Goal: Information Seeking & Learning: Learn about a topic

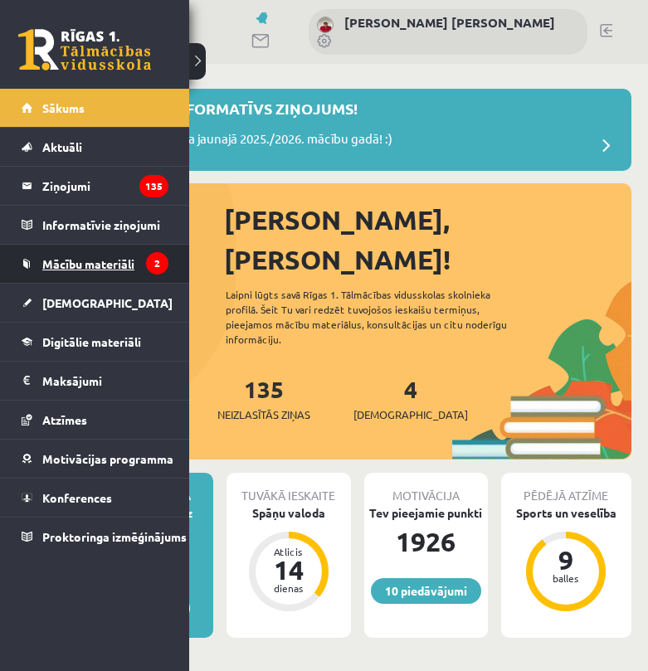
click at [64, 265] on span "Mācību materiāli" at bounding box center [88, 263] width 92 height 15
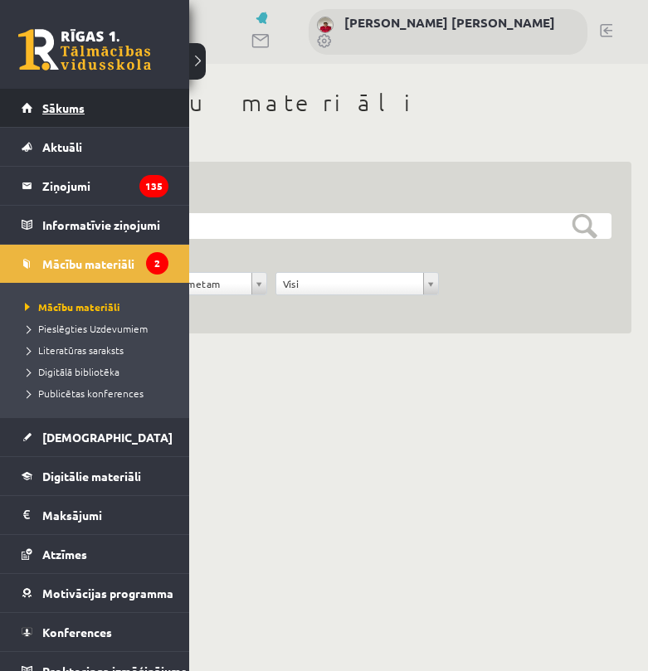
click at [44, 108] on span "Sākums" at bounding box center [63, 107] width 42 height 15
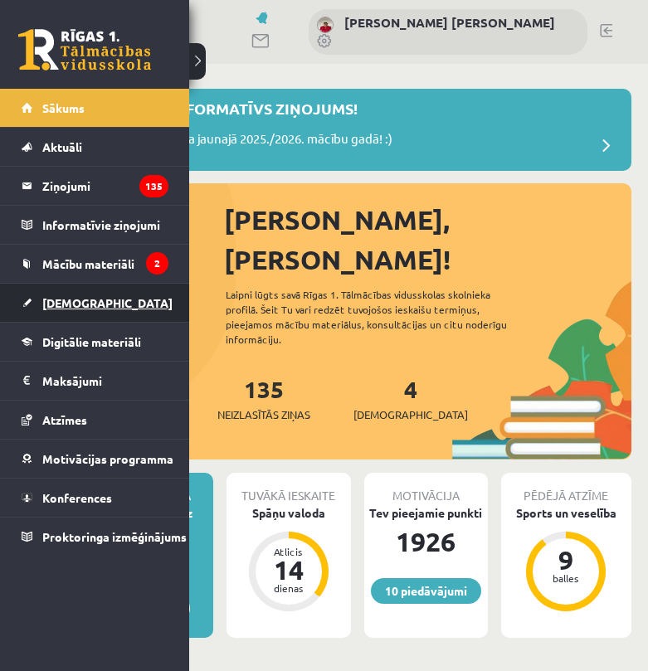
click at [56, 293] on link "[DEMOGRAPHIC_DATA]" at bounding box center [95, 303] width 147 height 38
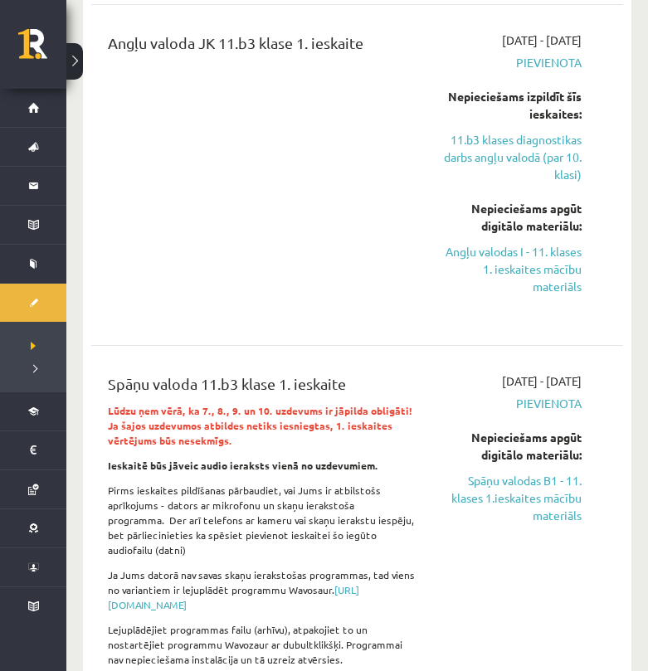
scroll to position [561, 0]
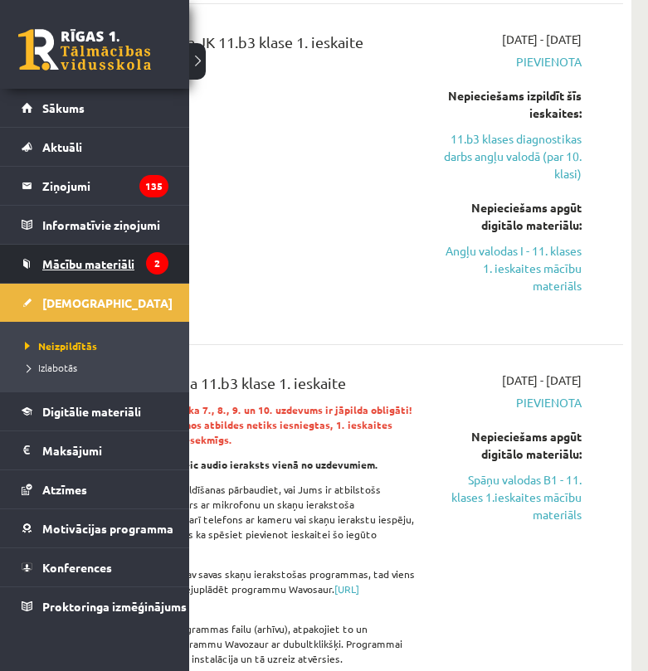
click at [90, 269] on span "Mācību materiāli" at bounding box center [88, 263] width 92 height 15
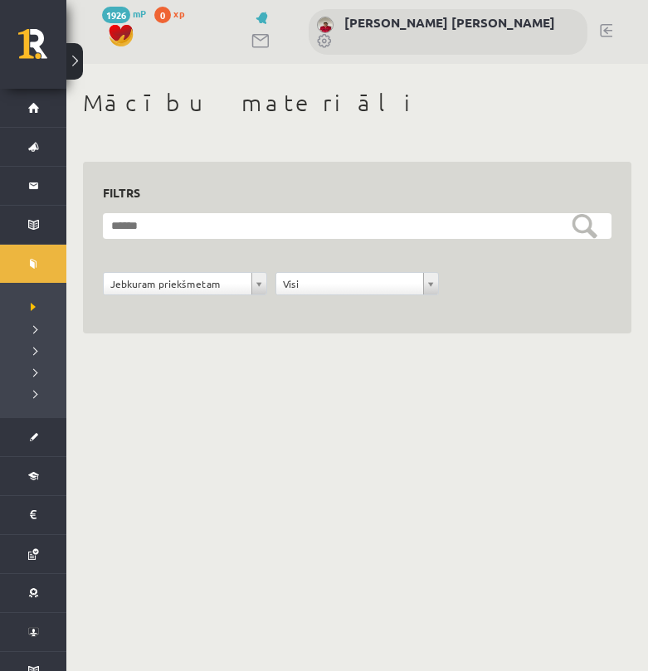
click at [213, 319] on div "**********" at bounding box center [357, 248] width 549 height 173
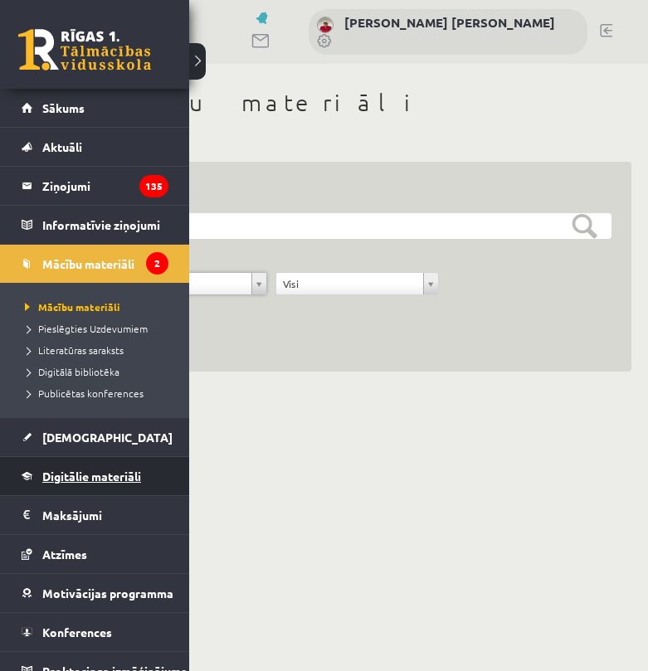
click at [114, 474] on span "Digitālie materiāli" at bounding box center [91, 476] width 99 height 15
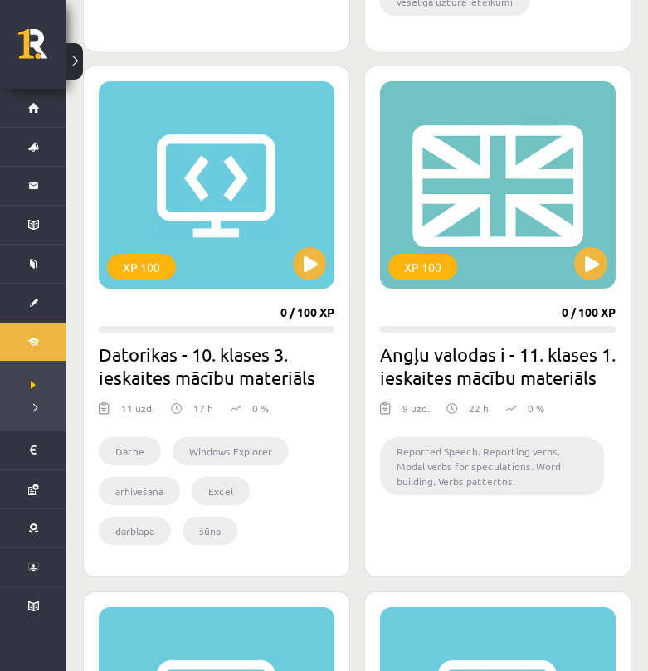
scroll to position [1970, 0]
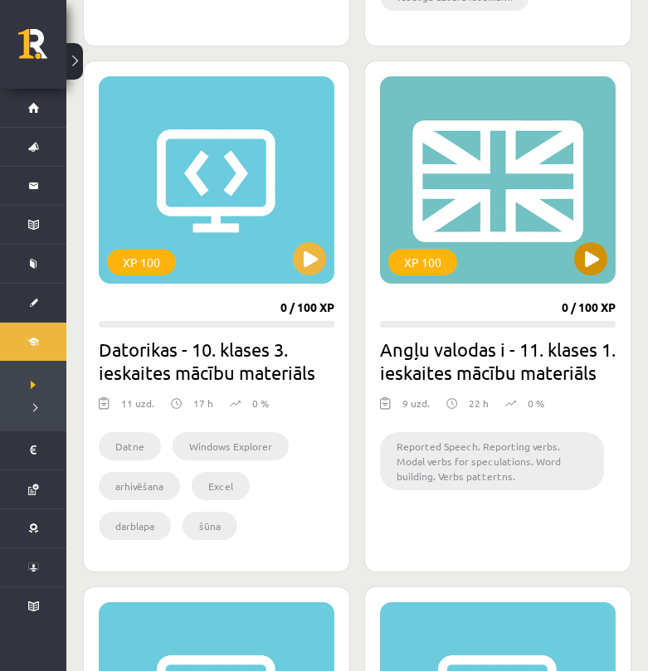
click at [596, 246] on button at bounding box center [590, 258] width 33 height 33
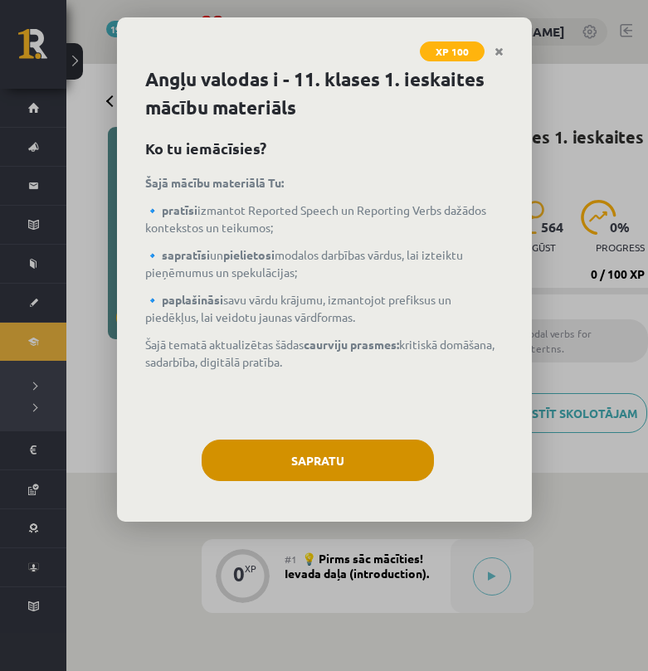
click at [325, 466] on button "Sapratu" at bounding box center [318, 460] width 232 height 41
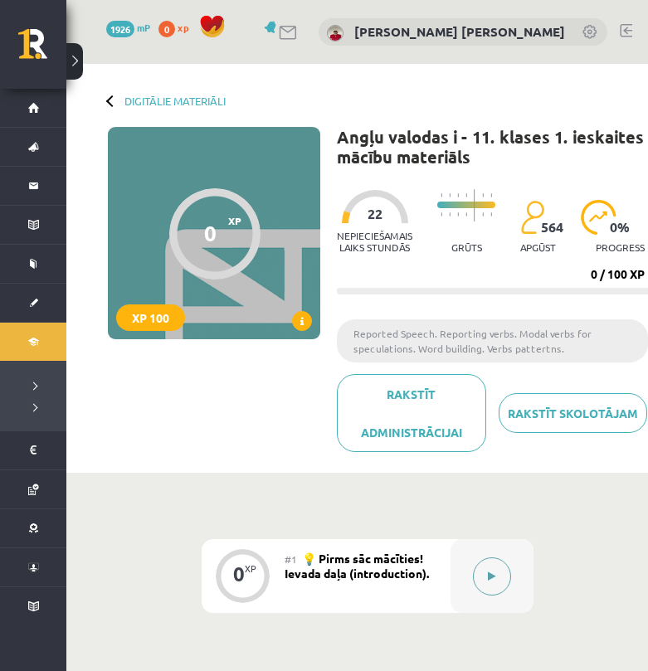
click at [507, 575] on button at bounding box center [492, 577] width 38 height 38
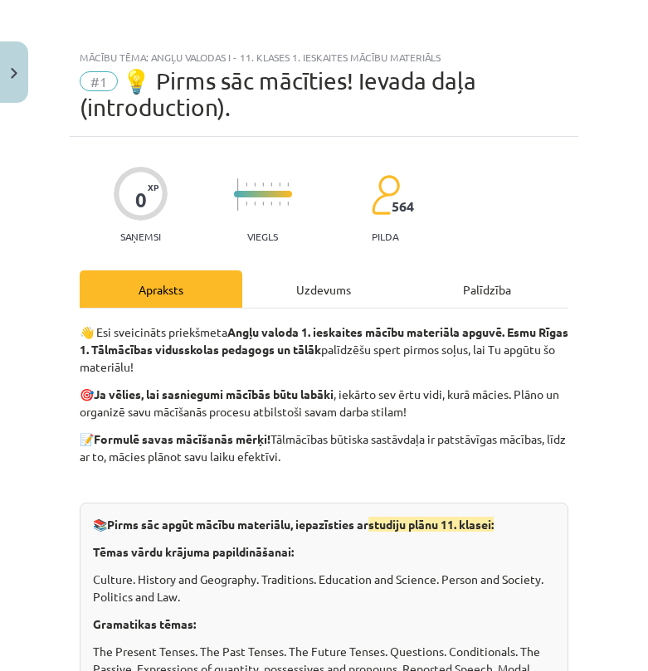
scroll to position [-1, 0]
click at [323, 276] on div "Uzdevums" at bounding box center [323, 289] width 163 height 37
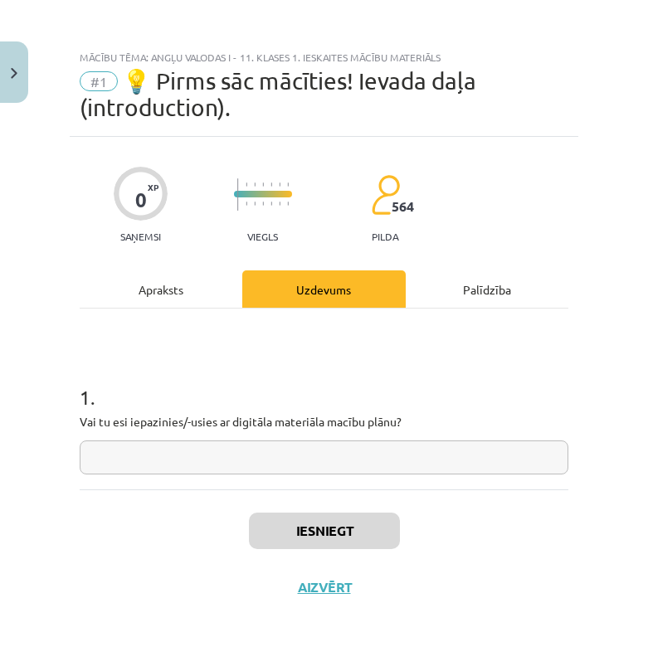
click at [279, 462] on input "text" at bounding box center [324, 458] width 489 height 34
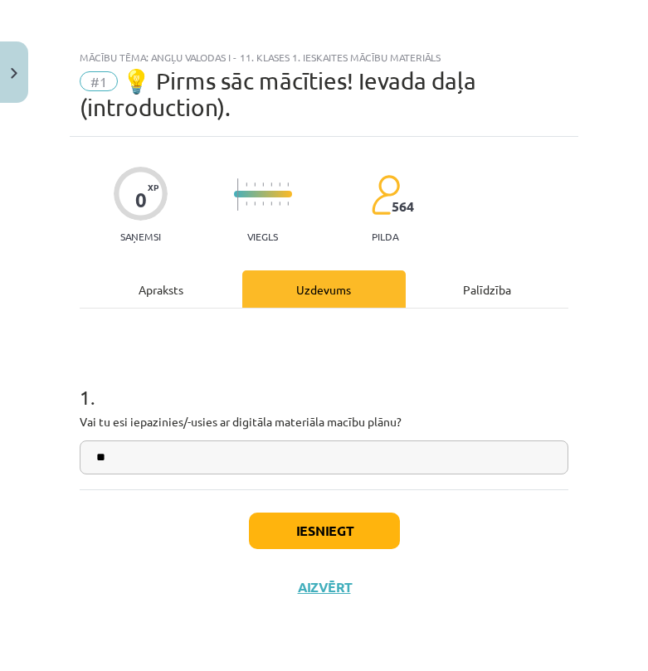
type input "**"
click at [302, 512] on div "Iesniegt Aizvērt" at bounding box center [324, 548] width 489 height 116
click at [305, 524] on button "Iesniegt" at bounding box center [324, 531] width 151 height 37
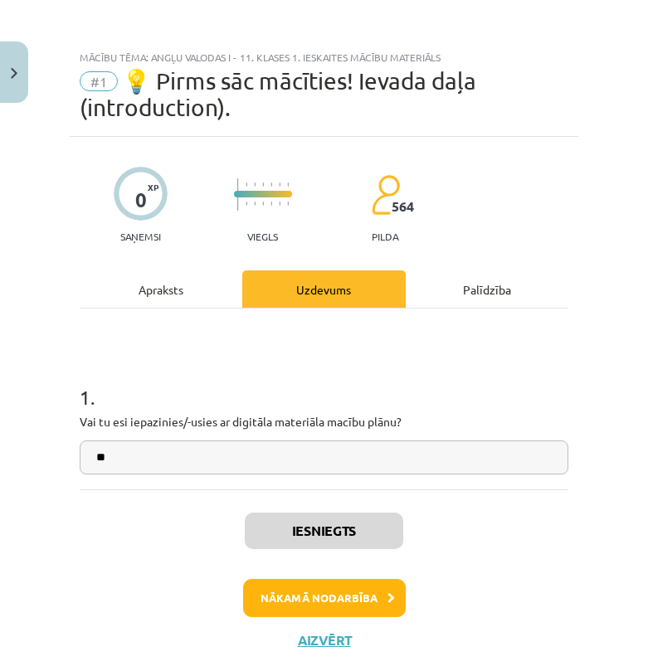
click at [327, 596] on button "Nākamā nodarbība" at bounding box center [324, 598] width 163 height 38
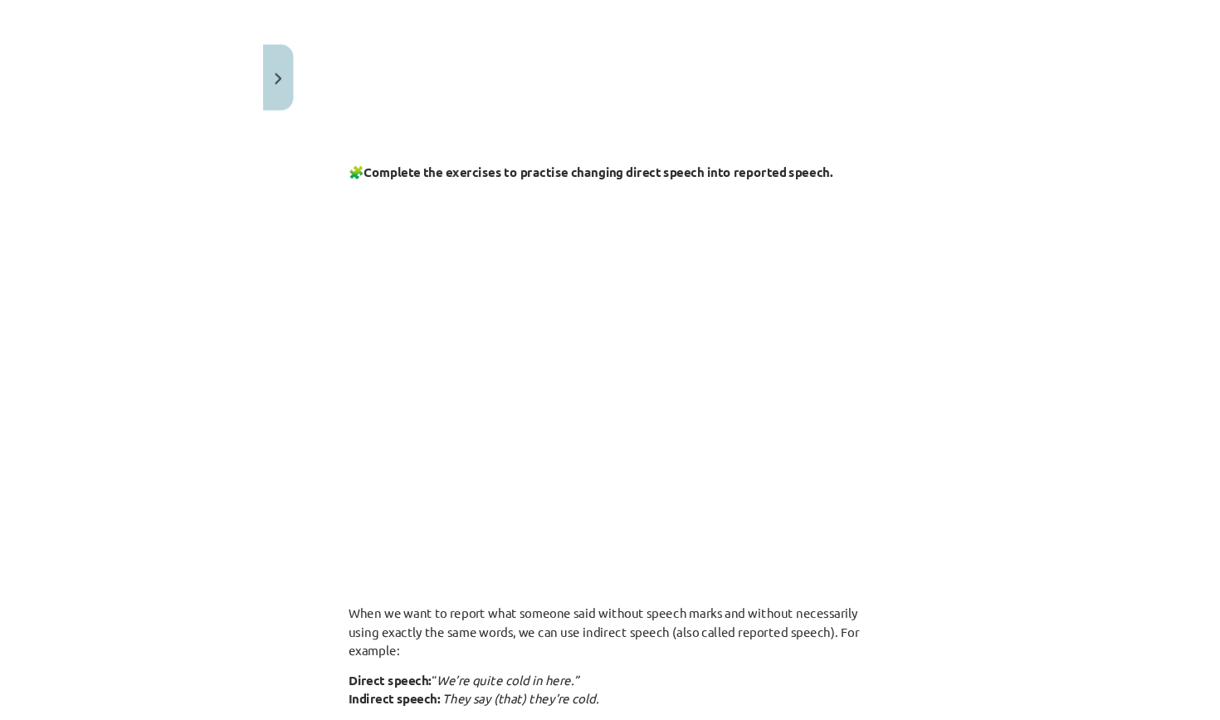
scroll to position [676, 0]
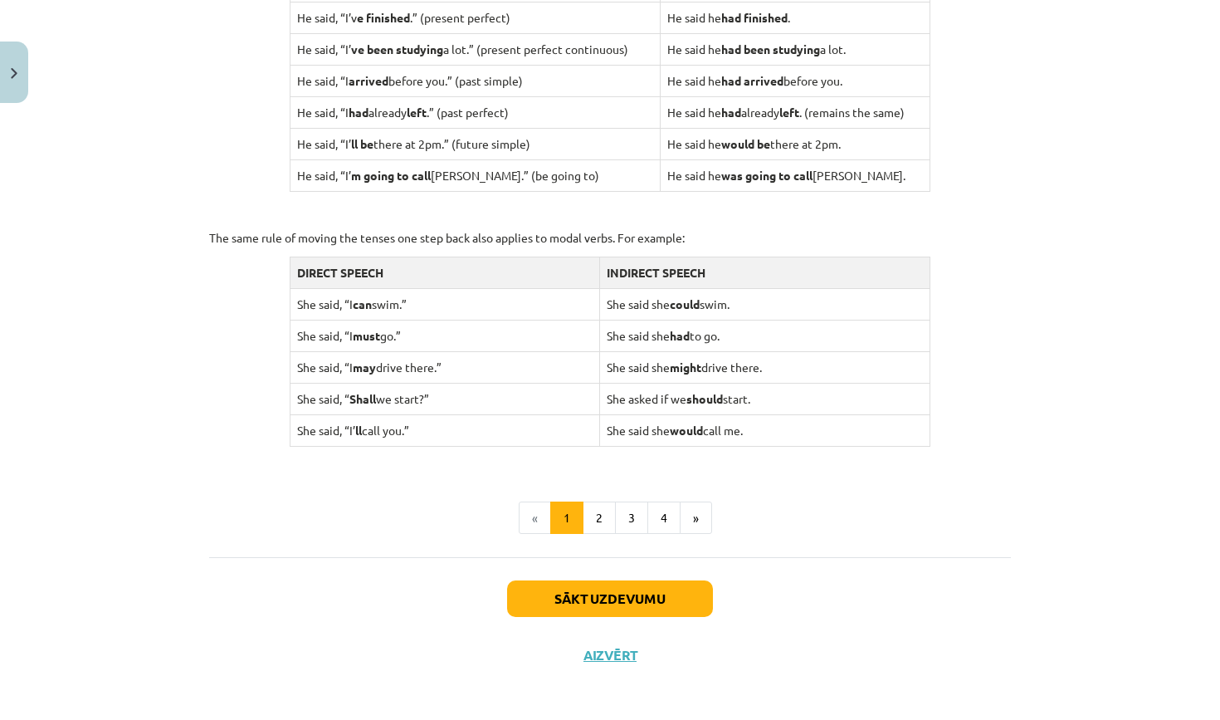
click at [557, 593] on button "Sākt uzdevumu" at bounding box center [610, 598] width 206 height 37
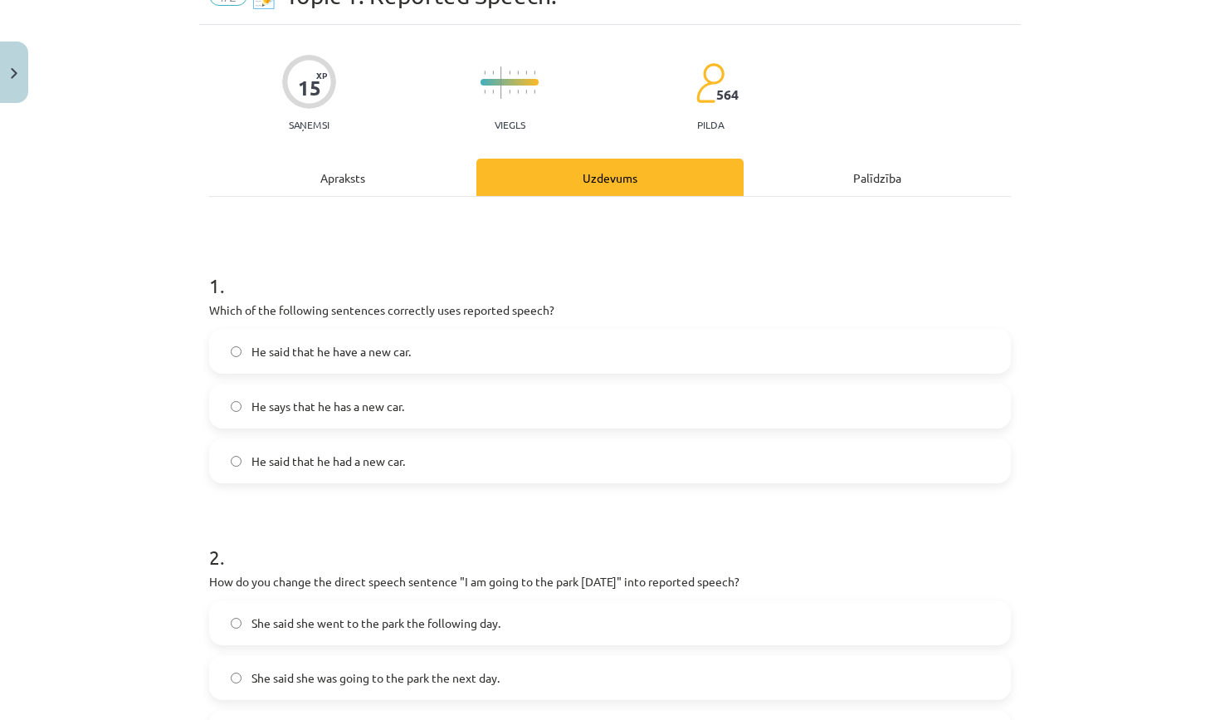
scroll to position [86, 0]
click at [344, 405] on span "He says that he has a new car." at bounding box center [327, 405] width 153 height 17
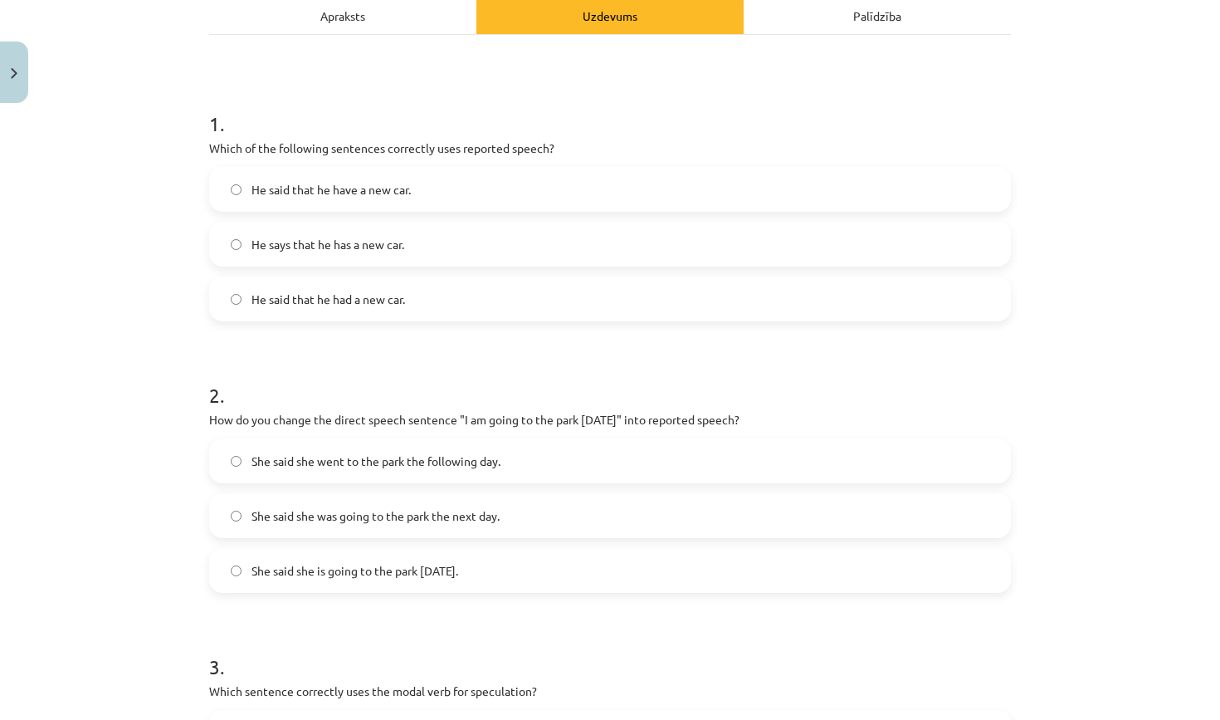
scroll to position [252, 0]
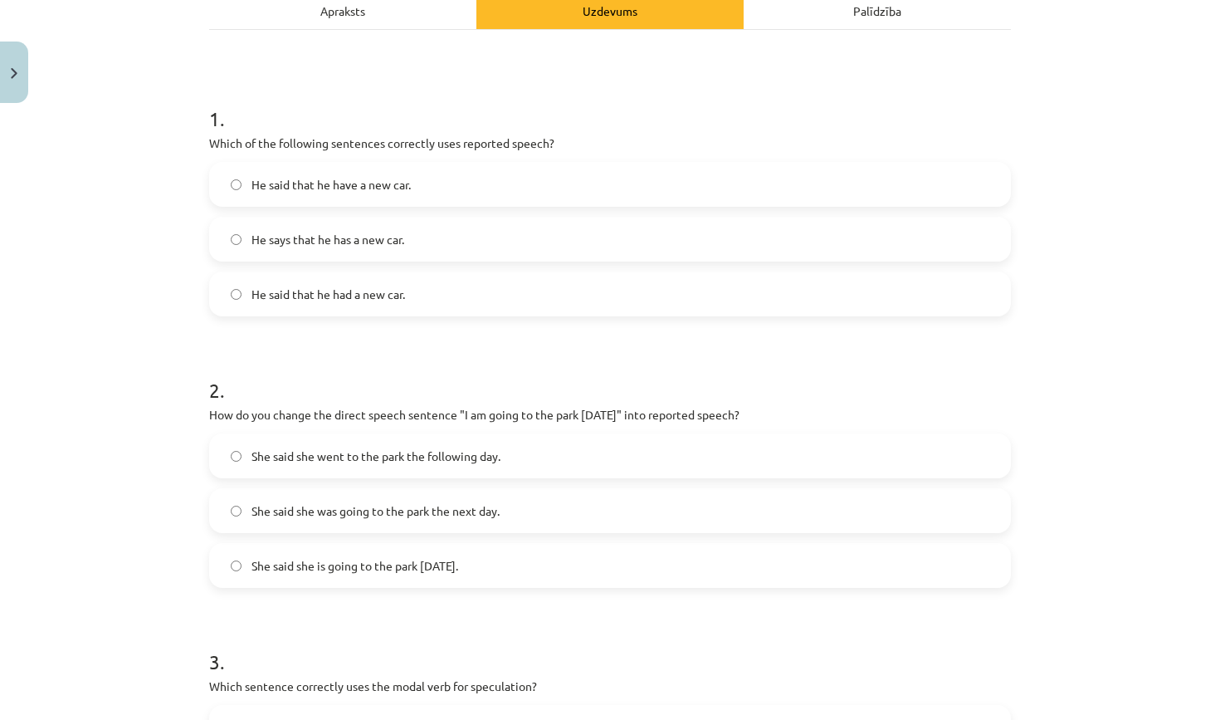
click at [438, 572] on span "She said she is going to the park [DATE]." at bounding box center [354, 565] width 207 height 17
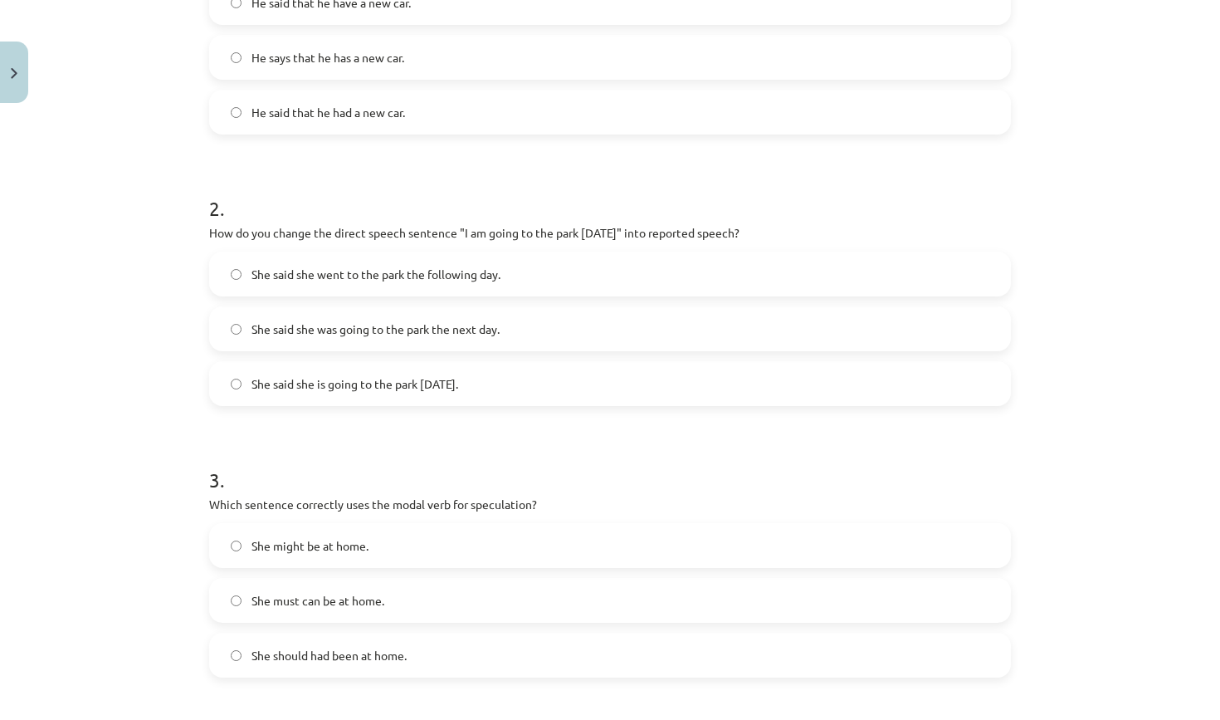
scroll to position [437, 0]
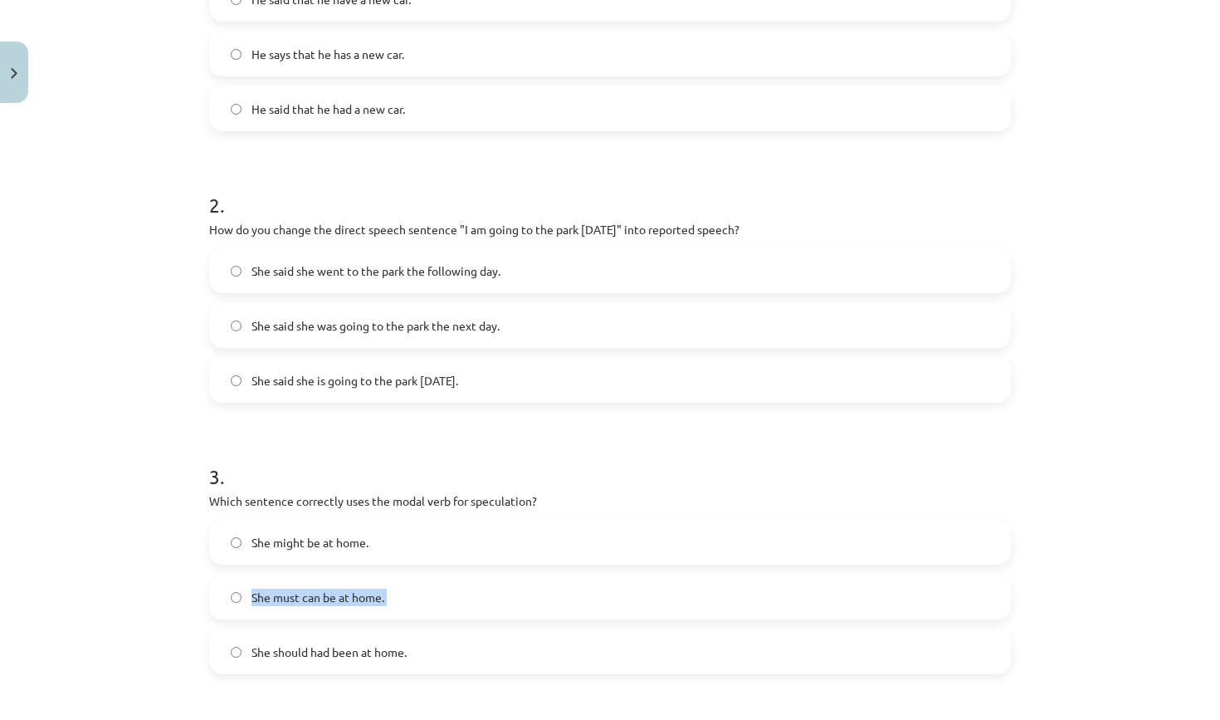
drag, startPoint x: 320, startPoint y: 624, endPoint x: 320, endPoint y: 584, distance: 39.8
click at [320, 584] on div "She might be at home. She must can be at home. She should had been at home." at bounding box center [610, 597] width 802 height 154
click at [345, 522] on label "She might be at home." at bounding box center [610, 541] width 798 height 41
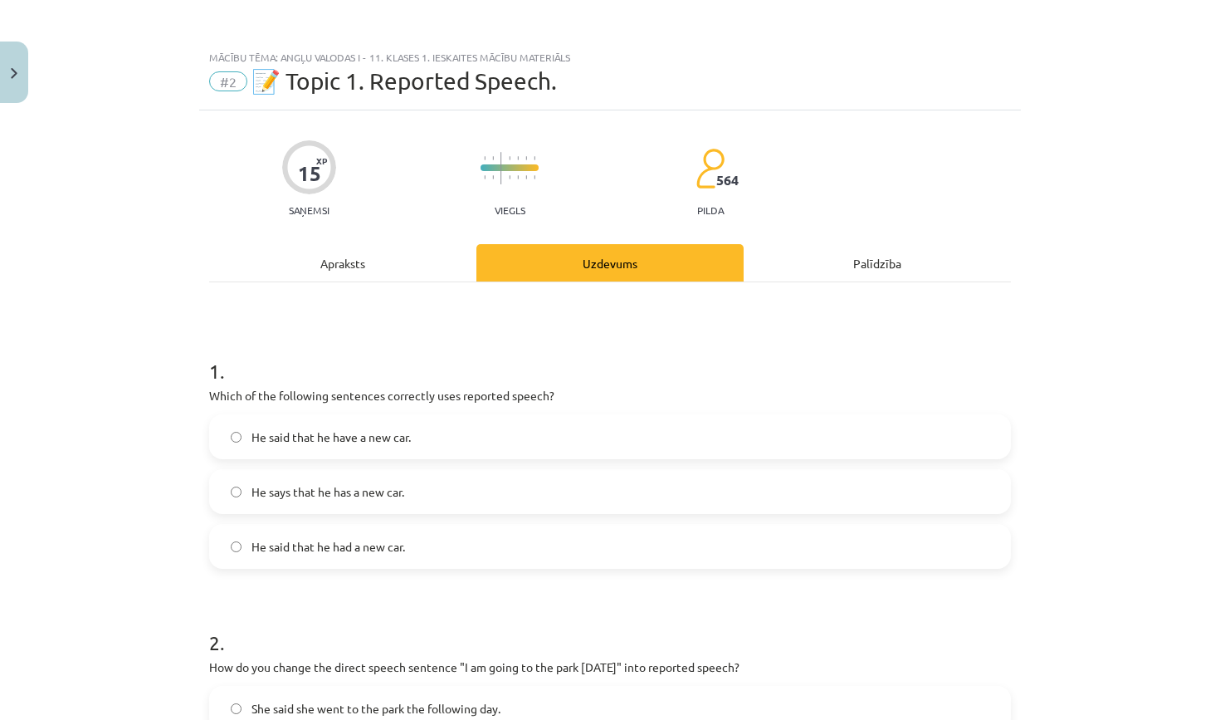
scroll to position [0, 0]
click at [344, 256] on div "Apraksts" at bounding box center [342, 262] width 267 height 37
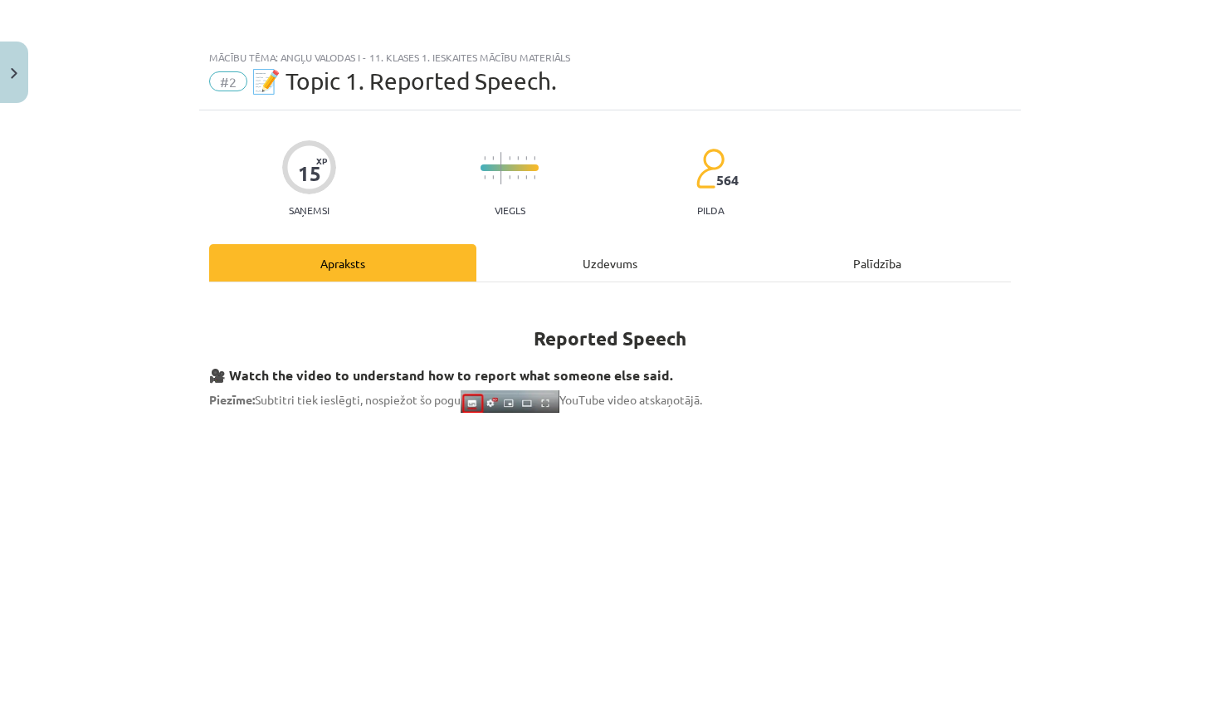
click at [570, 261] on div "Uzdevums" at bounding box center [609, 262] width 267 height 37
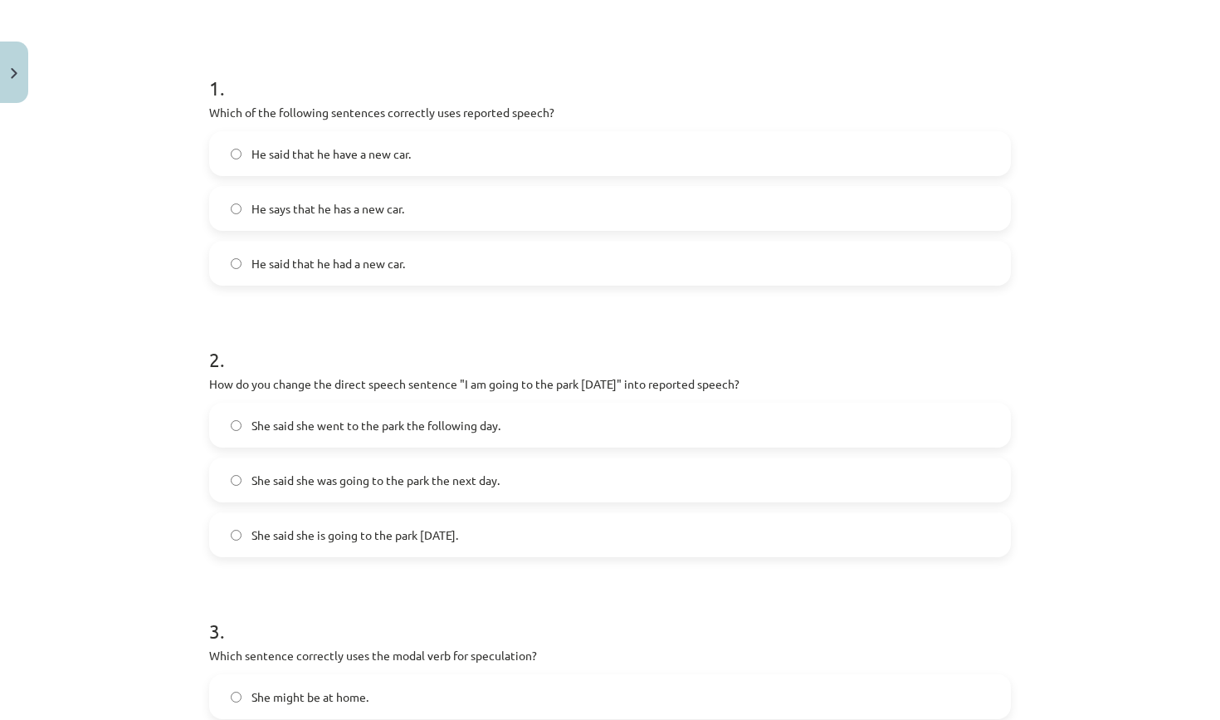
scroll to position [271, 0]
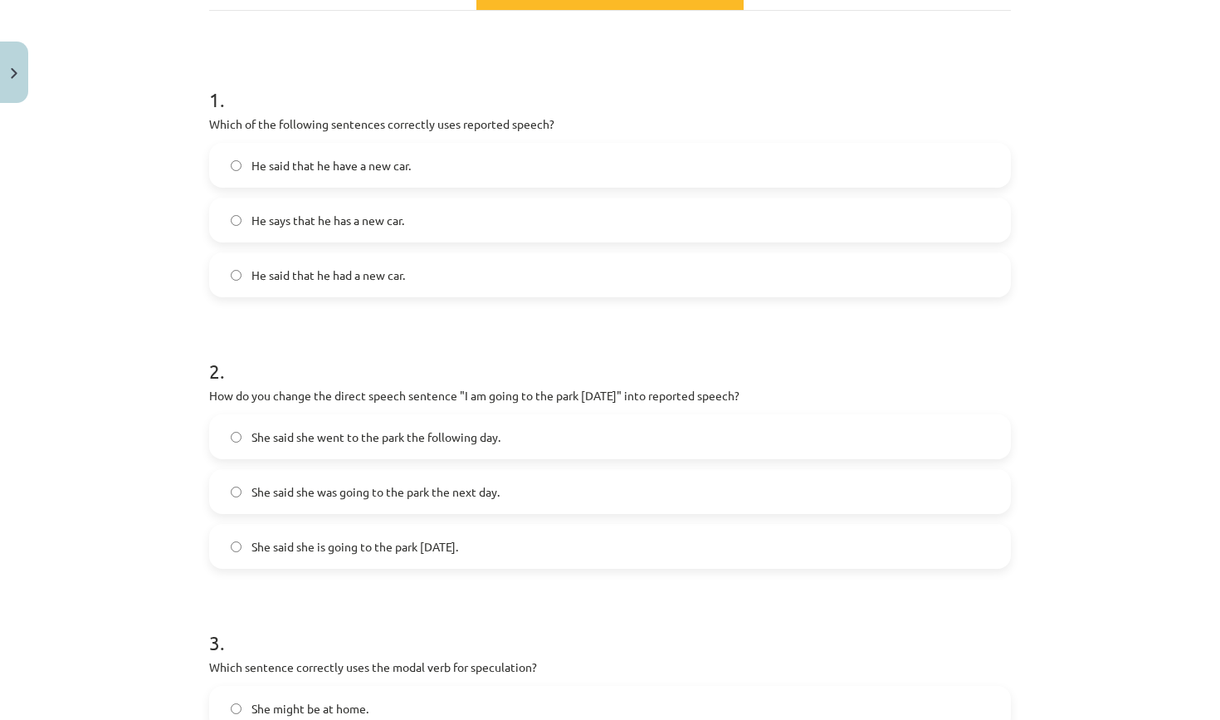
click at [384, 277] on span "He said that he had a new car." at bounding box center [328, 274] width 154 height 17
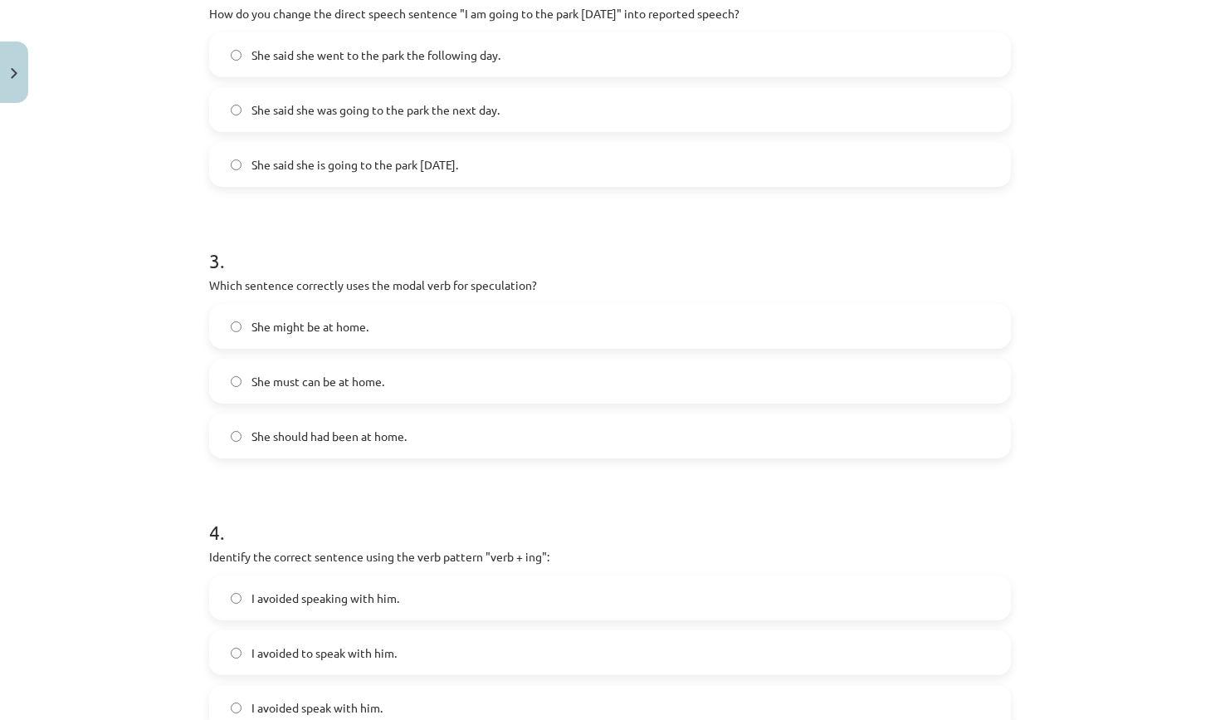
scroll to position [656, 0]
click at [411, 101] on span "She said she was going to the park the next day." at bounding box center [375, 107] width 248 height 17
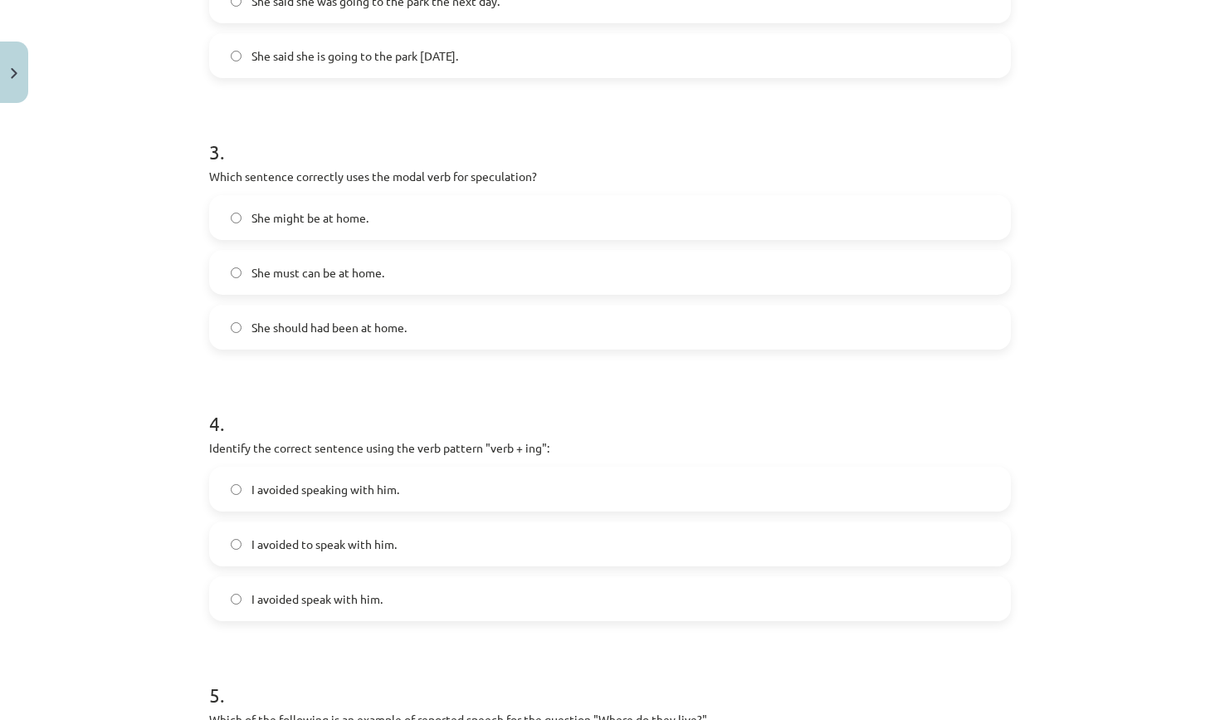
scroll to position [768, 0]
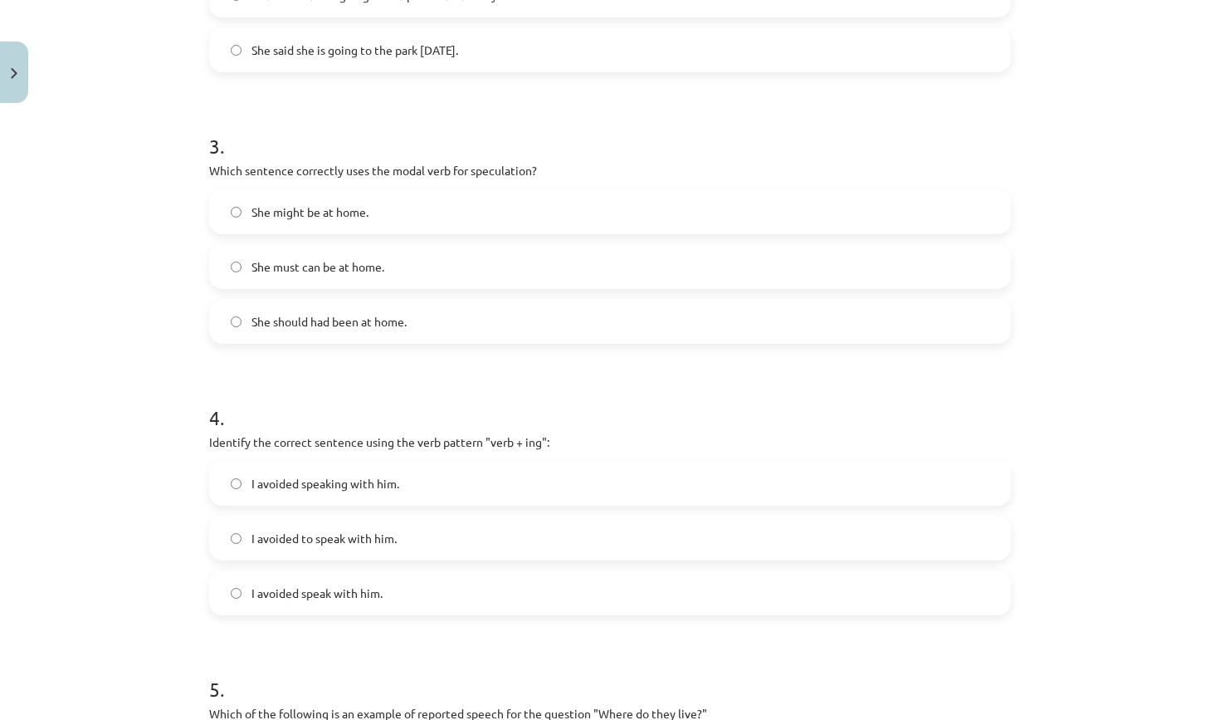
click at [354, 329] on span "She should had been at home." at bounding box center [328, 321] width 155 height 17
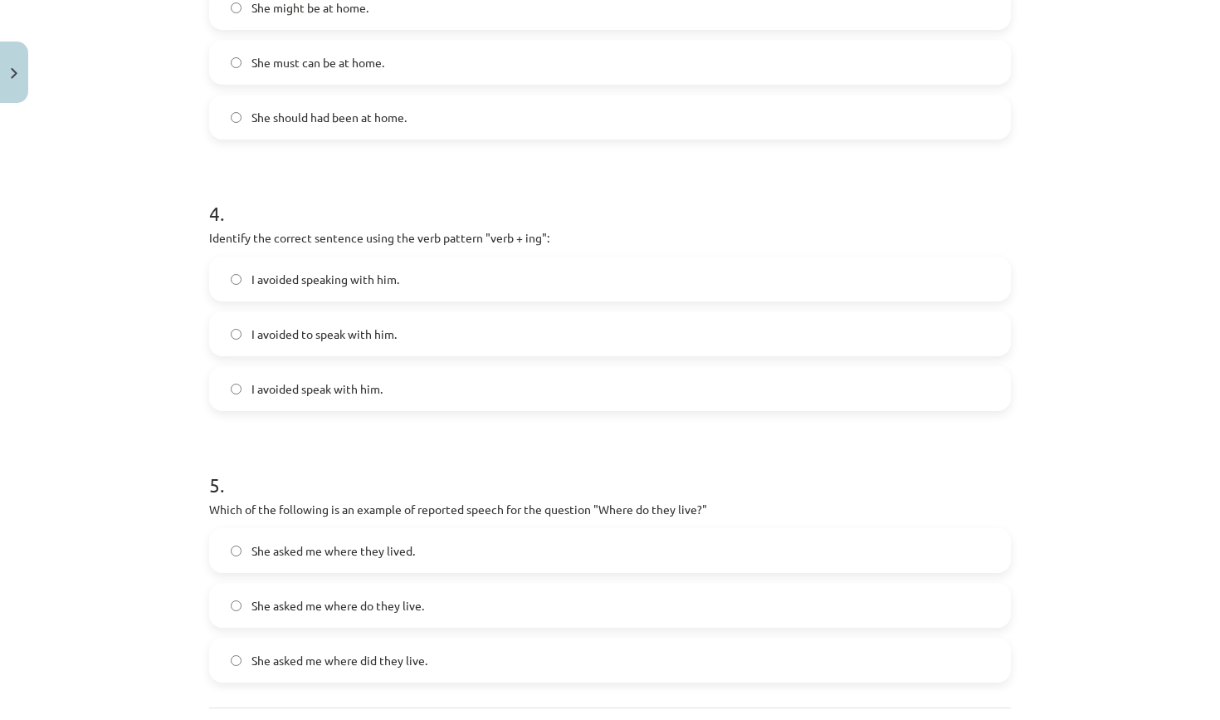
scroll to position [1009, 0]
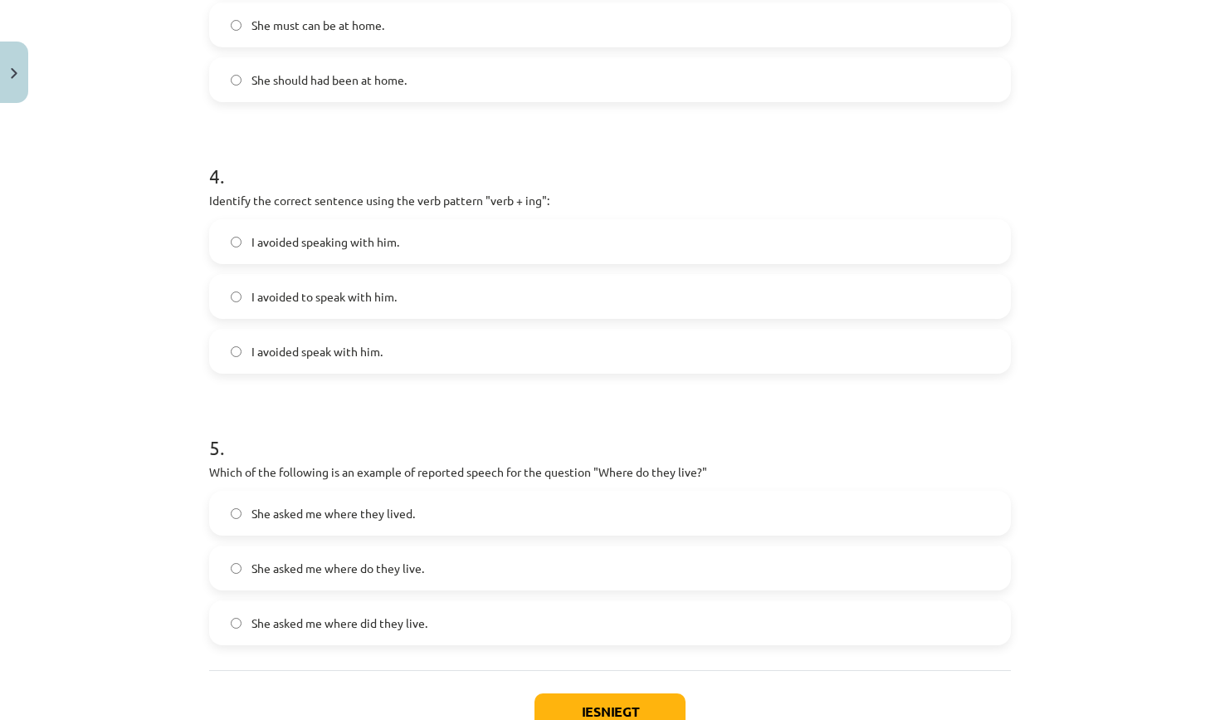
click at [280, 254] on label "I avoided speaking with him." at bounding box center [610, 241] width 798 height 41
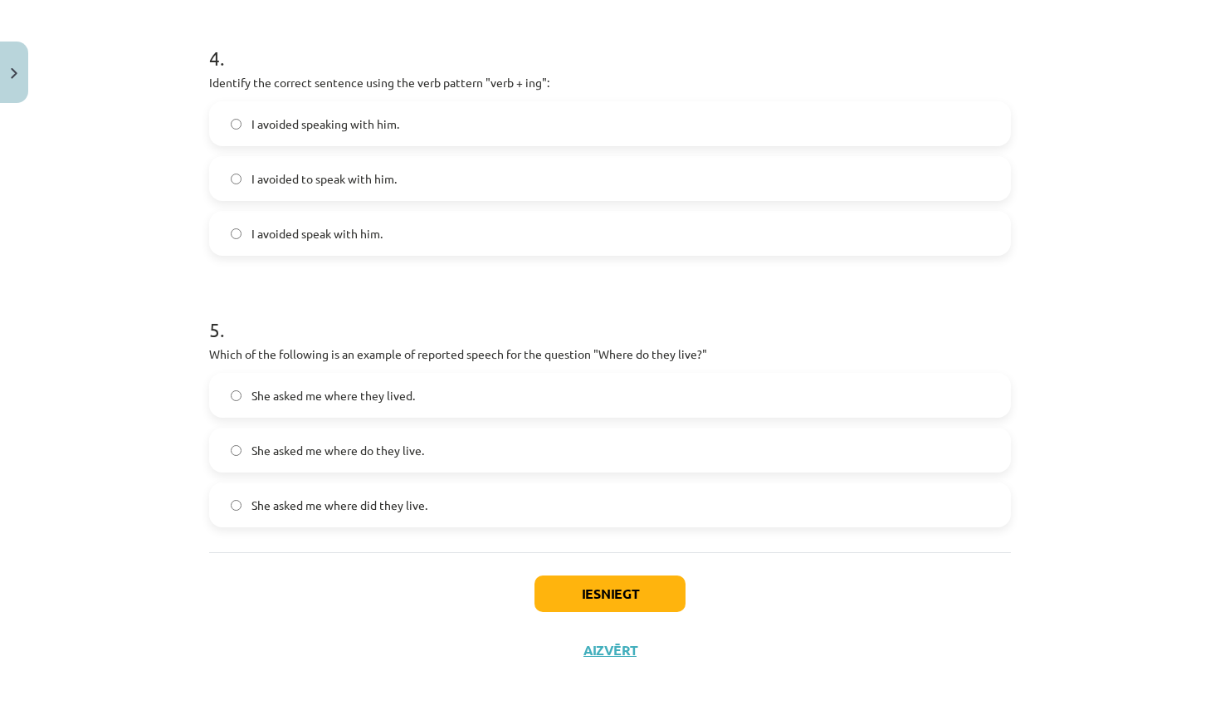
scroll to position [1130, 0]
click at [393, 447] on span "She asked me where do they live." at bounding box center [337, 450] width 173 height 17
click at [378, 508] on span "She asked me where did they live." at bounding box center [339, 504] width 176 height 17
click at [608, 586] on button "Iesniegt" at bounding box center [609, 593] width 151 height 37
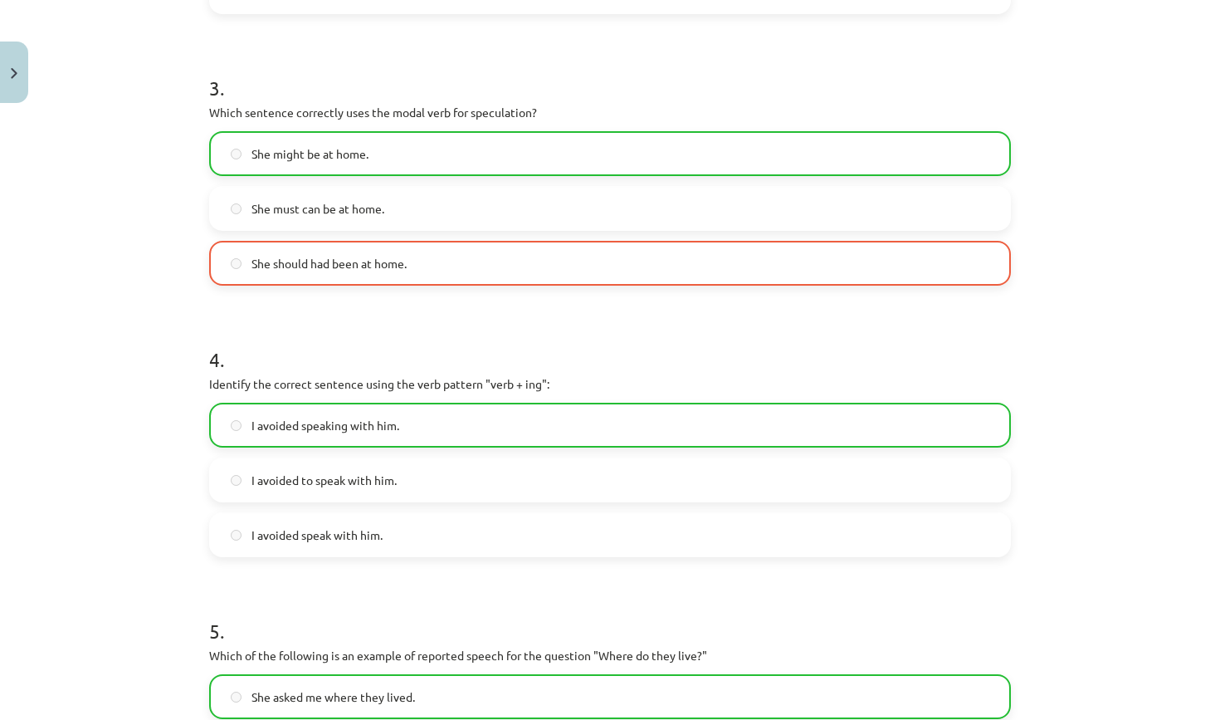
scroll to position [392, 0]
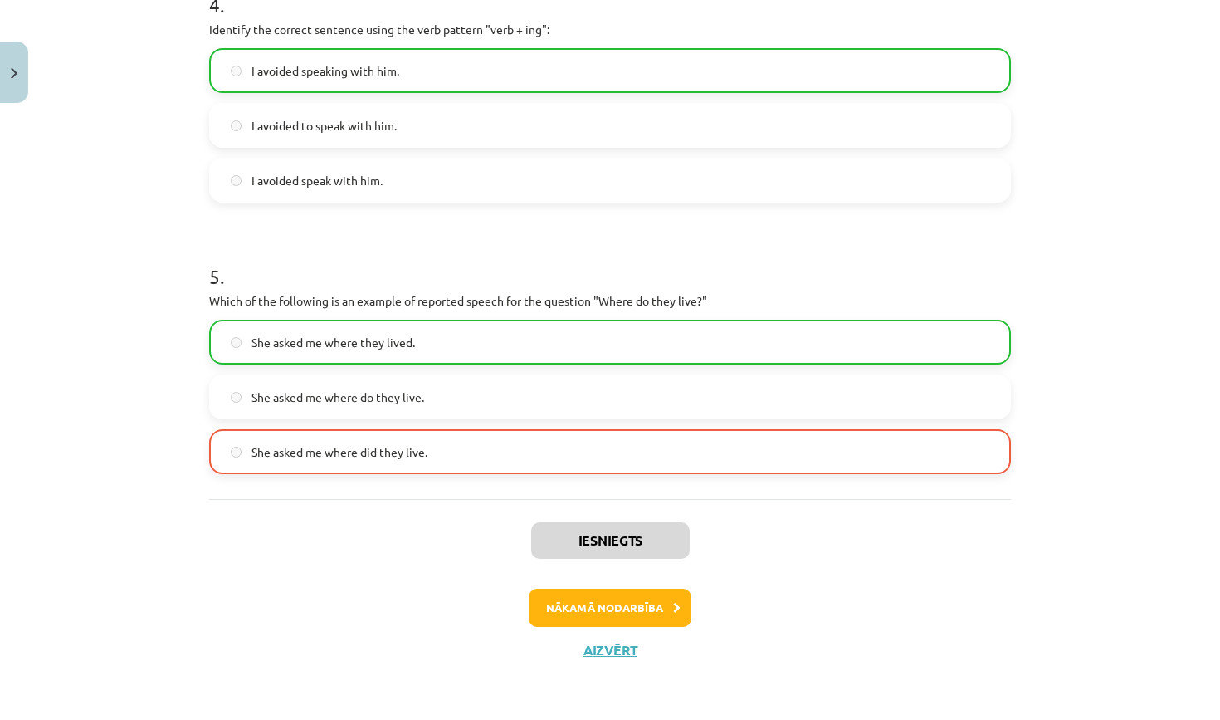
click at [569, 598] on button "Nākamā nodarbība" at bounding box center [610, 607] width 163 height 38
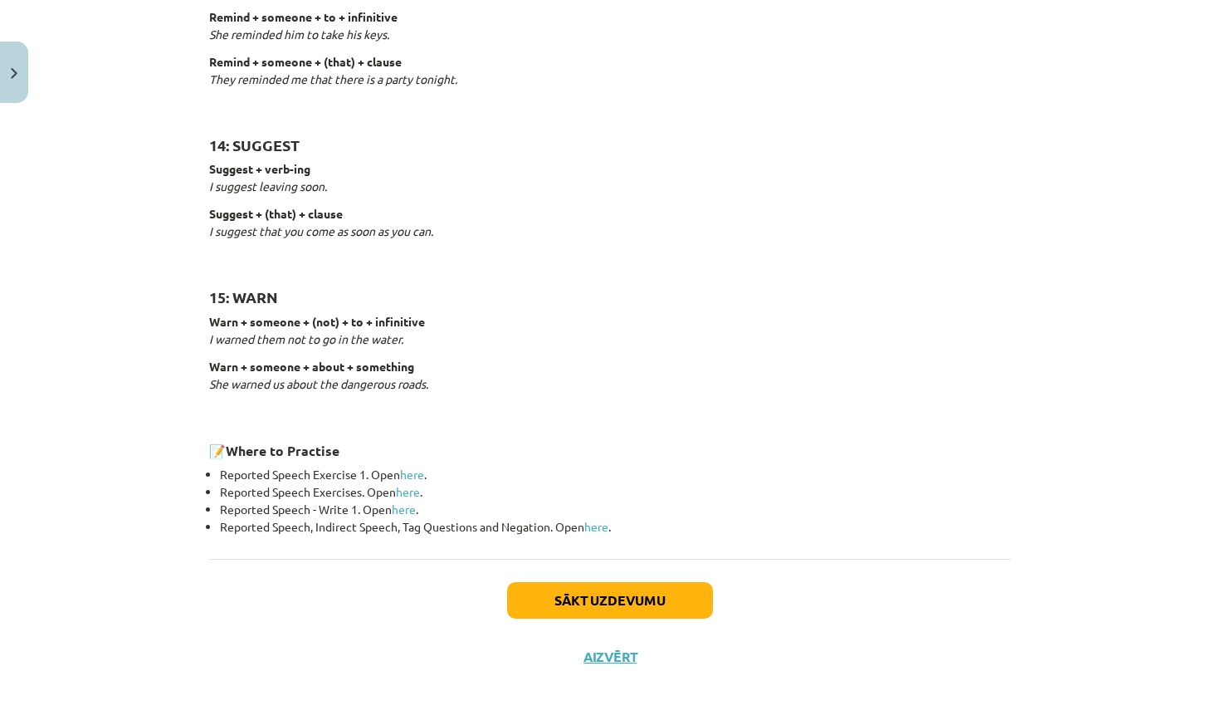
scroll to position [2478, 0]
click at [598, 586] on button "Sākt uzdevumu" at bounding box center [610, 601] width 206 height 37
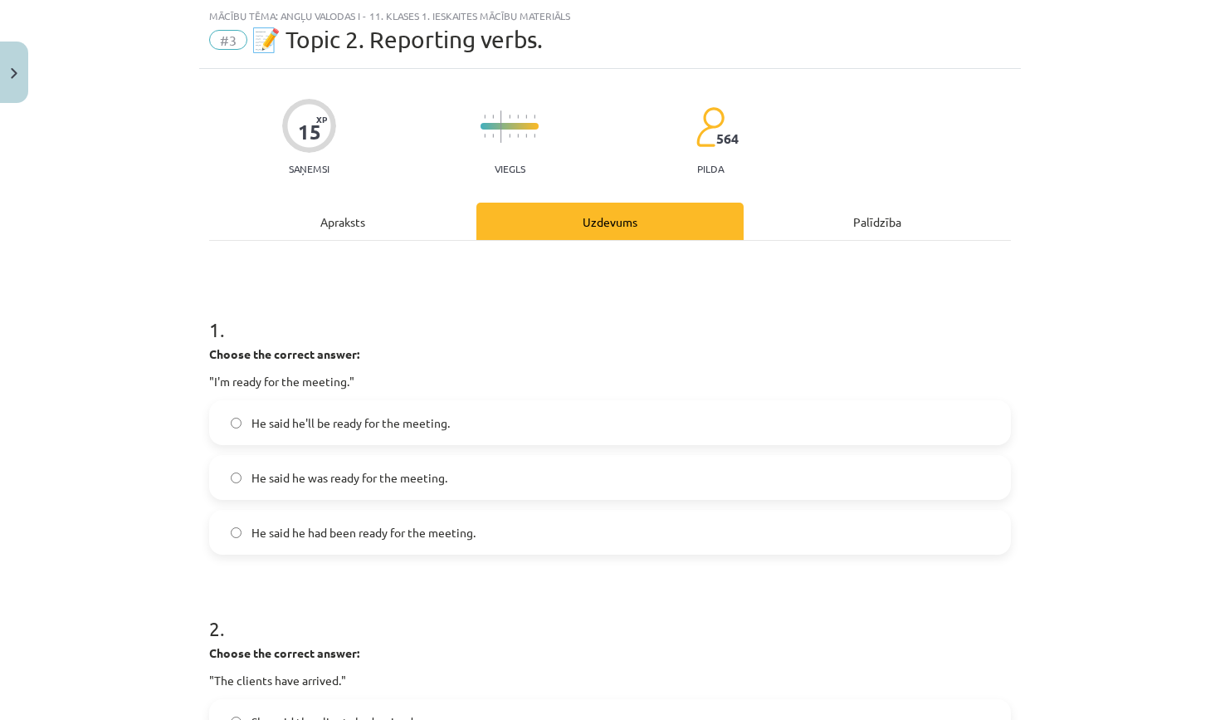
scroll to position [42, 0]
click at [403, 220] on div "Apraksts" at bounding box center [342, 220] width 267 height 37
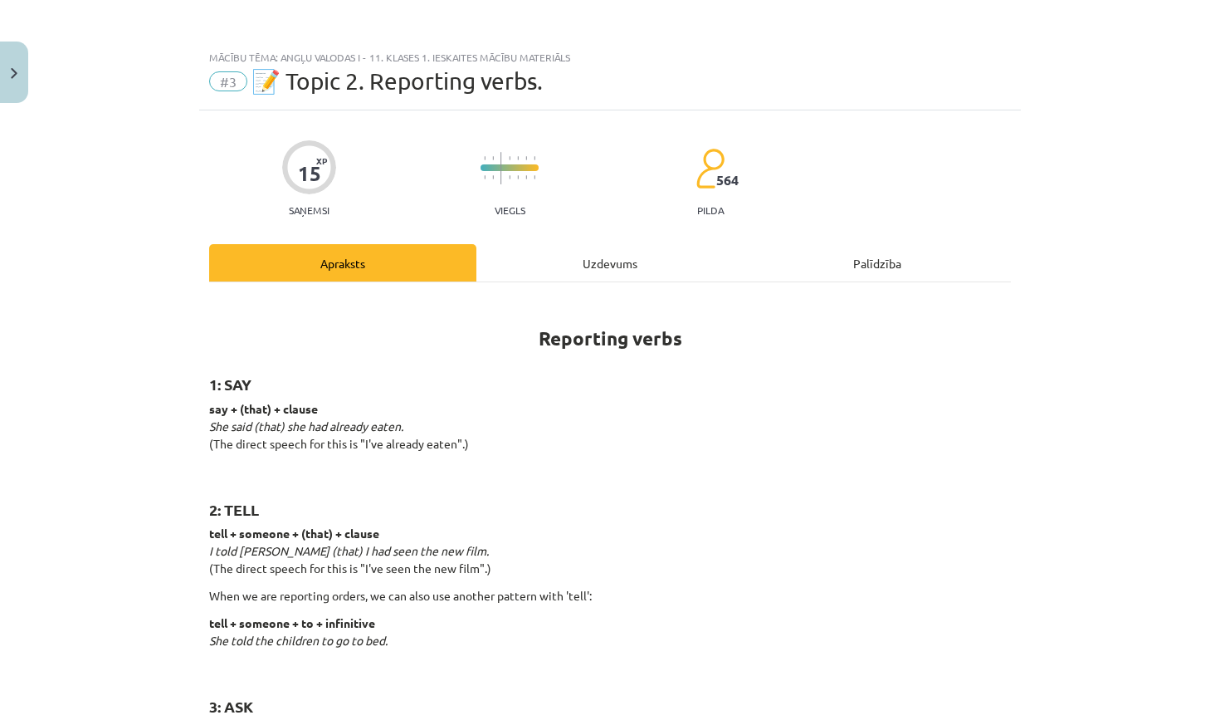
scroll to position [0, 0]
click at [593, 274] on div "Uzdevums" at bounding box center [609, 262] width 267 height 37
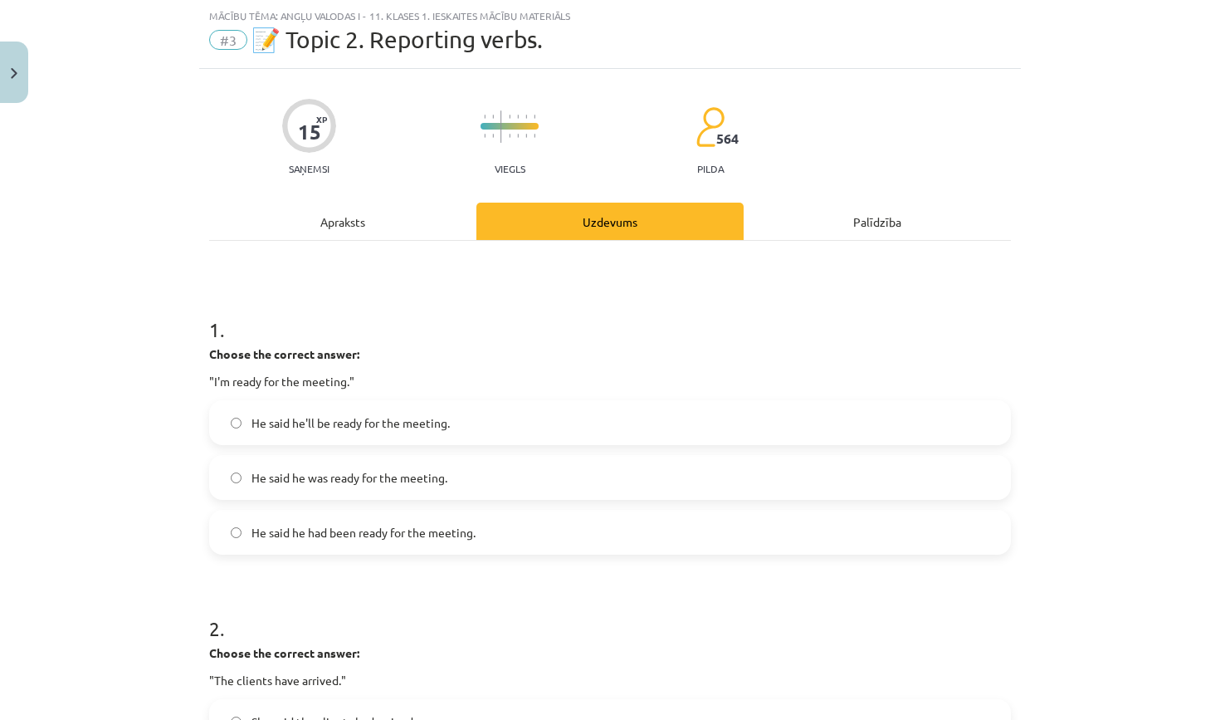
click at [398, 232] on div "Apraksts" at bounding box center [342, 221] width 267 height 37
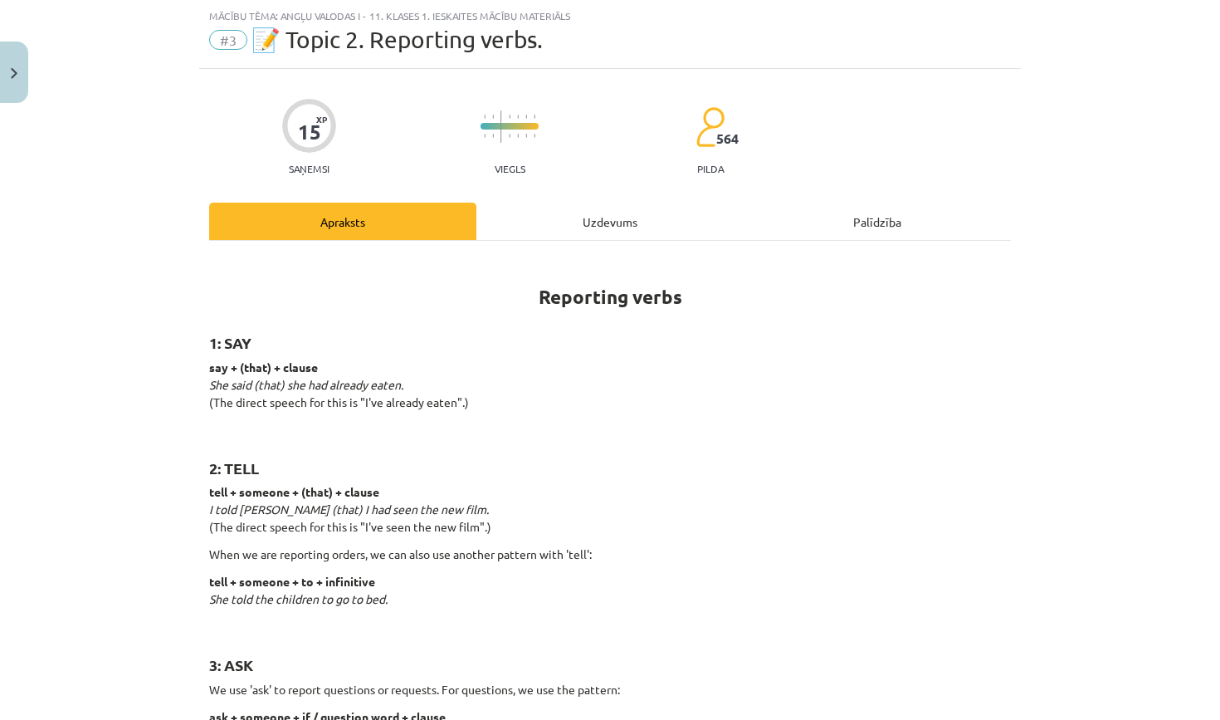
click at [595, 224] on div "Uzdevums" at bounding box center [609, 221] width 267 height 37
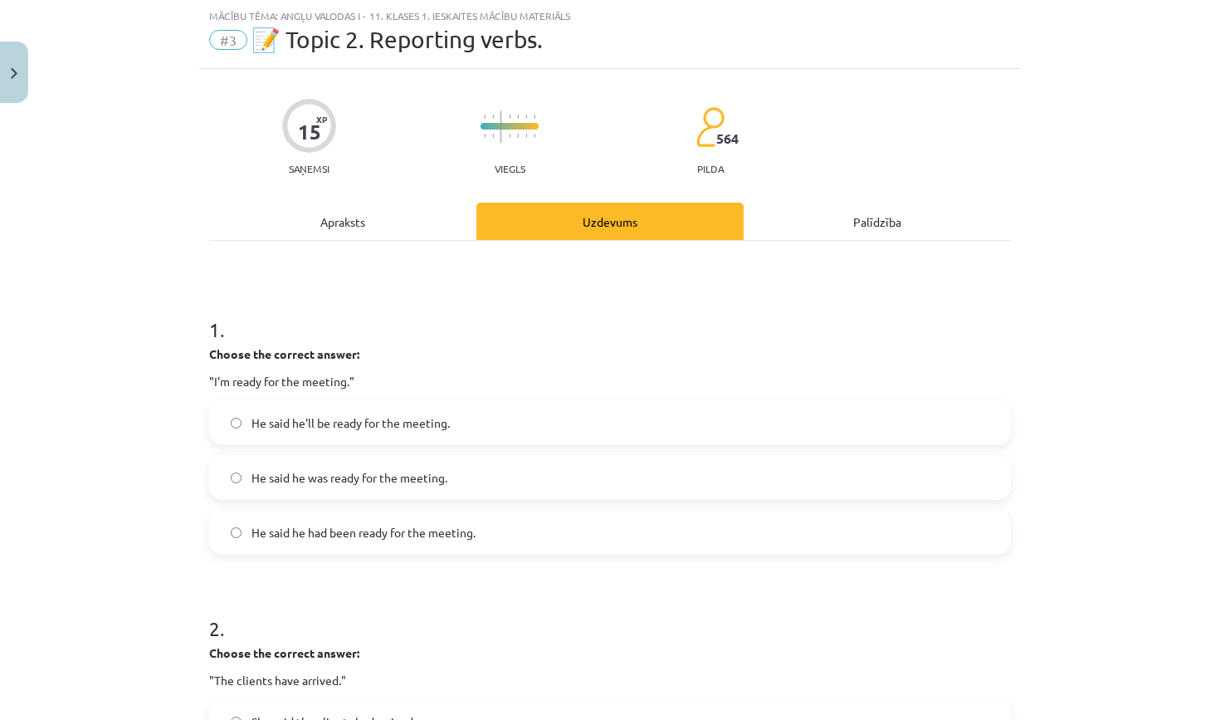
click at [427, 211] on div "Apraksts" at bounding box center [342, 221] width 267 height 37
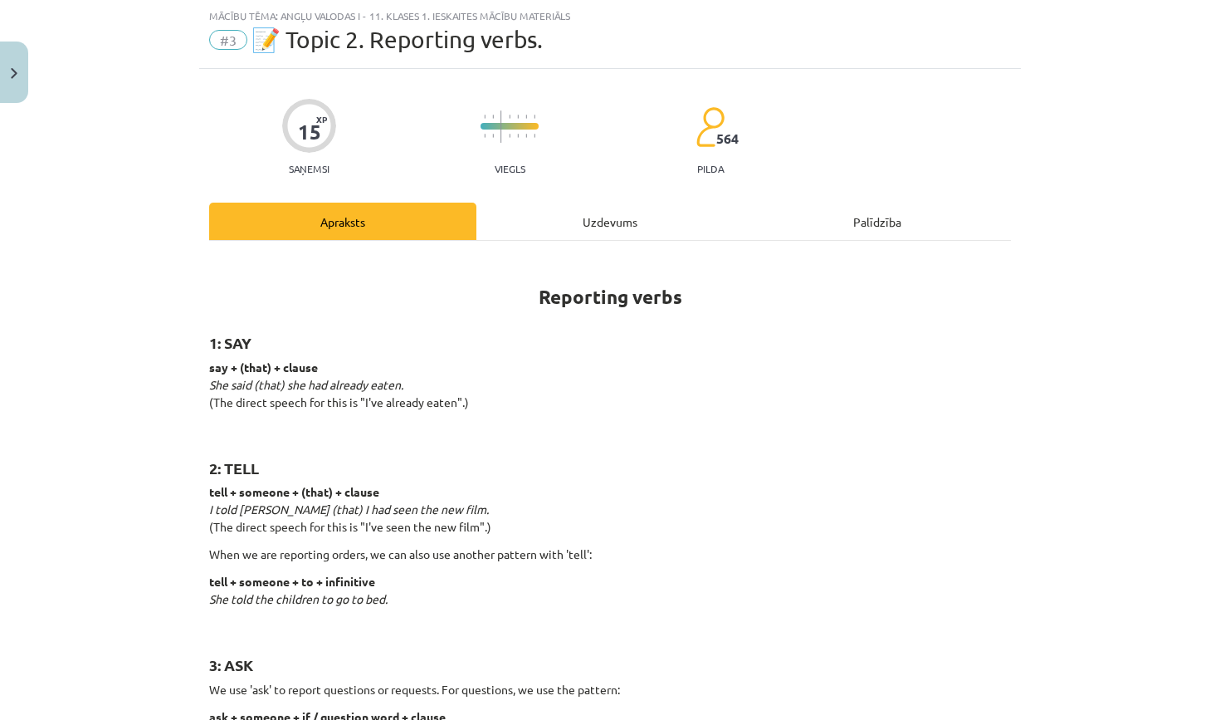
click at [547, 221] on div "Uzdevums" at bounding box center [609, 221] width 267 height 37
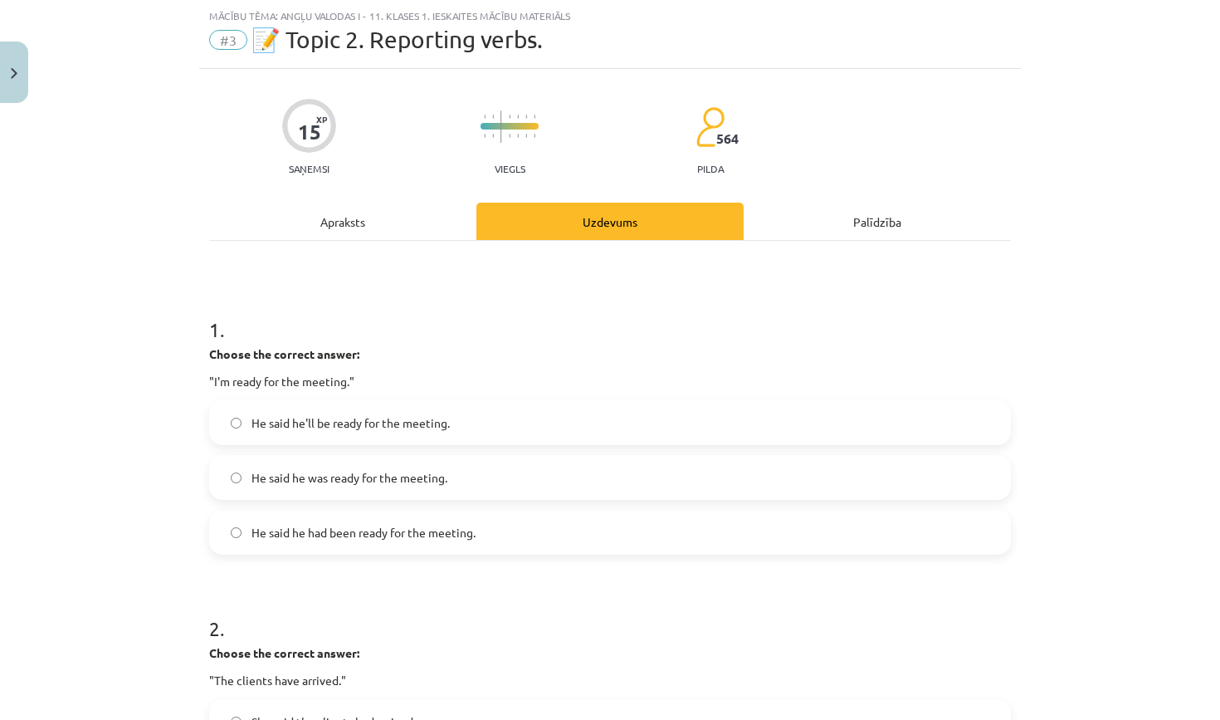
click at [390, 537] on span "He said he had been ready for the meeting." at bounding box center [363, 532] width 224 height 17
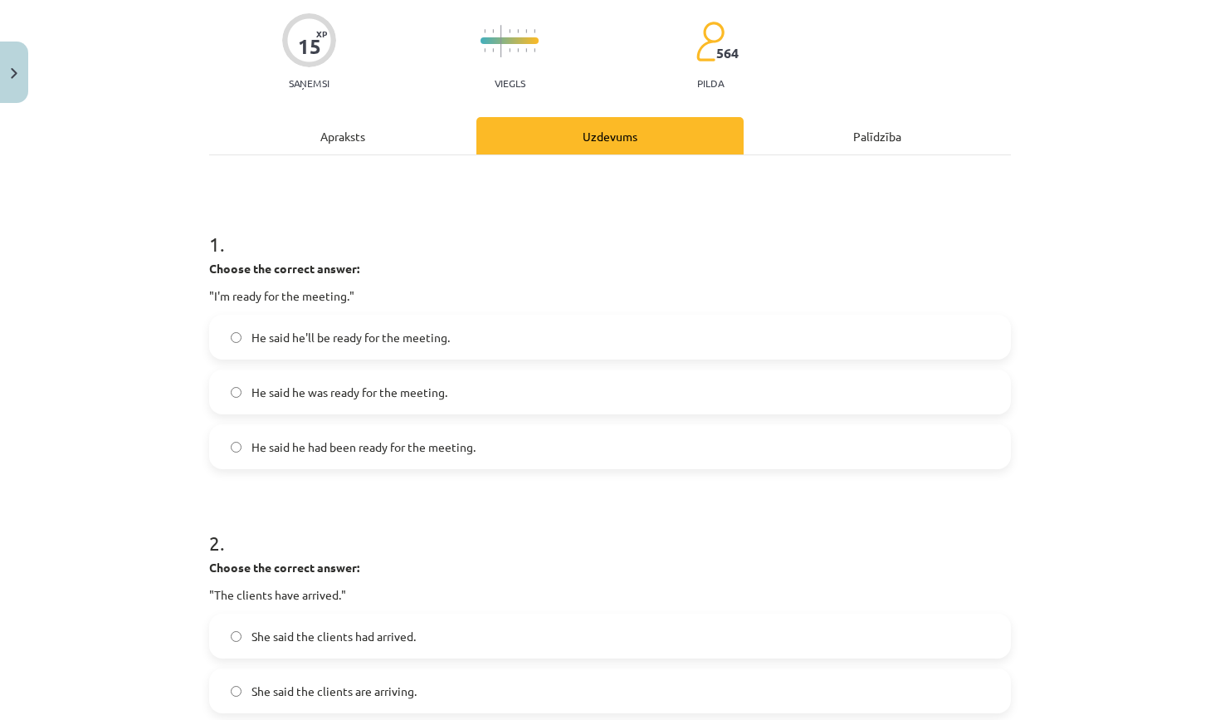
scroll to position [129, 0]
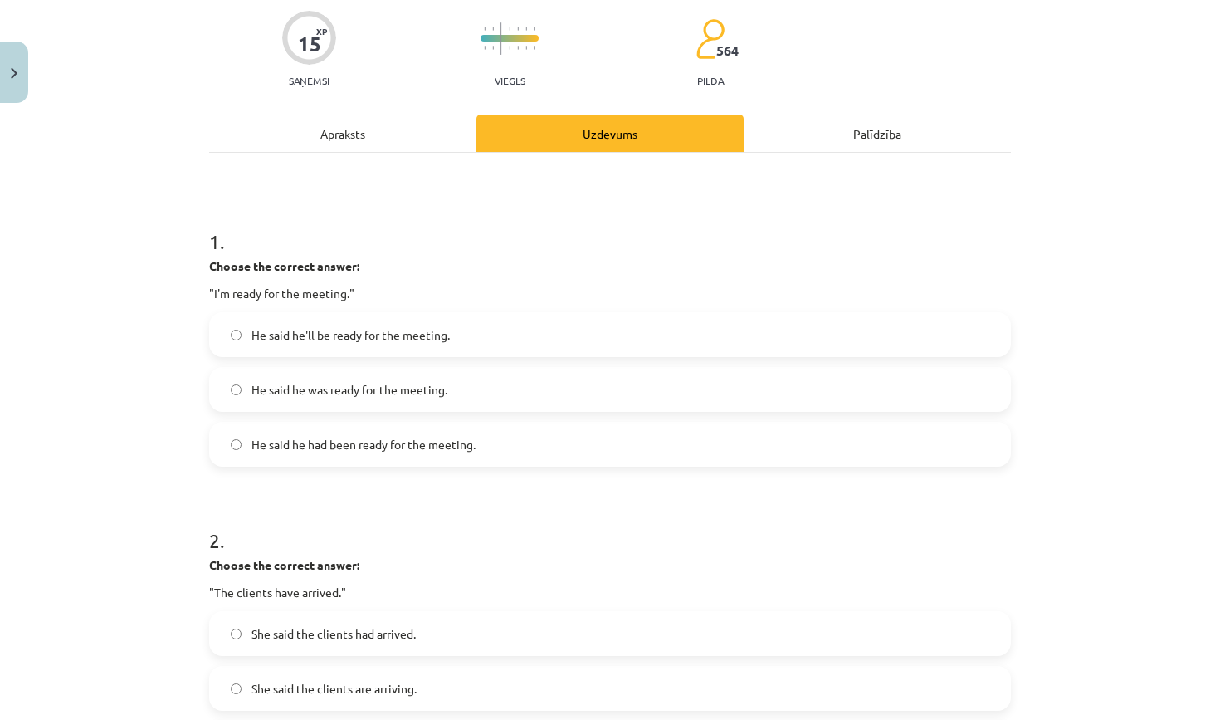
click at [403, 130] on div "Apraksts" at bounding box center [342, 133] width 267 height 37
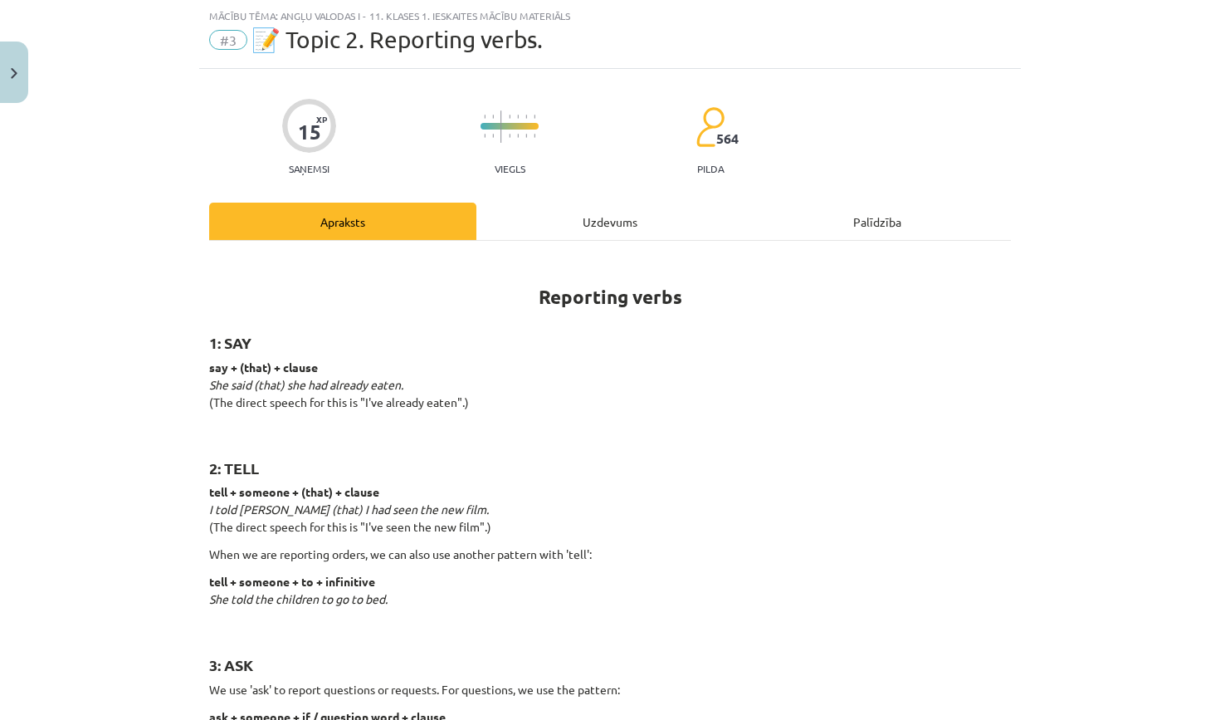
click at [571, 208] on div "Uzdevums" at bounding box center [609, 221] width 267 height 37
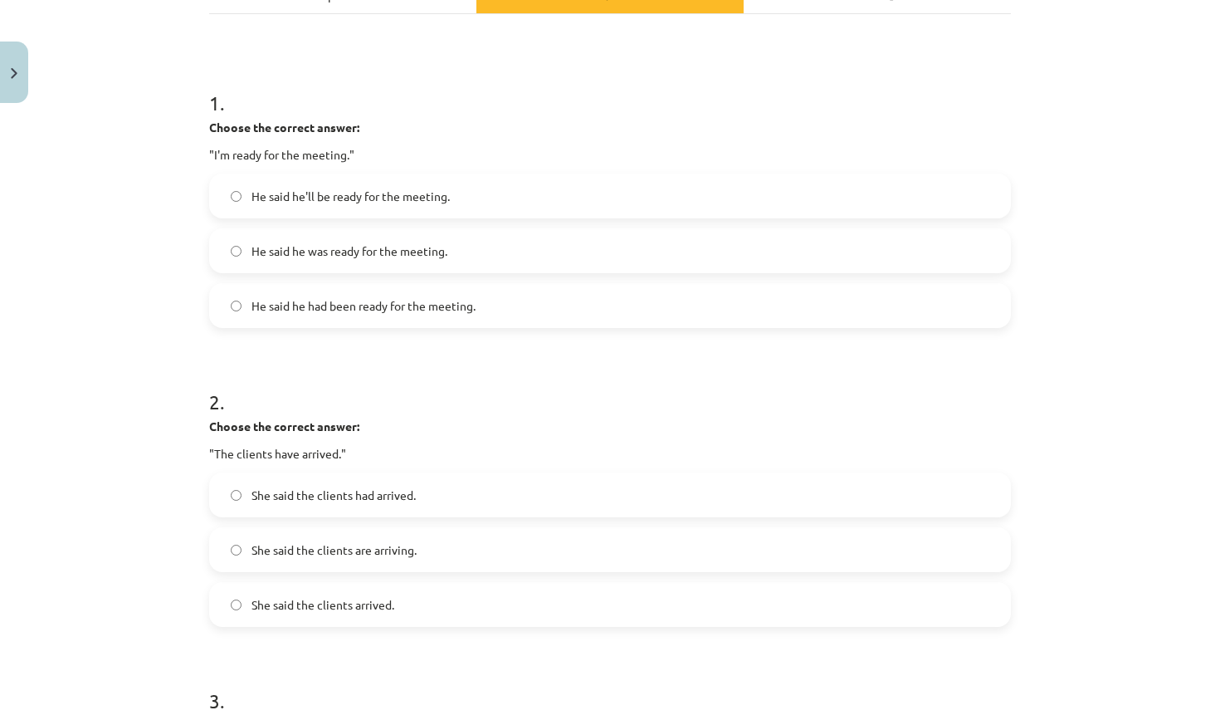
scroll to position [271, 0]
click at [375, 496] on span "She said the clients had arrived." at bounding box center [333, 492] width 164 height 17
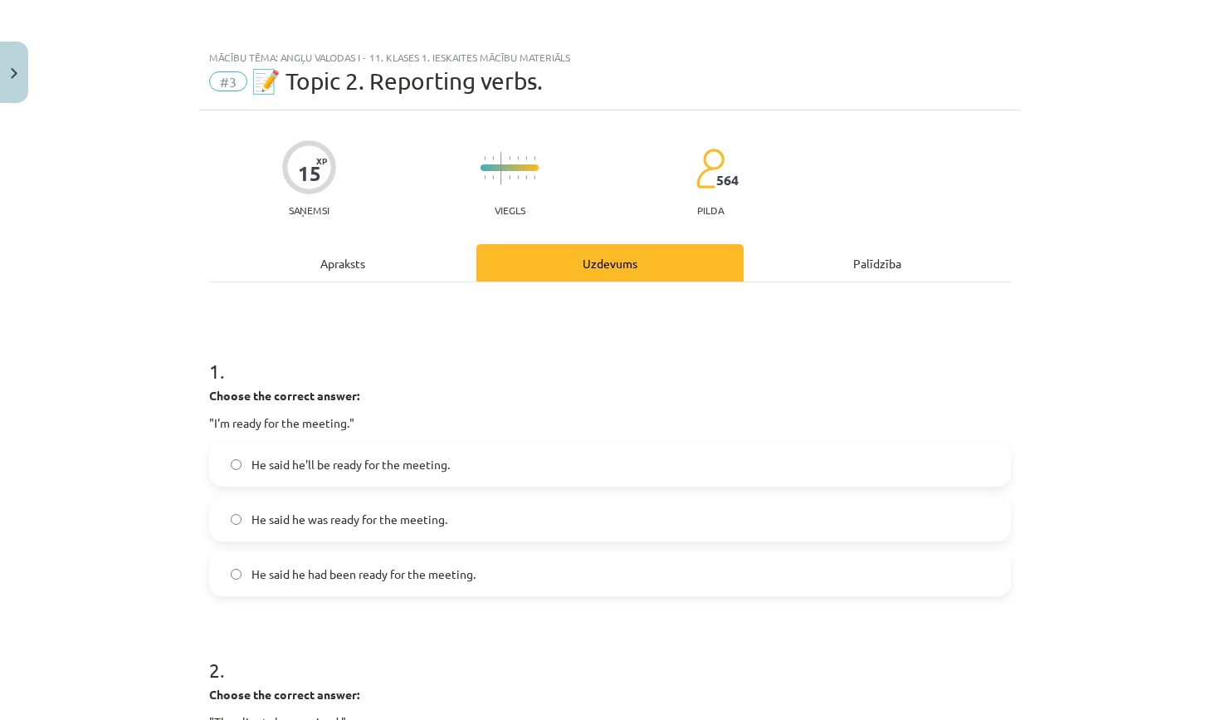
scroll to position [0, 0]
click at [217, 81] on span "#3" at bounding box center [228, 81] width 38 height 20
click at [237, 84] on span "#3" at bounding box center [228, 81] width 38 height 20
click at [647, 266] on div "Palīdzība" at bounding box center [877, 262] width 267 height 37
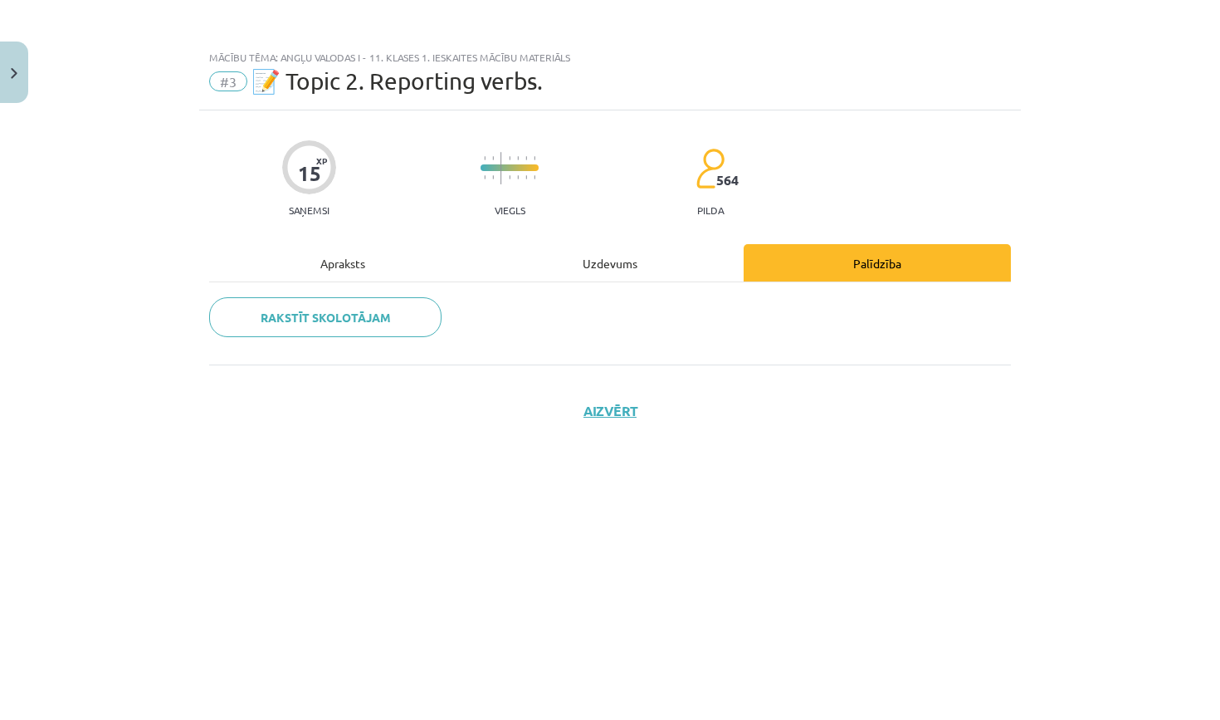
click at [613, 264] on div "Uzdevums" at bounding box center [609, 262] width 267 height 37
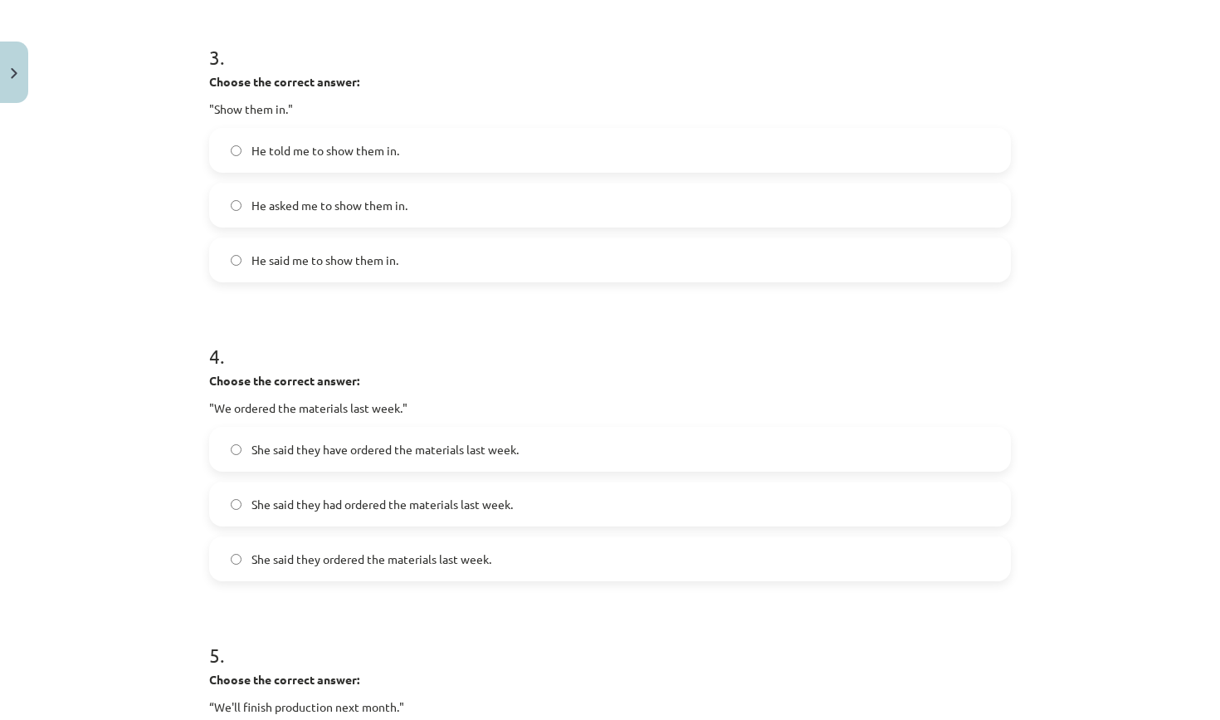
scroll to position [910, 0]
click at [398, 161] on label "He told me to show them in." at bounding box center [610, 151] width 798 height 41
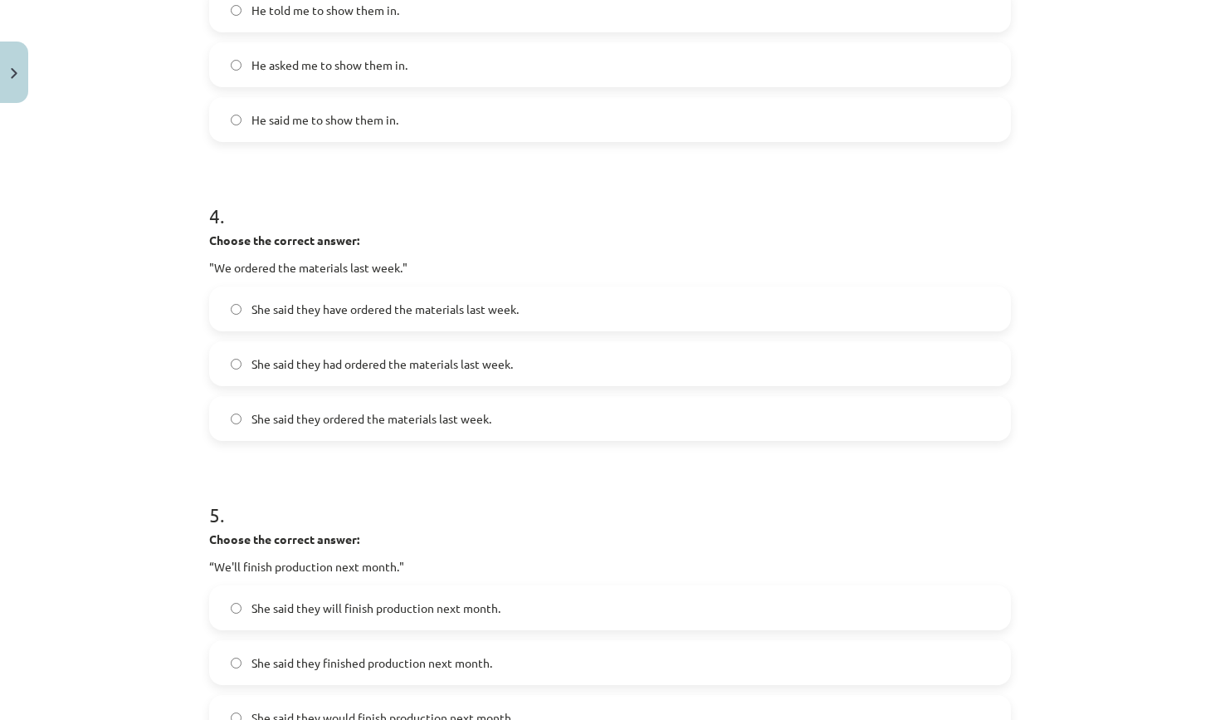
scroll to position [1057, 0]
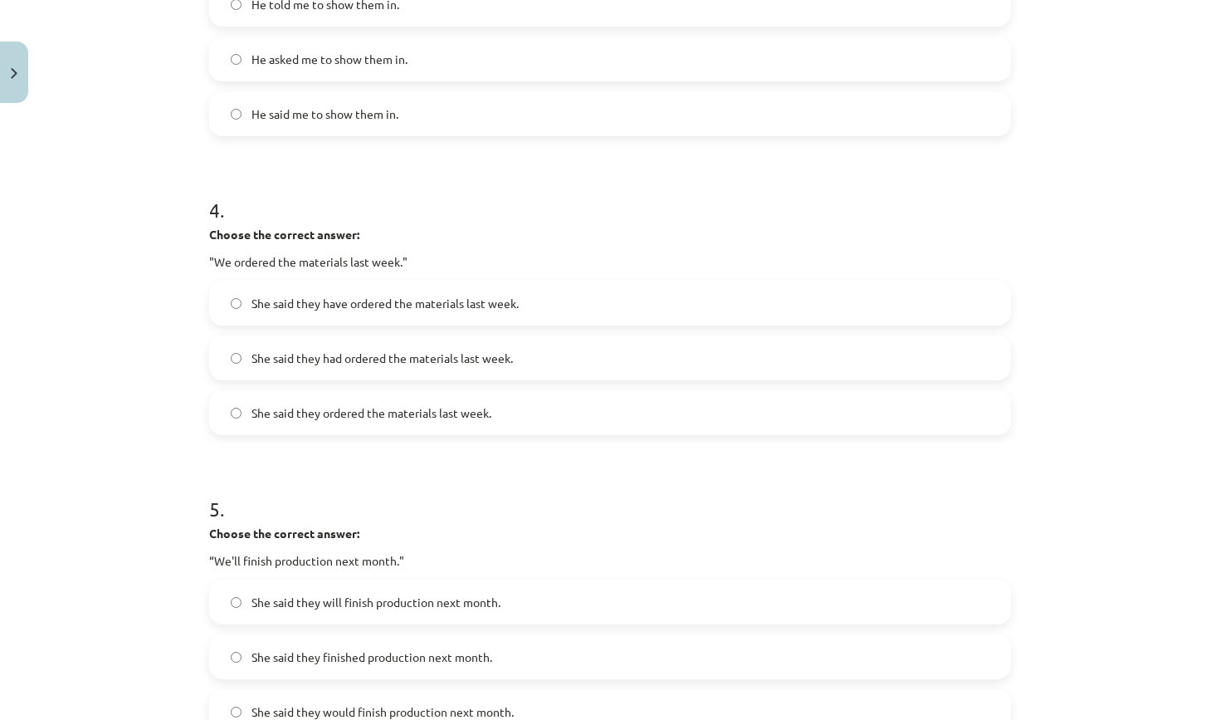
click at [339, 368] on label "She said they had ordered the materials last week." at bounding box center [610, 357] width 798 height 41
click at [361, 314] on label "She said they have ordered the materials last week." at bounding box center [610, 302] width 798 height 41
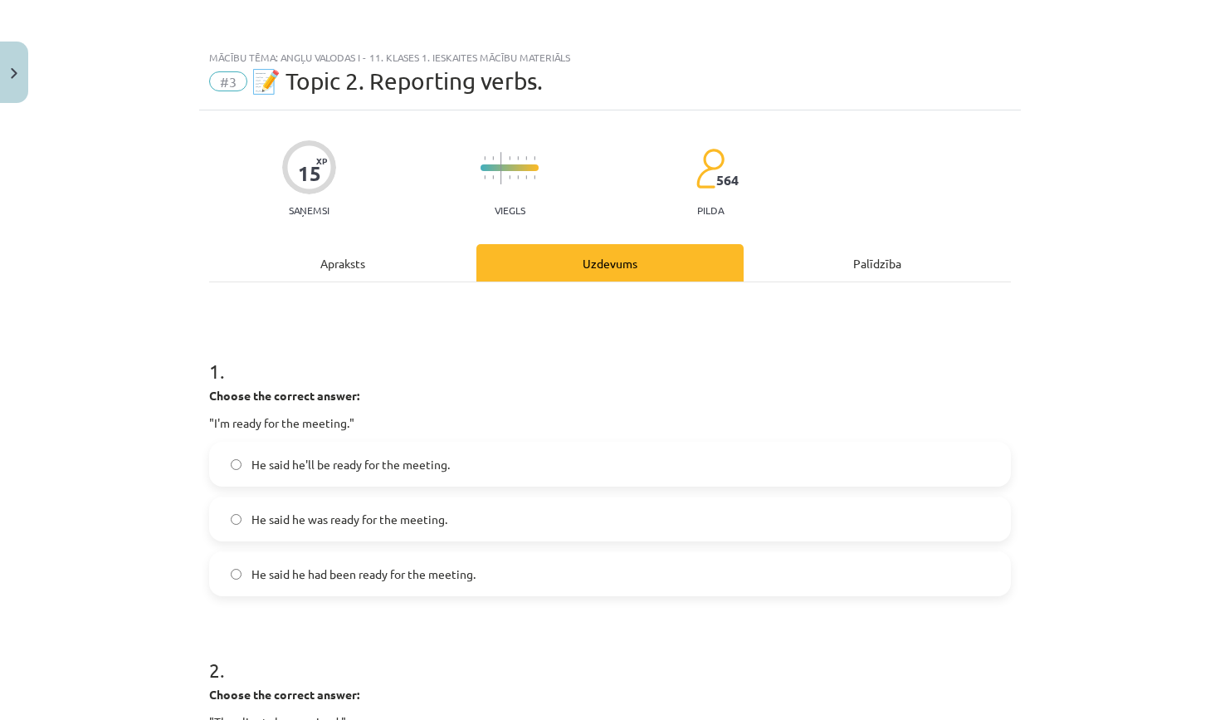
scroll to position [0, 0]
click at [342, 259] on div "Apraksts" at bounding box center [342, 262] width 267 height 37
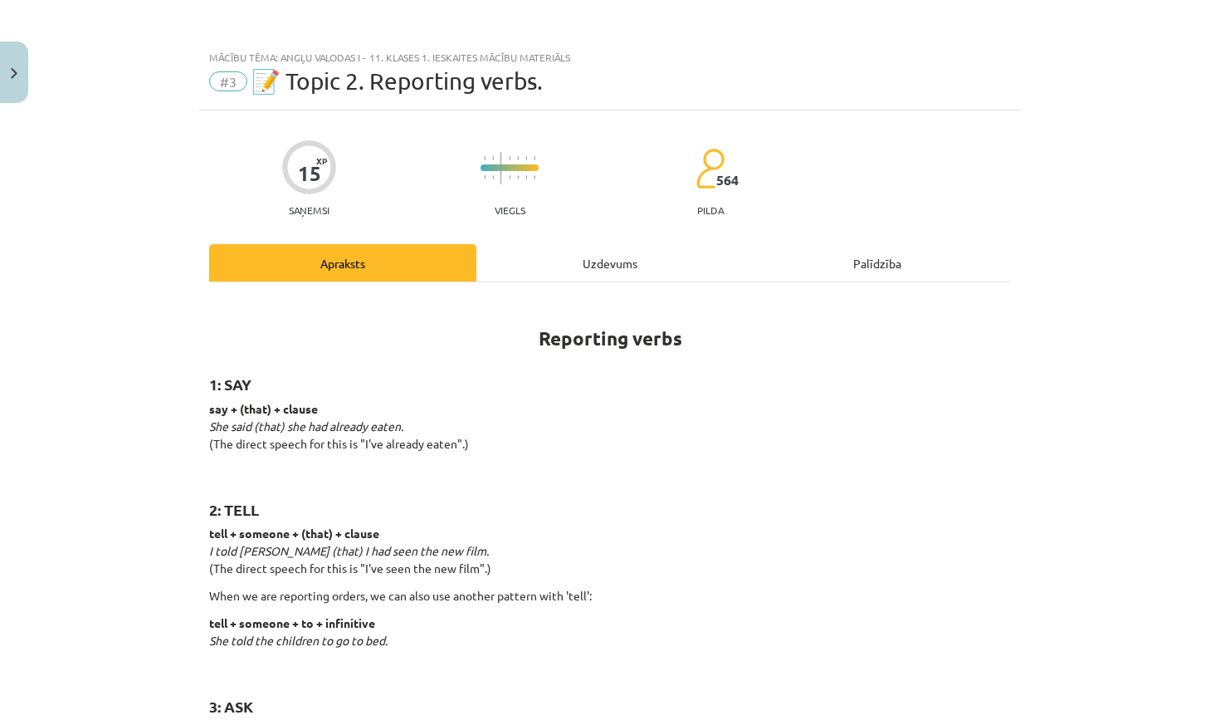
click at [576, 268] on div "Uzdevums" at bounding box center [609, 262] width 267 height 37
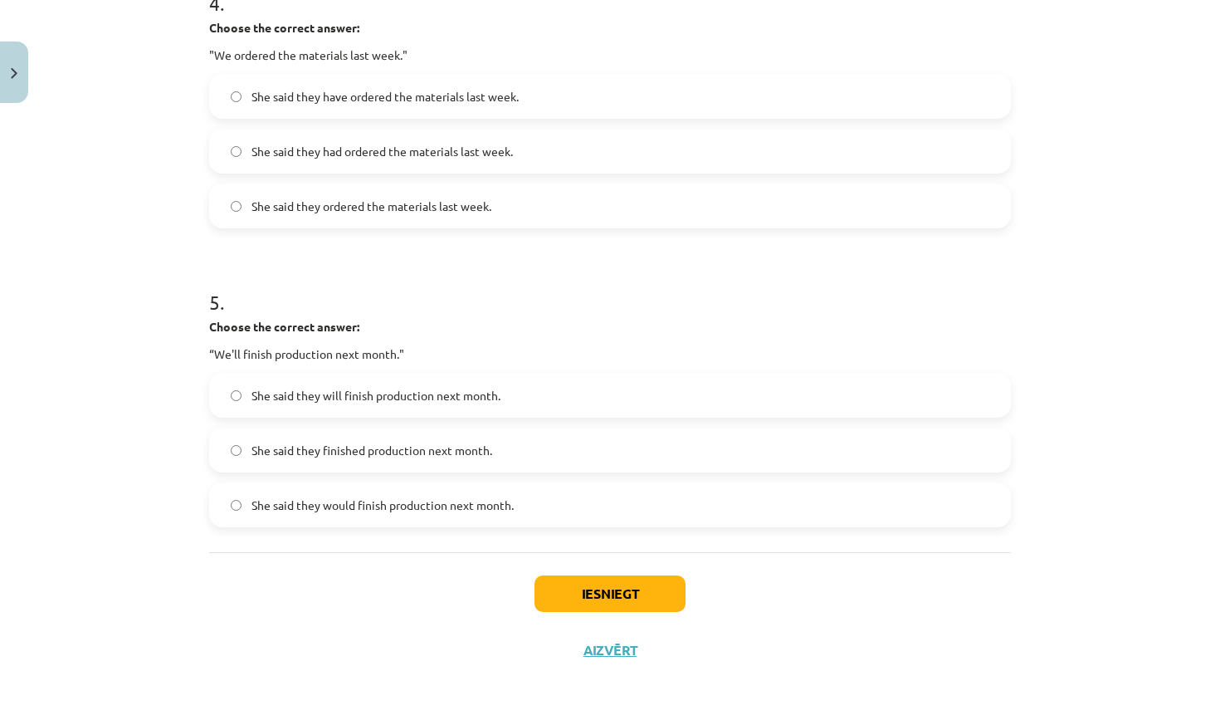
scroll to position [1267, 0]
click at [338, 388] on span "She said they will finish production next month." at bounding box center [375, 395] width 249 height 17
click at [593, 588] on button "Iesniegt" at bounding box center [609, 593] width 151 height 37
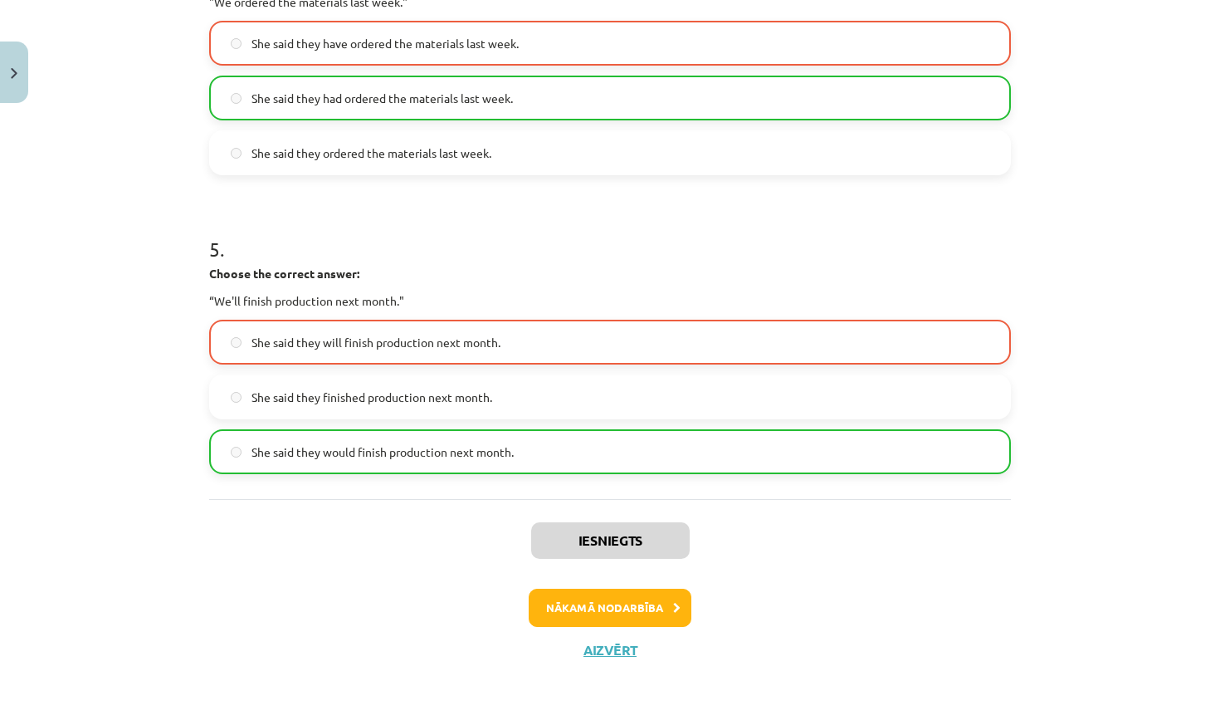
scroll to position [1319, 0]
click at [565, 598] on button "Nākamā nodarbība" at bounding box center [610, 607] width 163 height 38
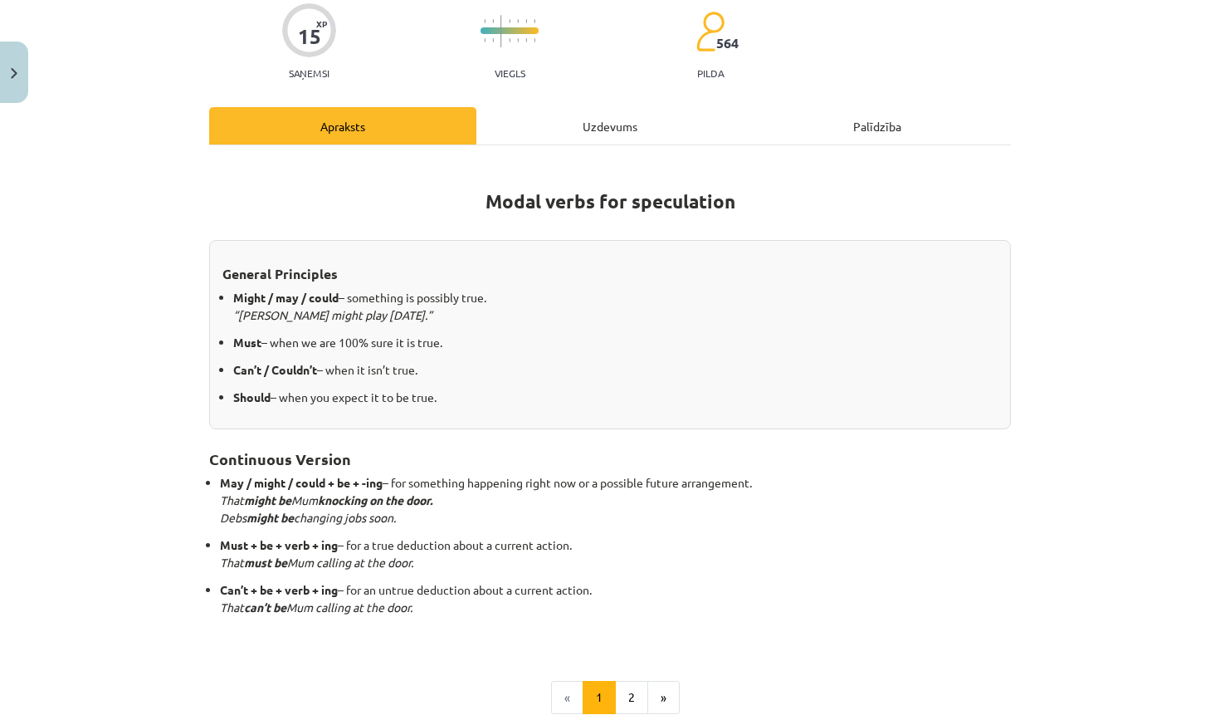
scroll to position [41, 0]
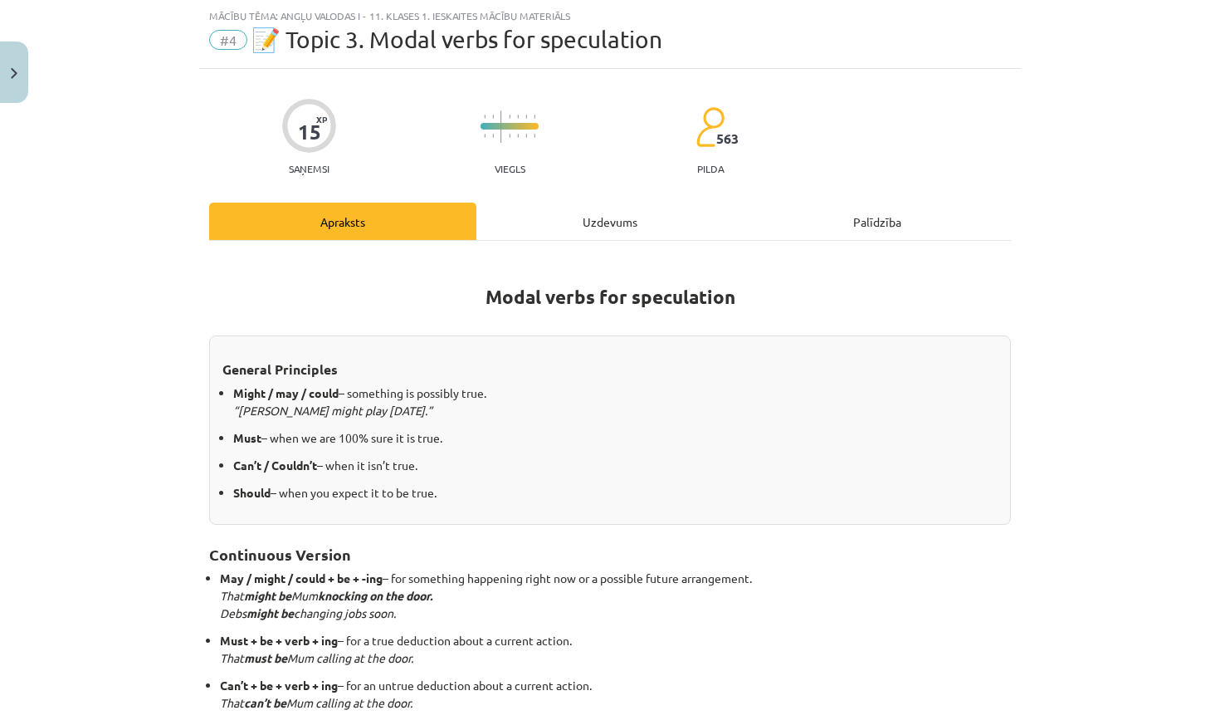
click at [639, 216] on div "Uzdevums" at bounding box center [609, 221] width 267 height 37
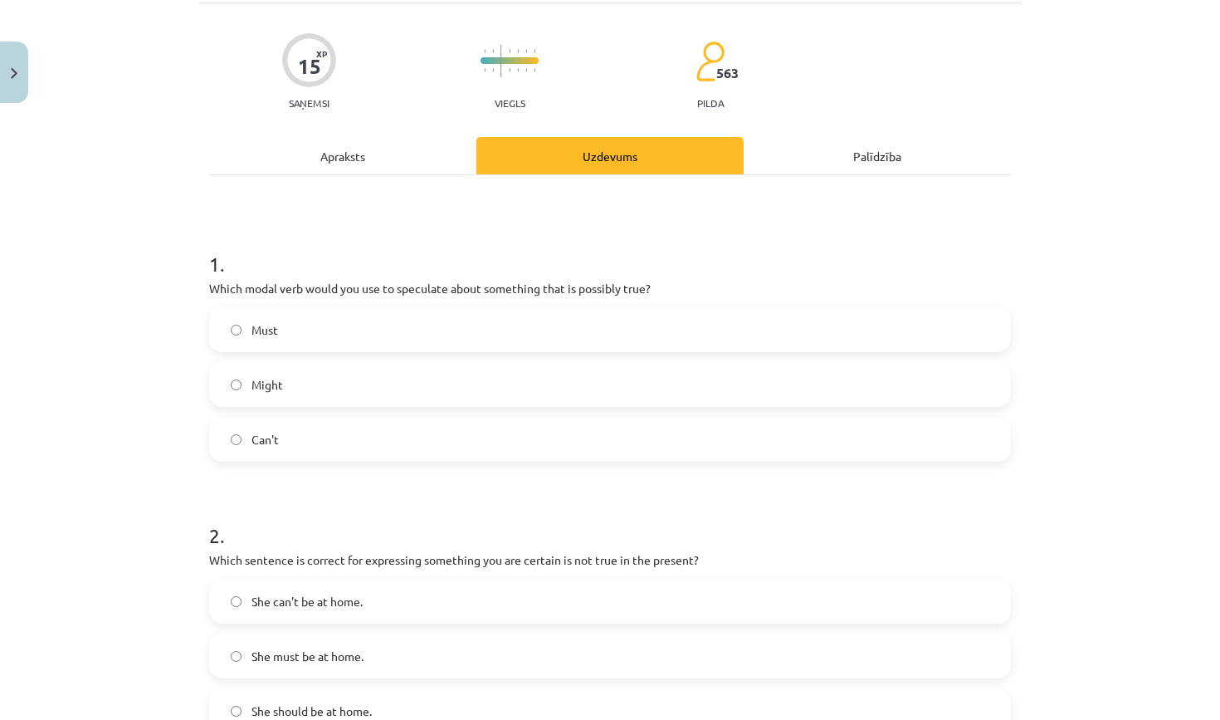
scroll to position [113, 0]
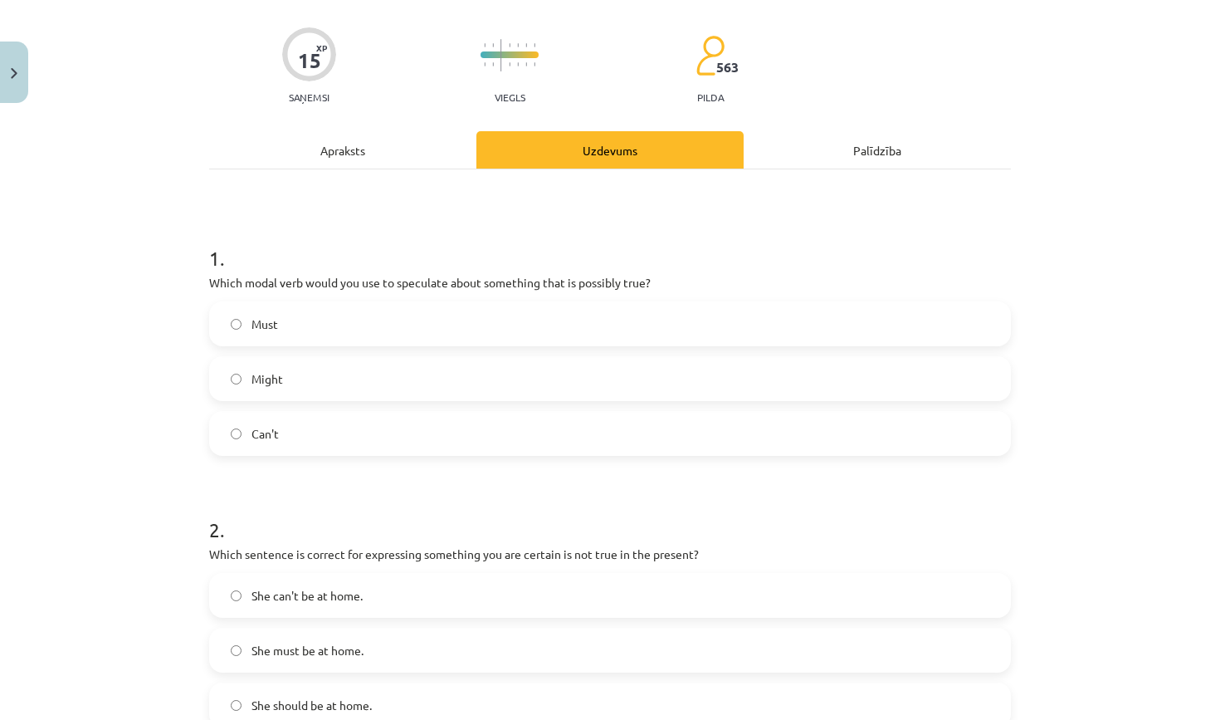
click at [445, 318] on label "Must" at bounding box center [610, 323] width 798 height 41
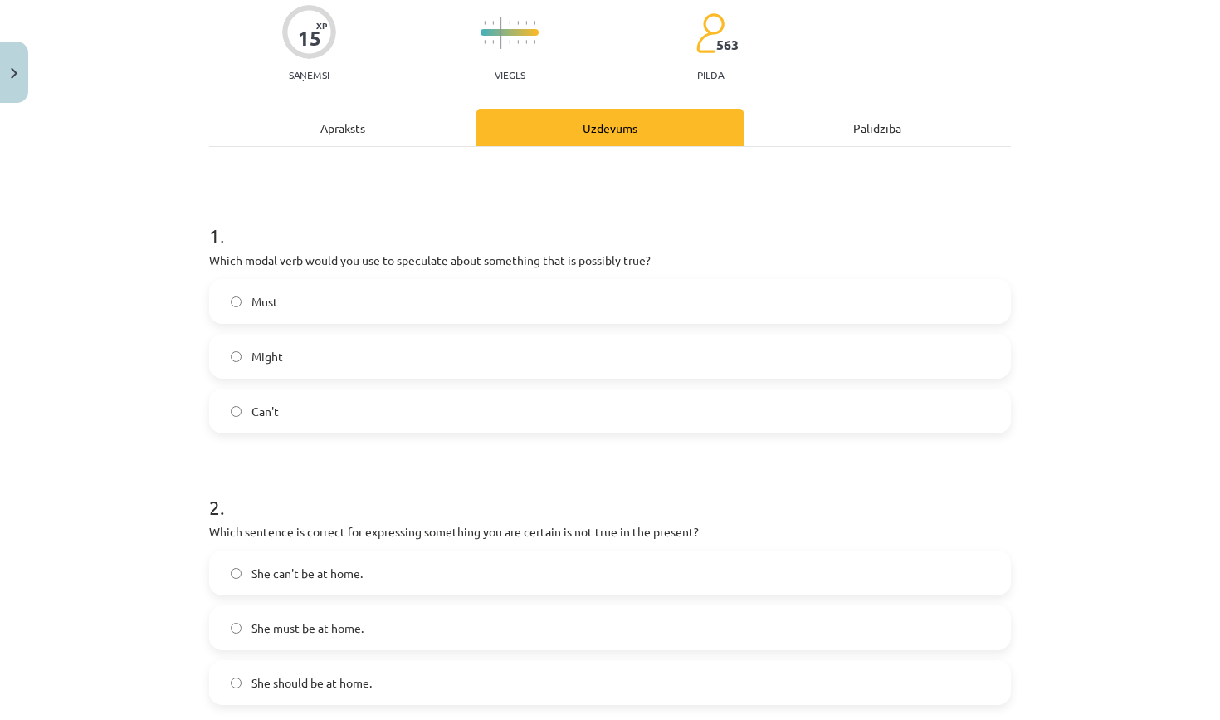
scroll to position [134, 0]
click at [442, 354] on label "Might" at bounding box center [610, 356] width 798 height 41
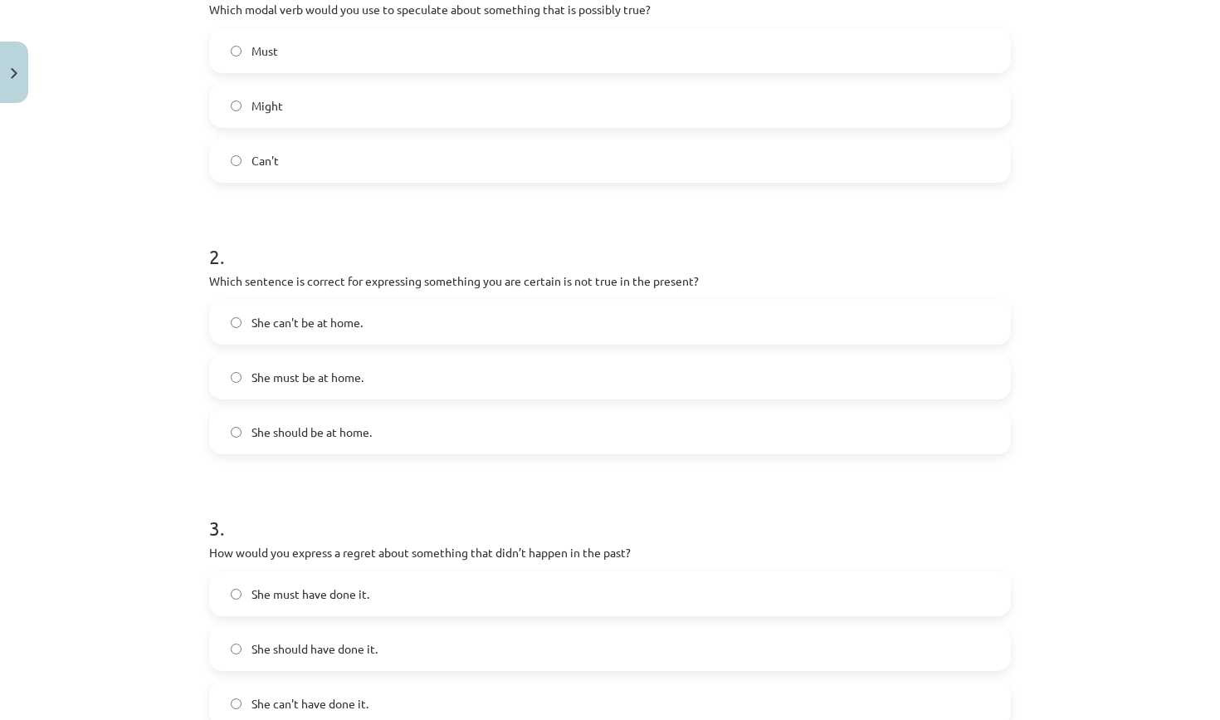
scroll to position [452, 0]
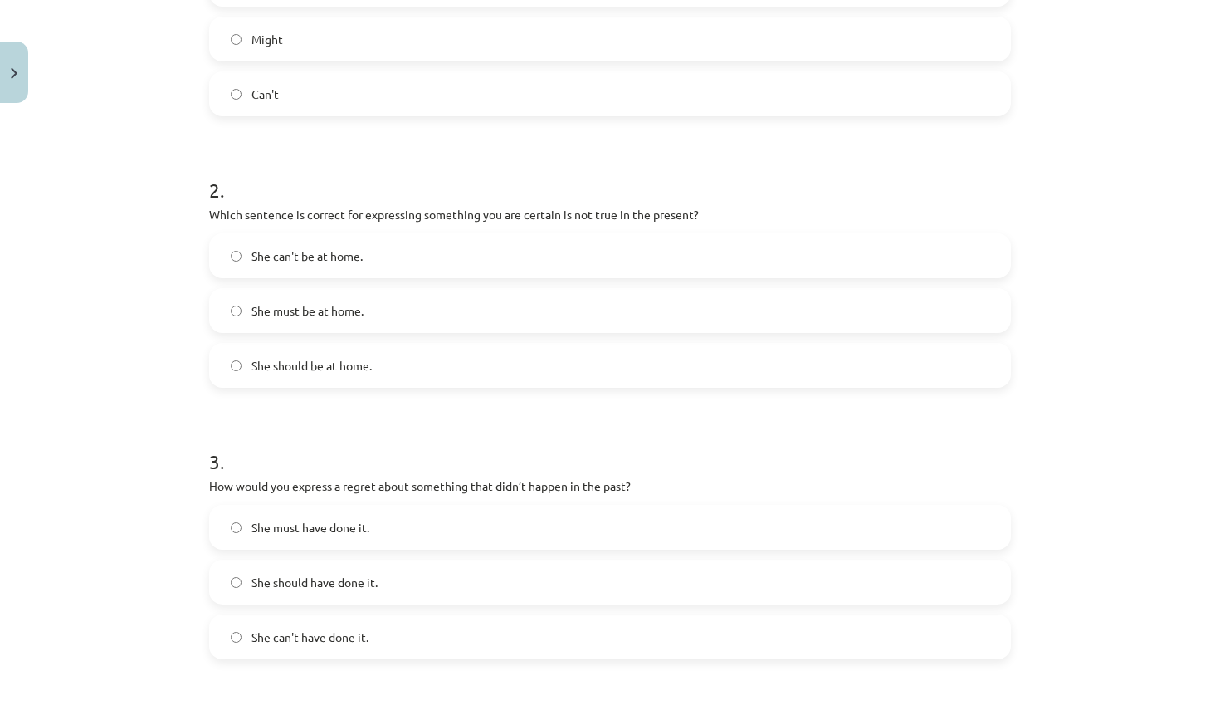
click at [380, 248] on label "She can't be at home." at bounding box center [610, 255] width 798 height 41
click at [366, 369] on span "She should be at home." at bounding box center [311, 365] width 120 height 17
click at [383, 315] on label "She must be at home." at bounding box center [610, 310] width 798 height 41
click at [375, 632] on label "She can't have done it." at bounding box center [610, 636] width 798 height 41
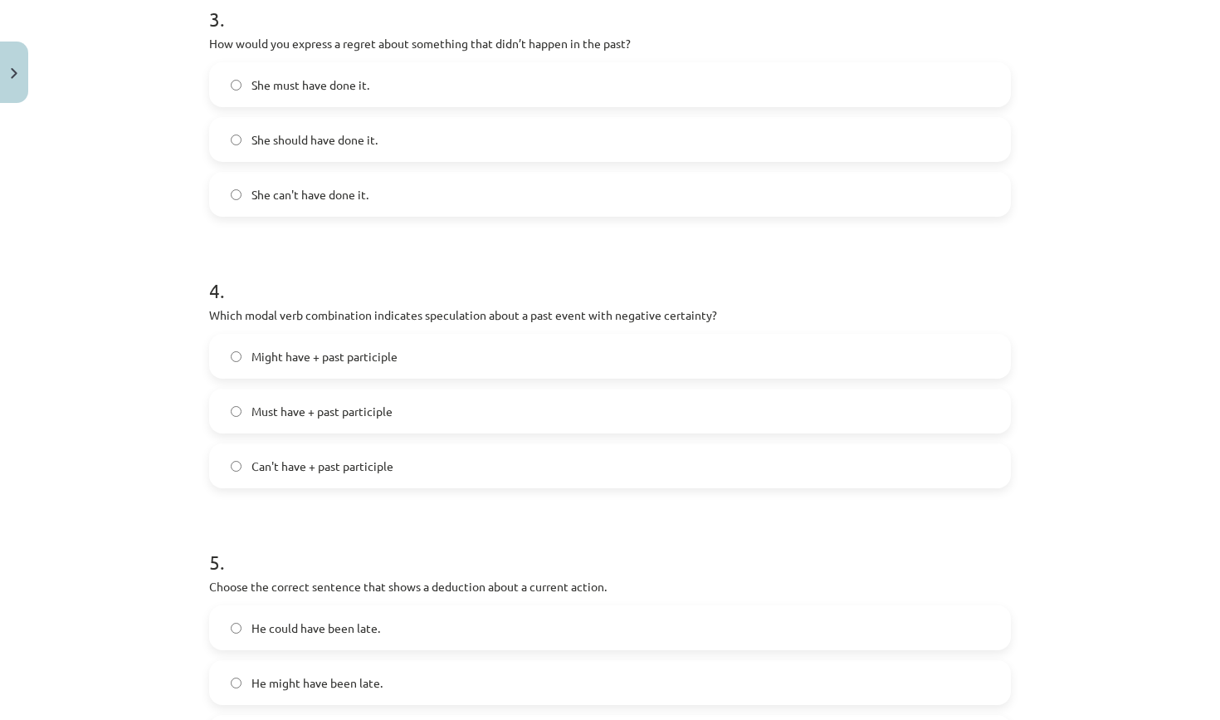
click at [325, 471] on span "Can't have + past participle" at bounding box center [322, 465] width 142 height 17
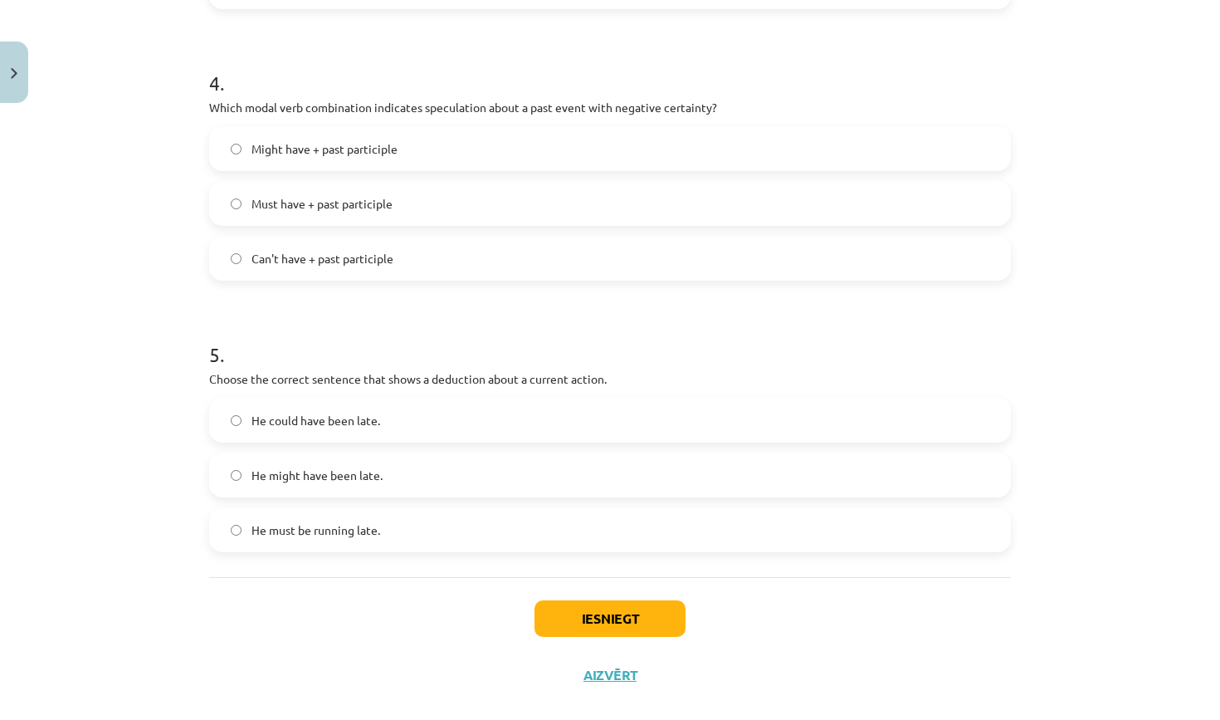
scroll to position [1115, 0]
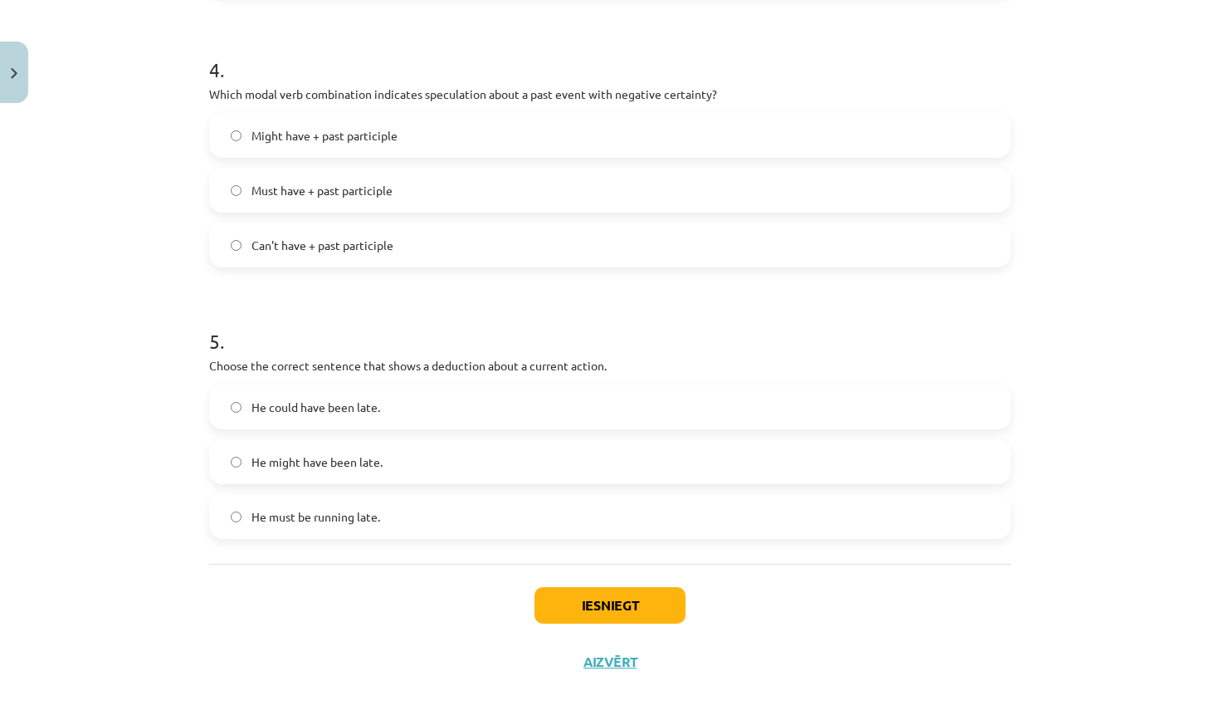
click at [281, 528] on label "He must be running late." at bounding box center [610, 515] width 798 height 41
click at [598, 605] on button "Iesniegt" at bounding box center [609, 605] width 151 height 37
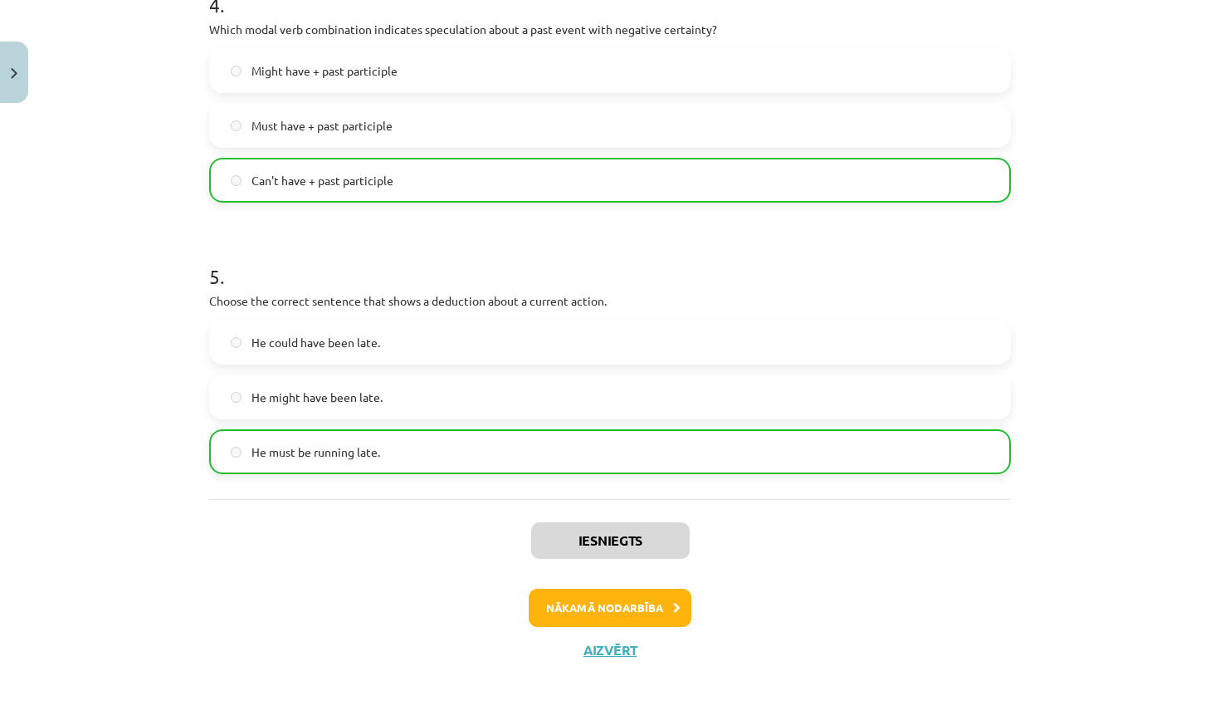
scroll to position [1182, 0]
click at [575, 627] on div "Iesniegts Nākamā nodarbība Aizvērt" at bounding box center [610, 583] width 802 height 169
click at [575, 577] on div "Iesniegts Nākamā nodarbība Aizvērt" at bounding box center [610, 583] width 802 height 169
click at [576, 598] on button "Nākamā nodarbība" at bounding box center [610, 607] width 163 height 38
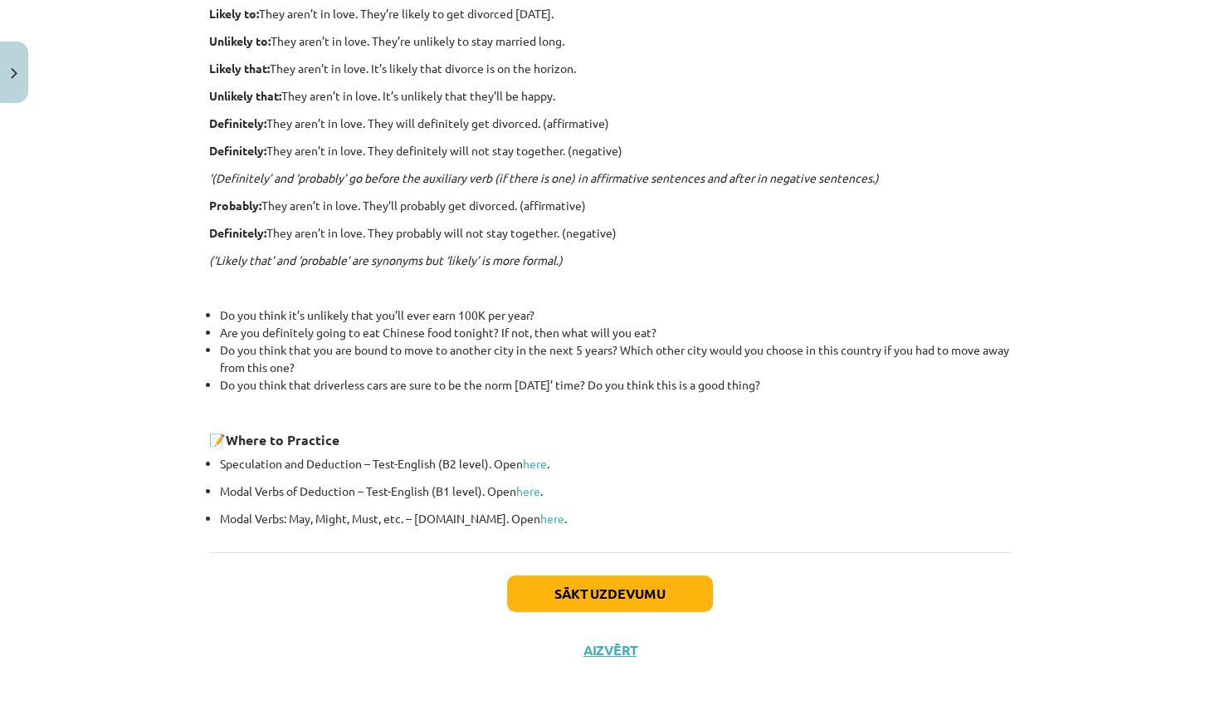
click at [576, 598] on button "Sākt uzdevumu" at bounding box center [610, 593] width 206 height 37
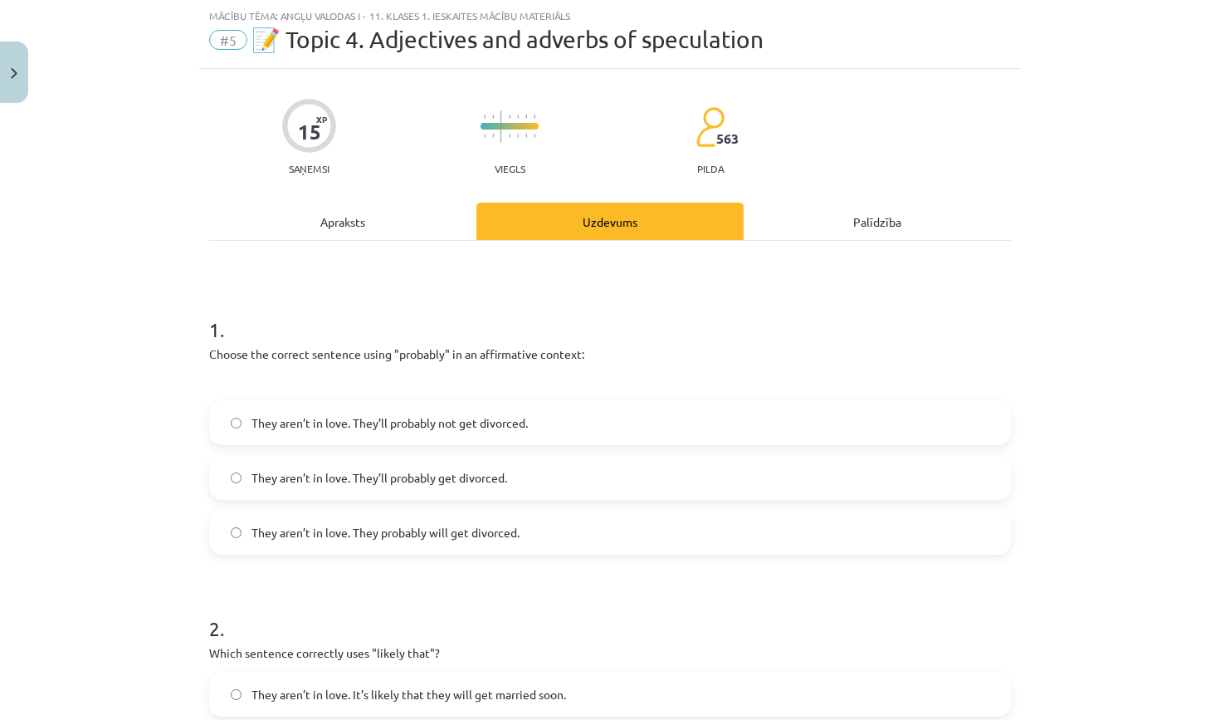
click at [389, 236] on div "Apraksts" at bounding box center [342, 221] width 267 height 37
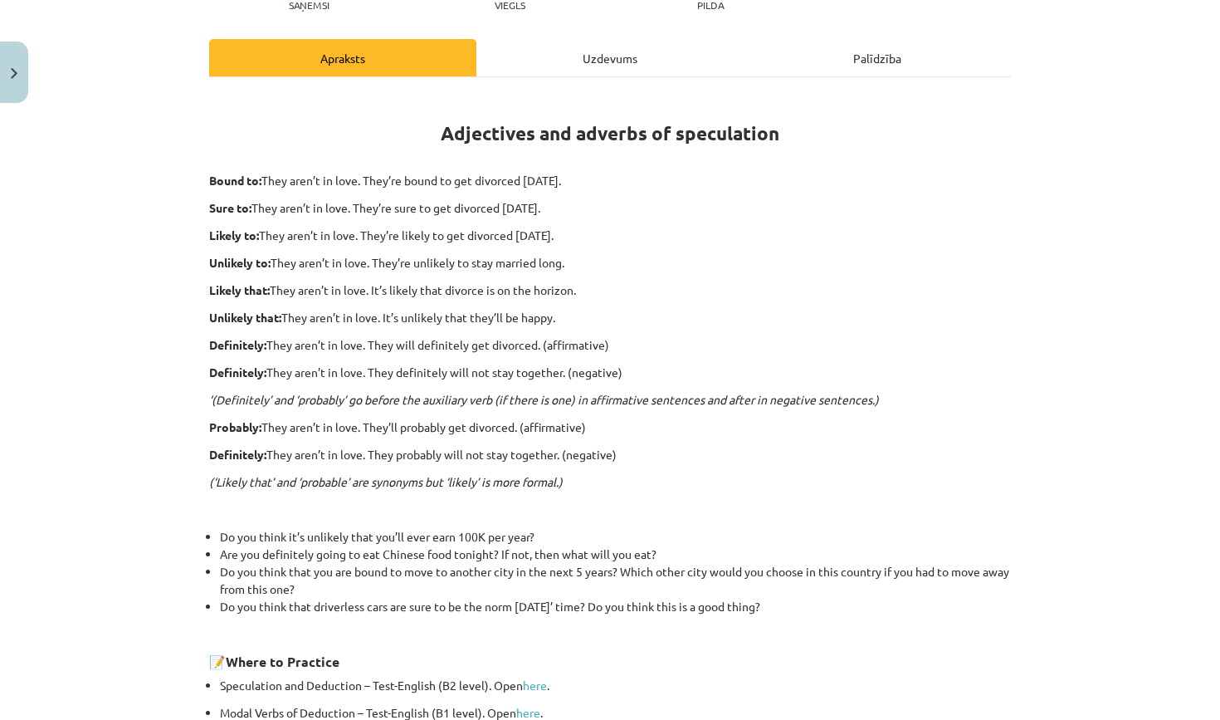
scroll to position [203, 0]
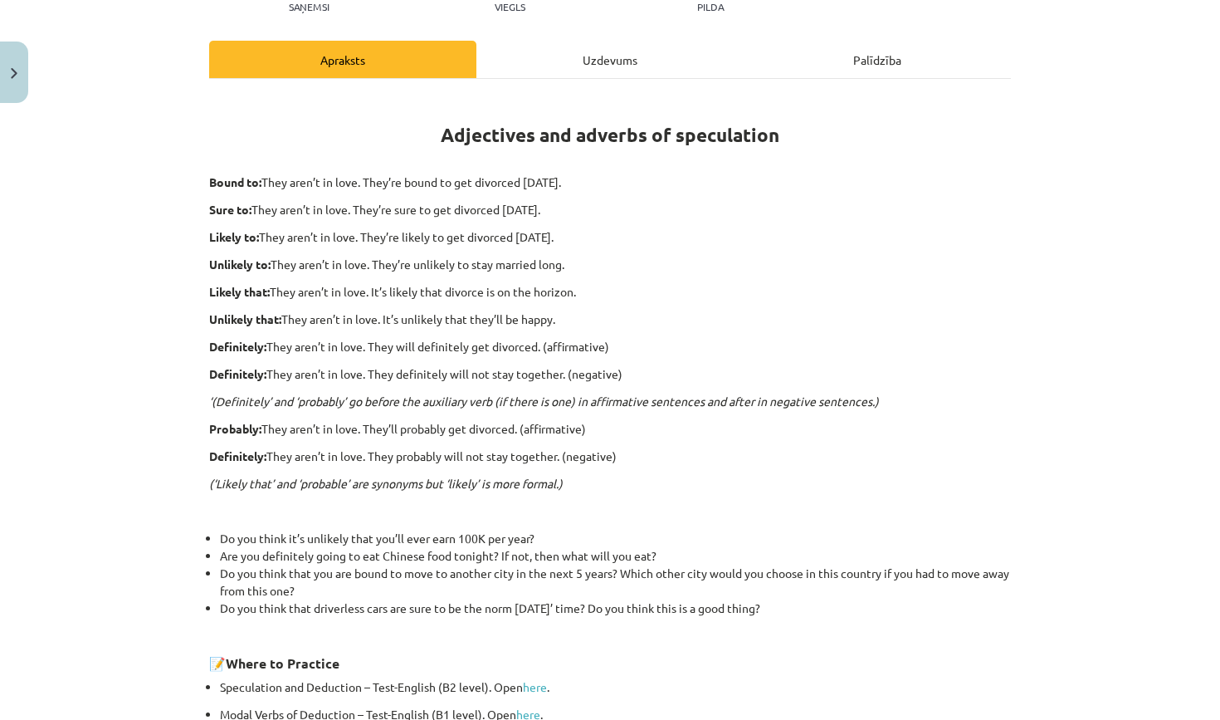
click at [603, 60] on div "Uzdevums" at bounding box center [609, 59] width 267 height 37
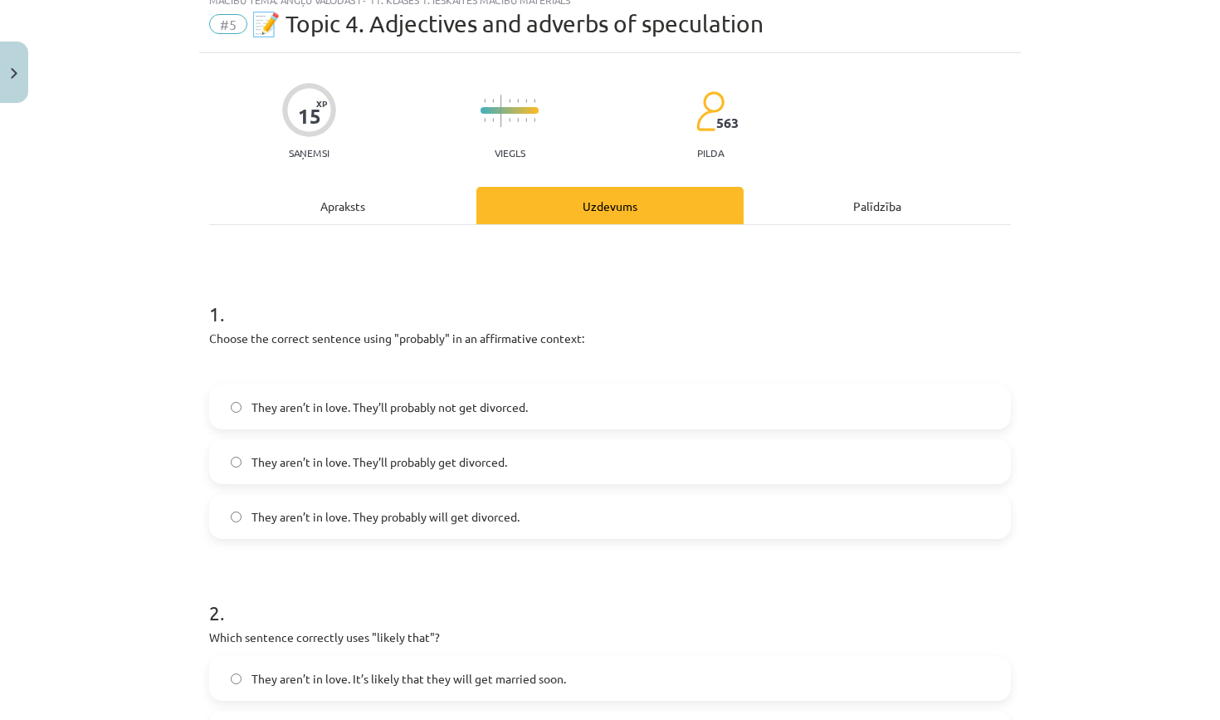
scroll to position [61, 0]
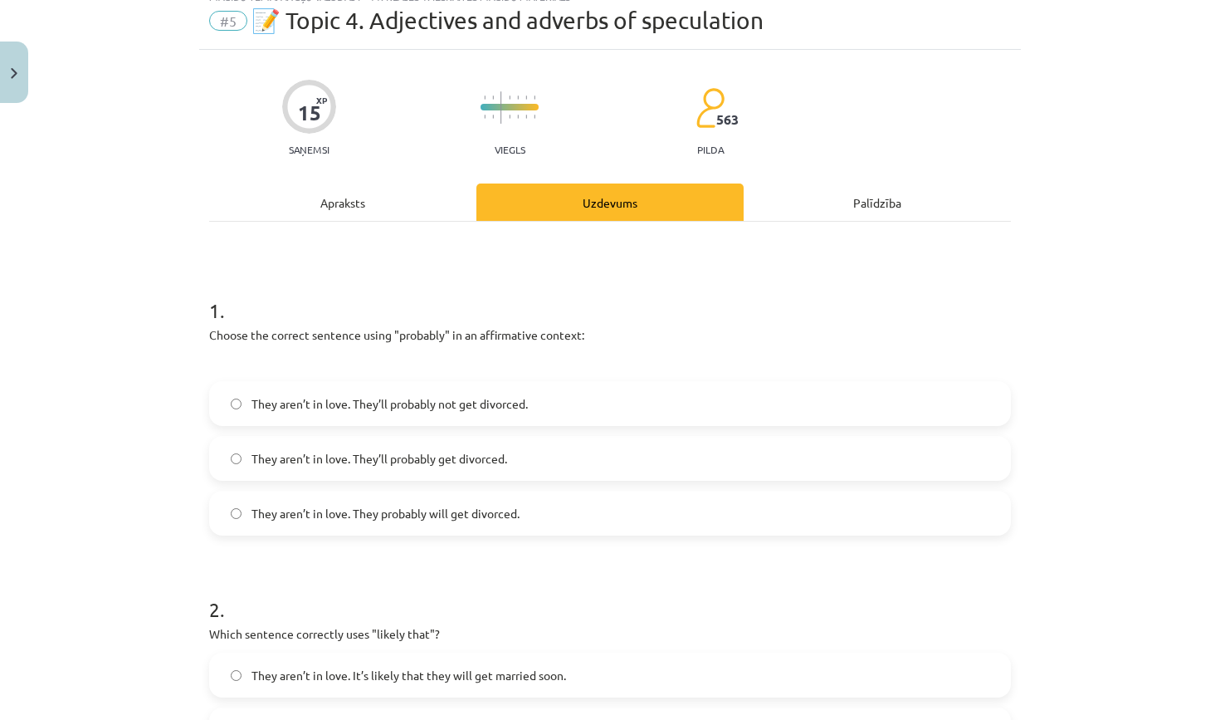
click at [475, 461] on span "They aren’t in love. They’ll probably get divorced." at bounding box center [379, 458] width 256 height 17
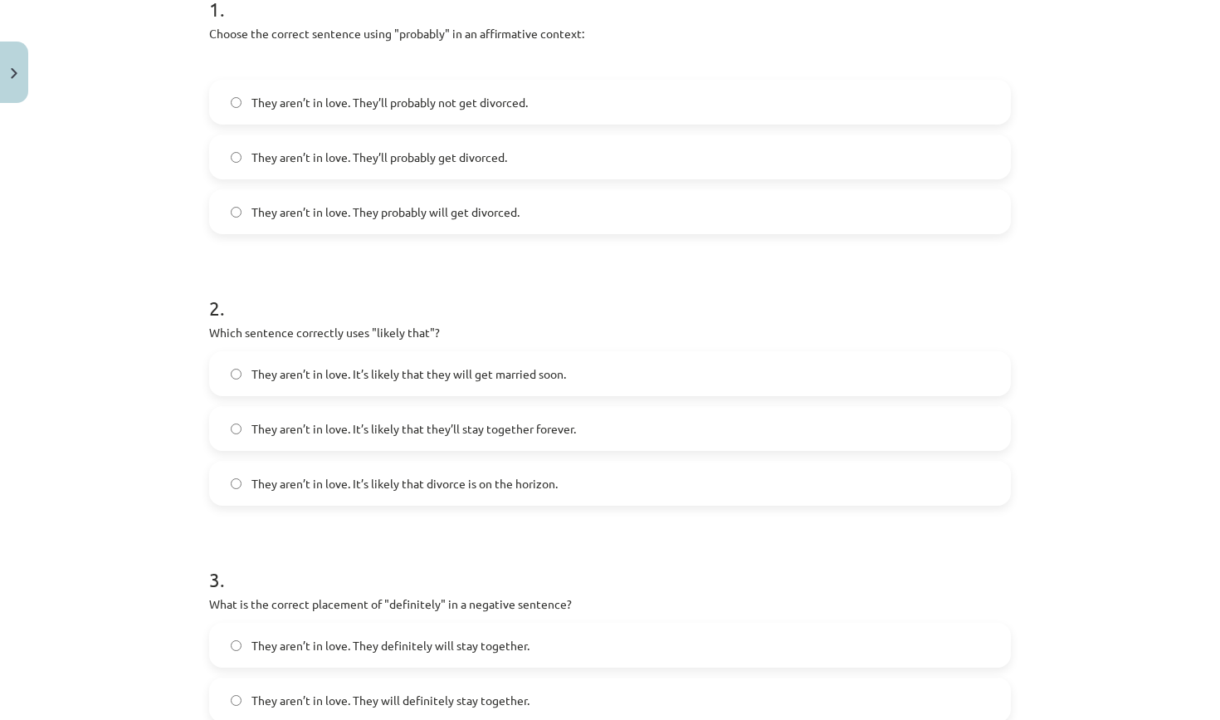
scroll to position [363, 0]
click at [539, 476] on span "They aren’t in love. It’s likely that divorce is on the horizon." at bounding box center [404, 482] width 306 height 17
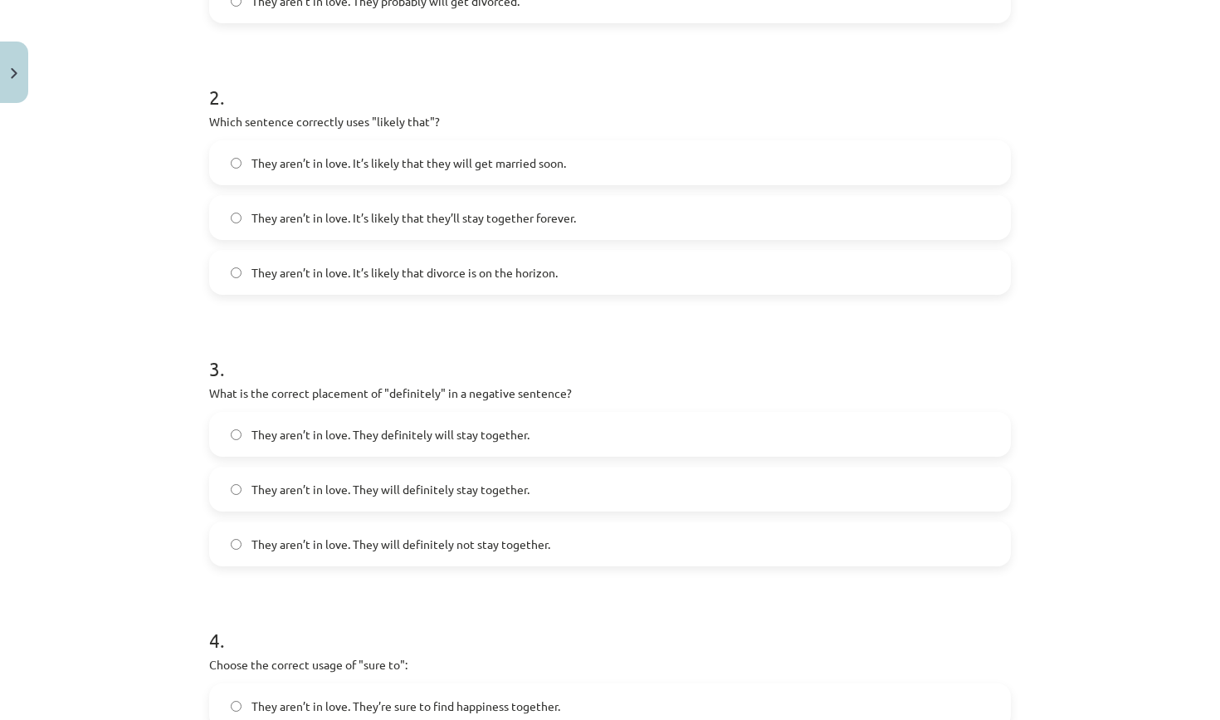
scroll to position [699, 0]
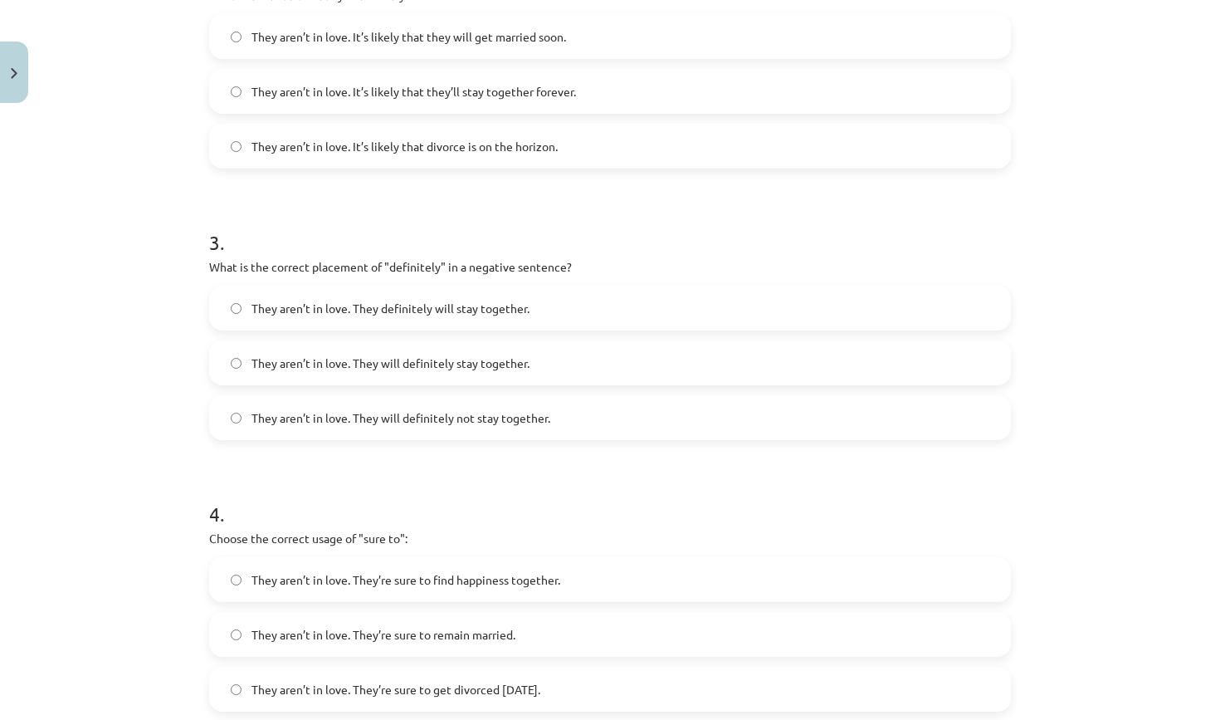
click at [486, 422] on span "They aren’t in love. They will definitely not stay together." at bounding box center [400, 417] width 299 height 17
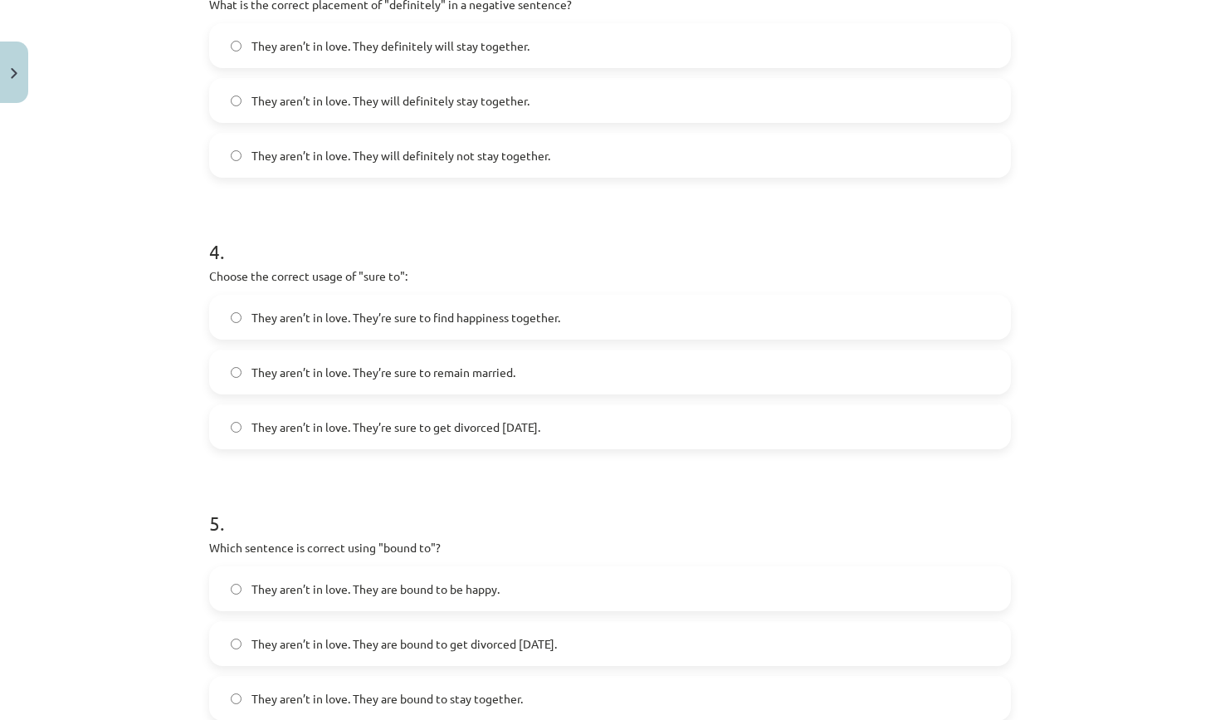
scroll to position [978, 0]
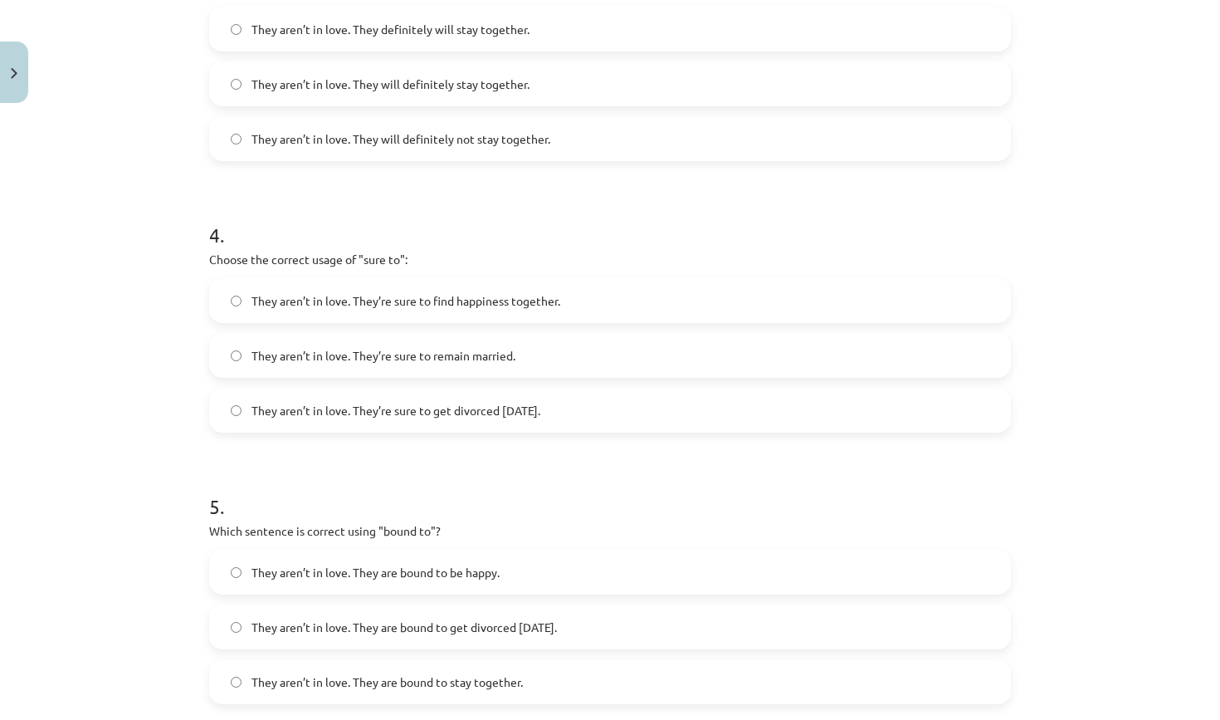
click at [456, 415] on span "They aren’t in love. They’re sure to get divorced [DATE]." at bounding box center [395, 410] width 289 height 17
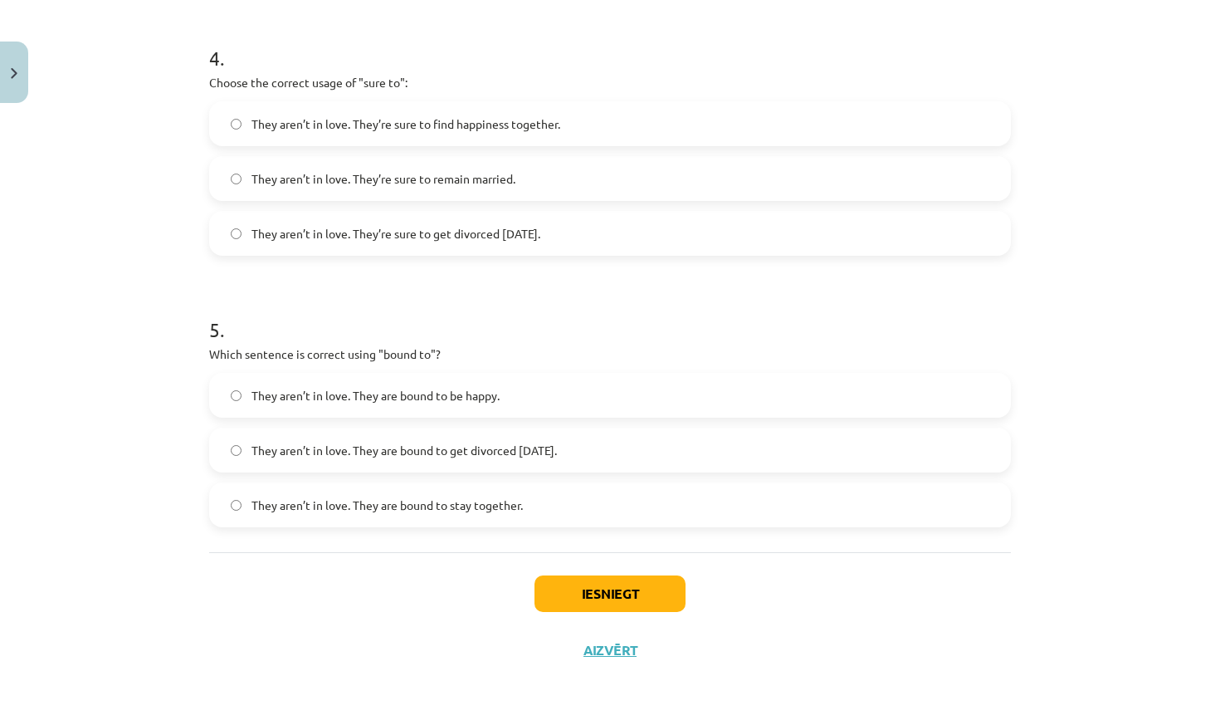
scroll to position [1157, 0]
click at [534, 448] on span "They aren’t in love. They are bound to get divorced [DATE]." at bounding box center [403, 450] width 305 height 17
click at [623, 577] on button "Iesniegt" at bounding box center [609, 593] width 151 height 37
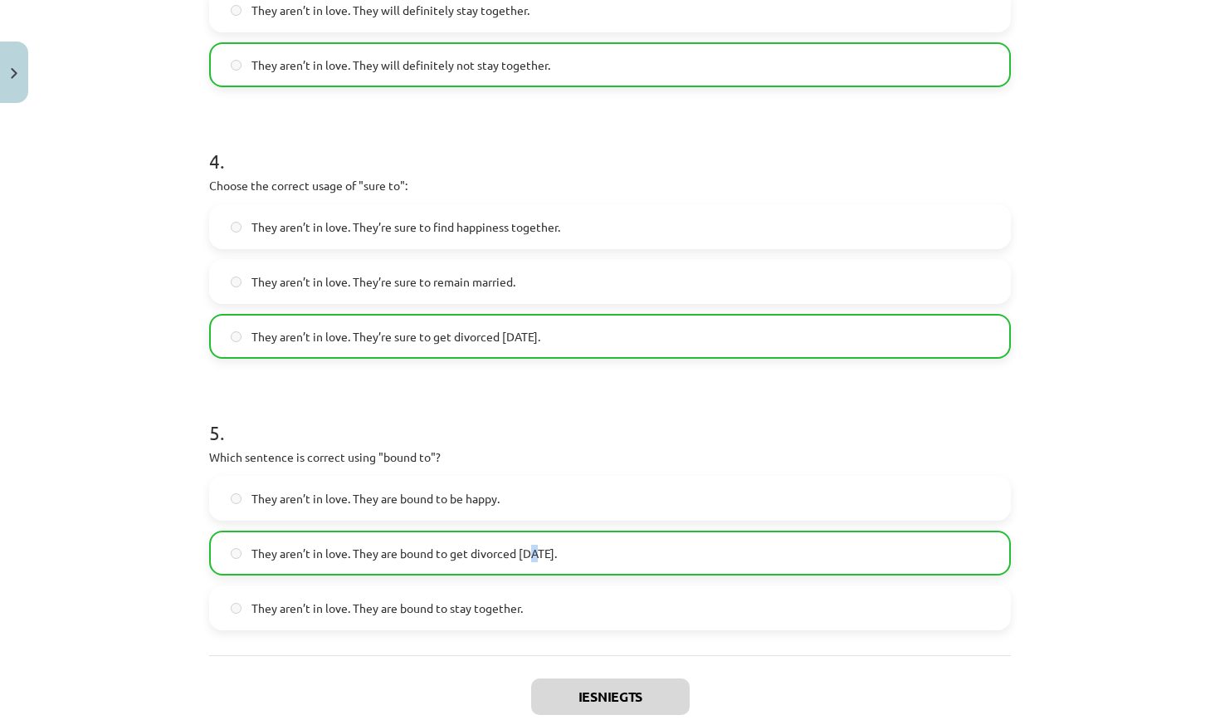
scroll to position [1055, 0]
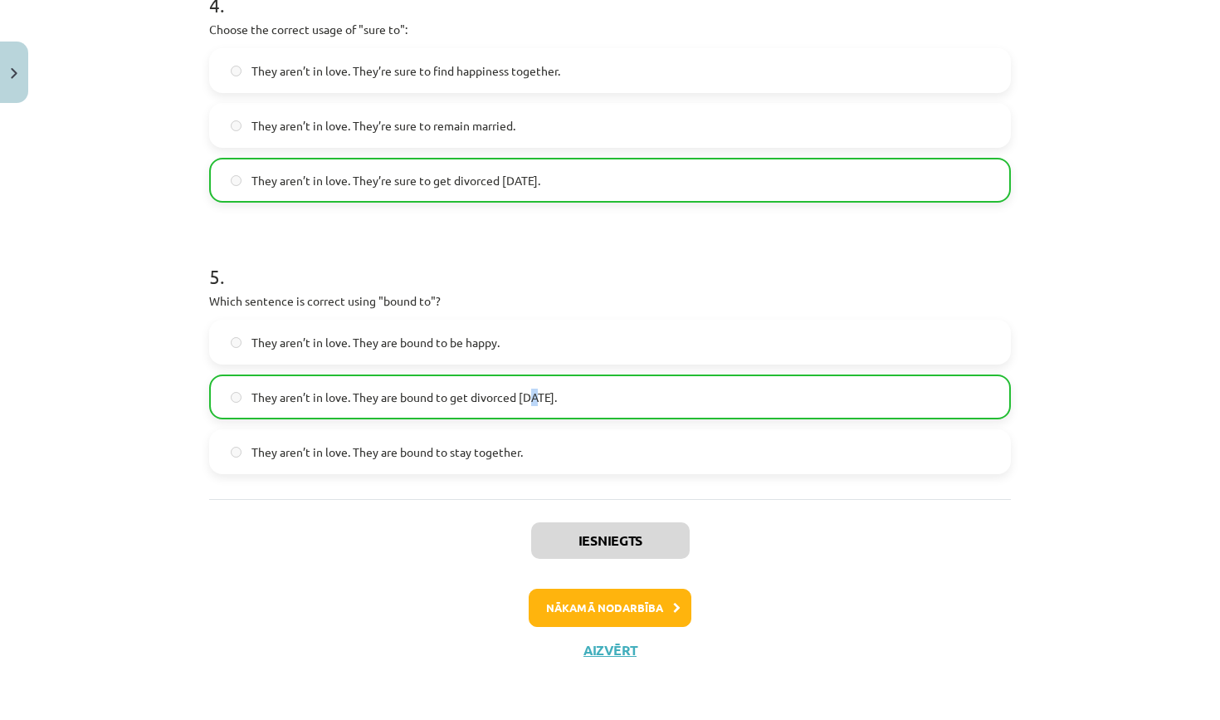
click at [627, 607] on button "Nākamā nodarbība" at bounding box center [610, 607] width 163 height 38
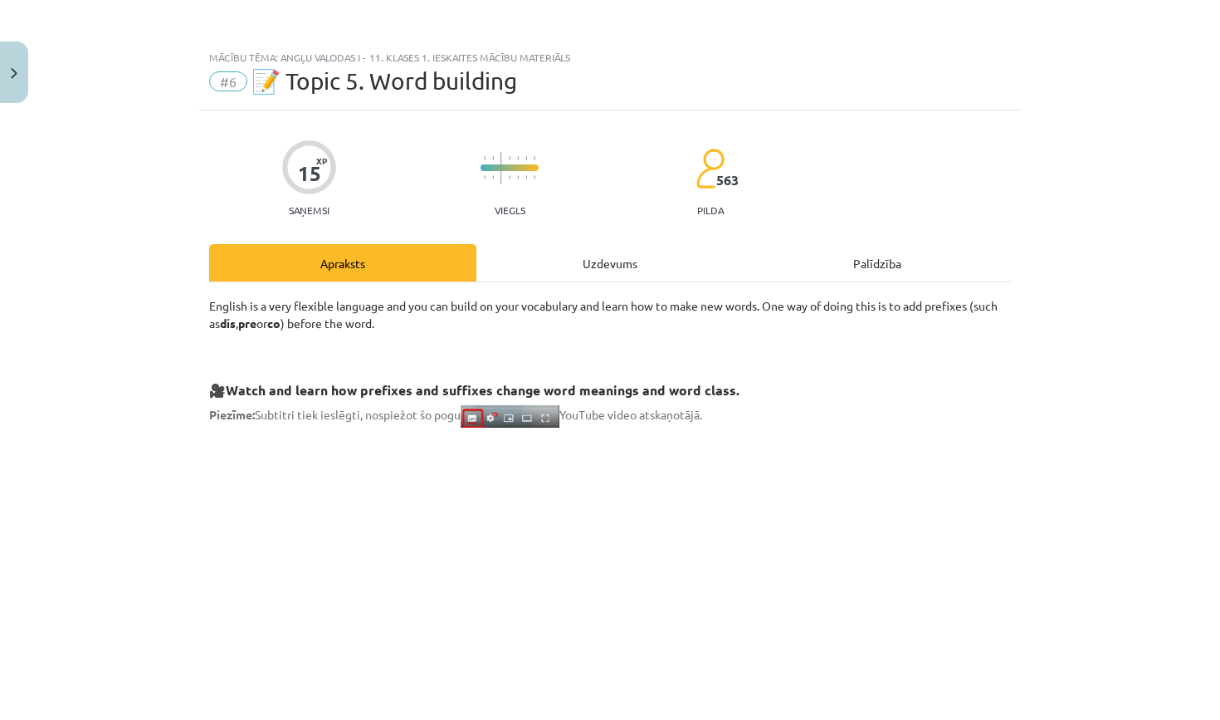
scroll to position [0, 0]
click at [595, 260] on div "Uzdevums" at bounding box center [609, 262] width 267 height 37
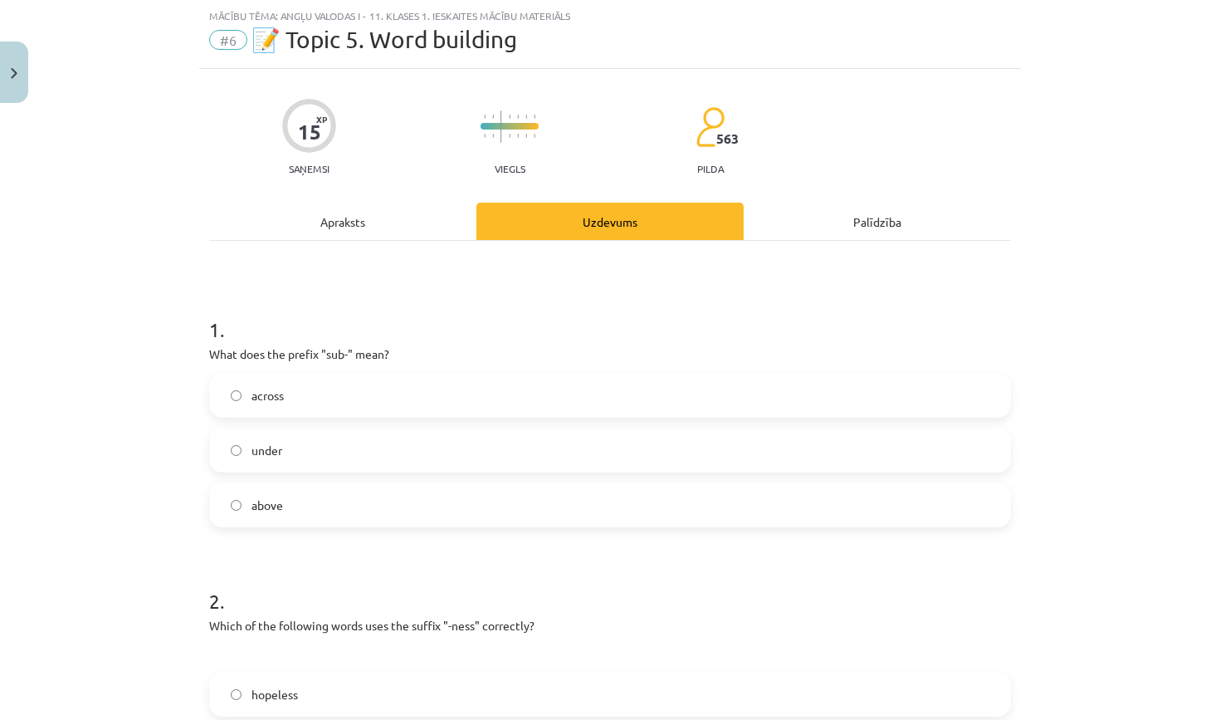
click at [375, 228] on div "Apraksts" at bounding box center [342, 221] width 267 height 37
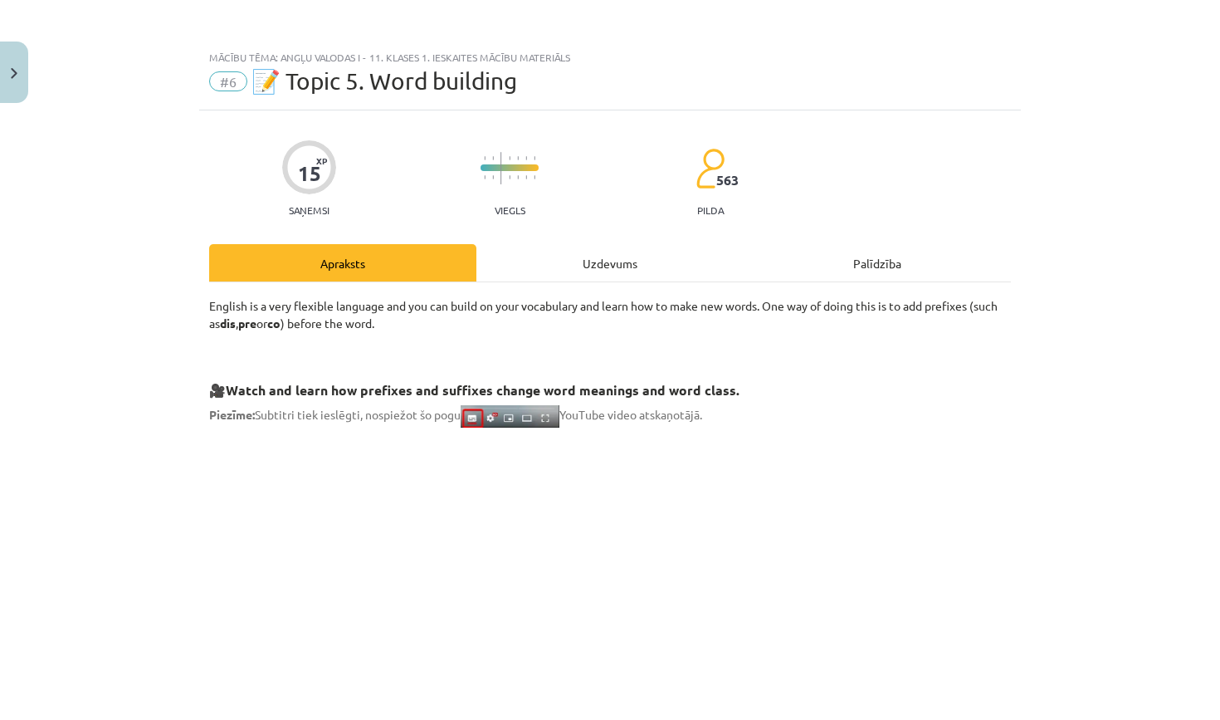
scroll to position [0, 0]
click at [571, 251] on div "Uzdevums" at bounding box center [609, 262] width 267 height 37
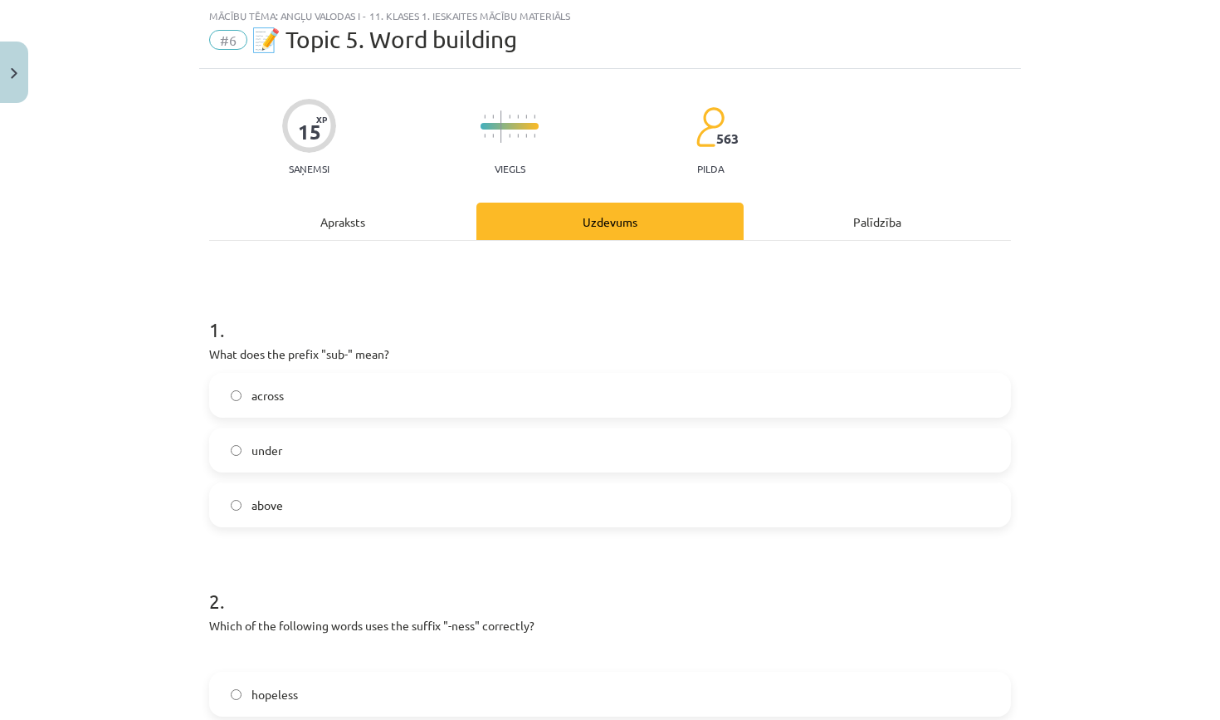
click at [354, 405] on label "across" at bounding box center [610, 394] width 798 height 41
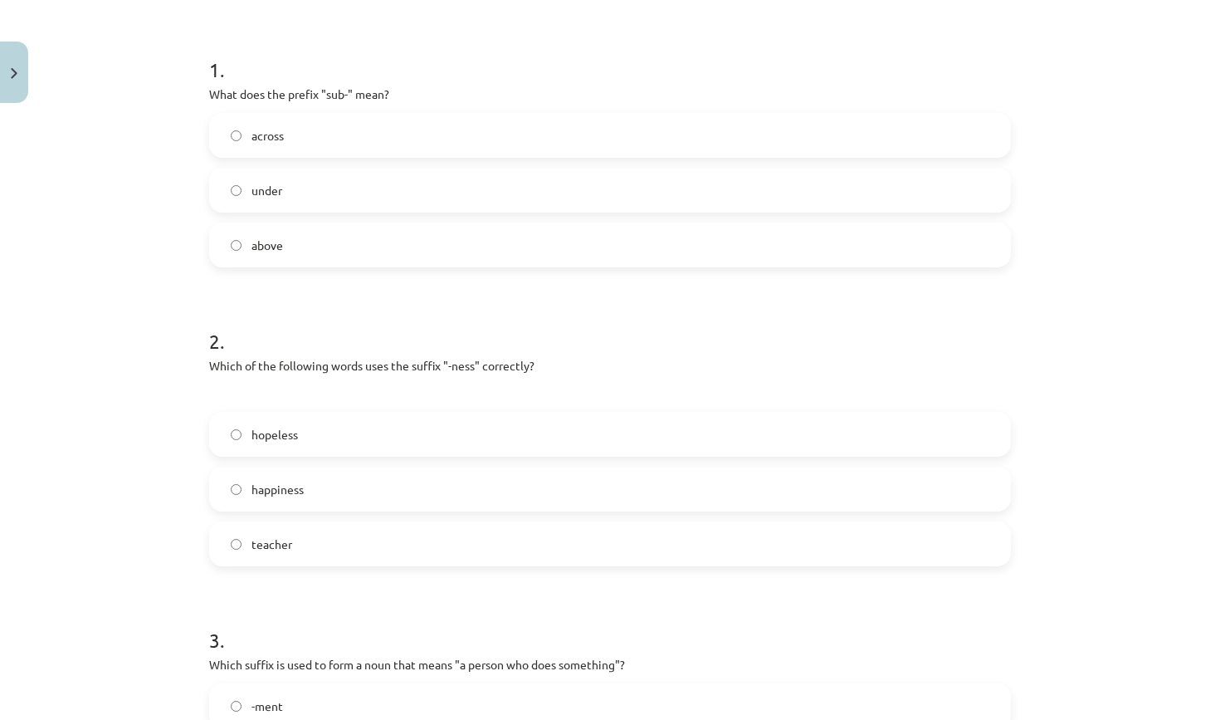
scroll to position [326, 0]
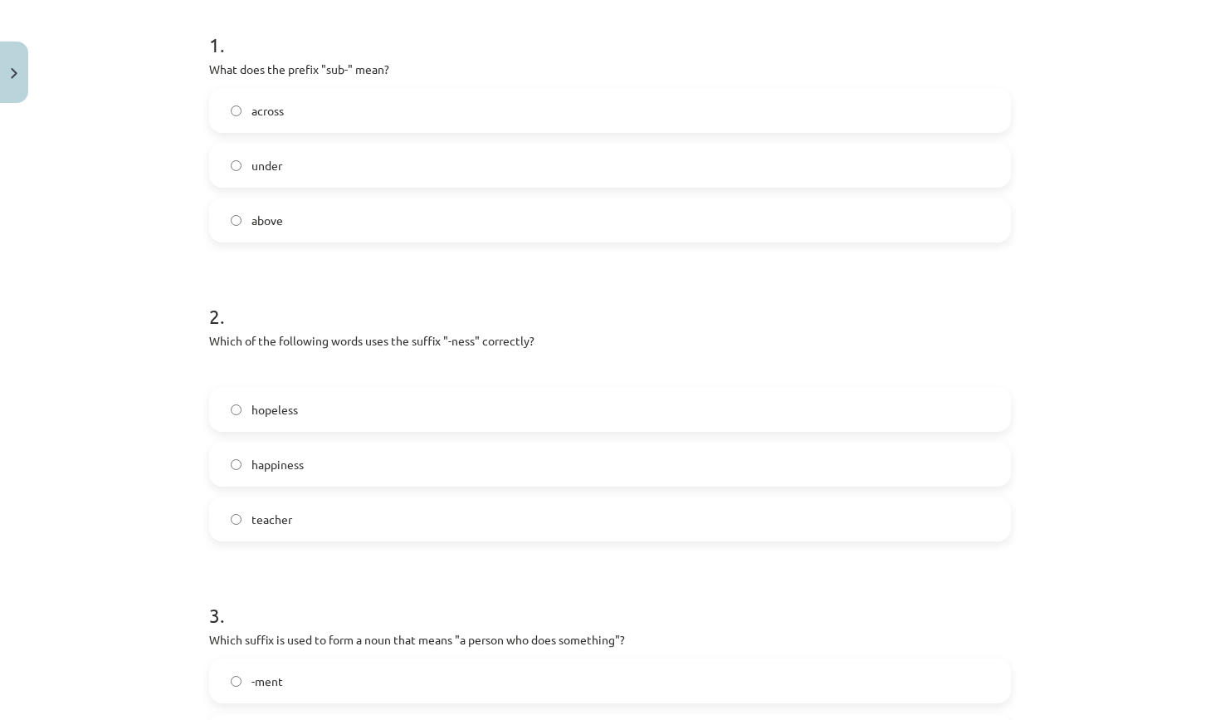
click at [282, 472] on span "happiness" at bounding box center [277, 464] width 52 height 17
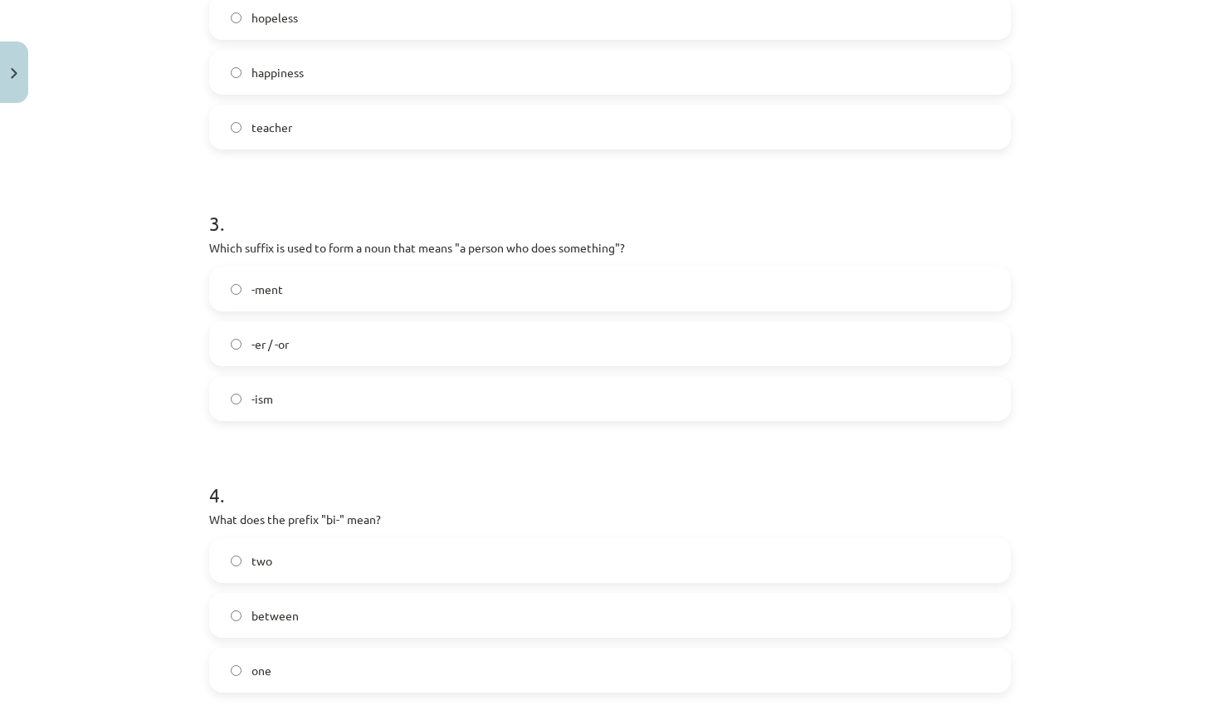
scroll to position [768, 0]
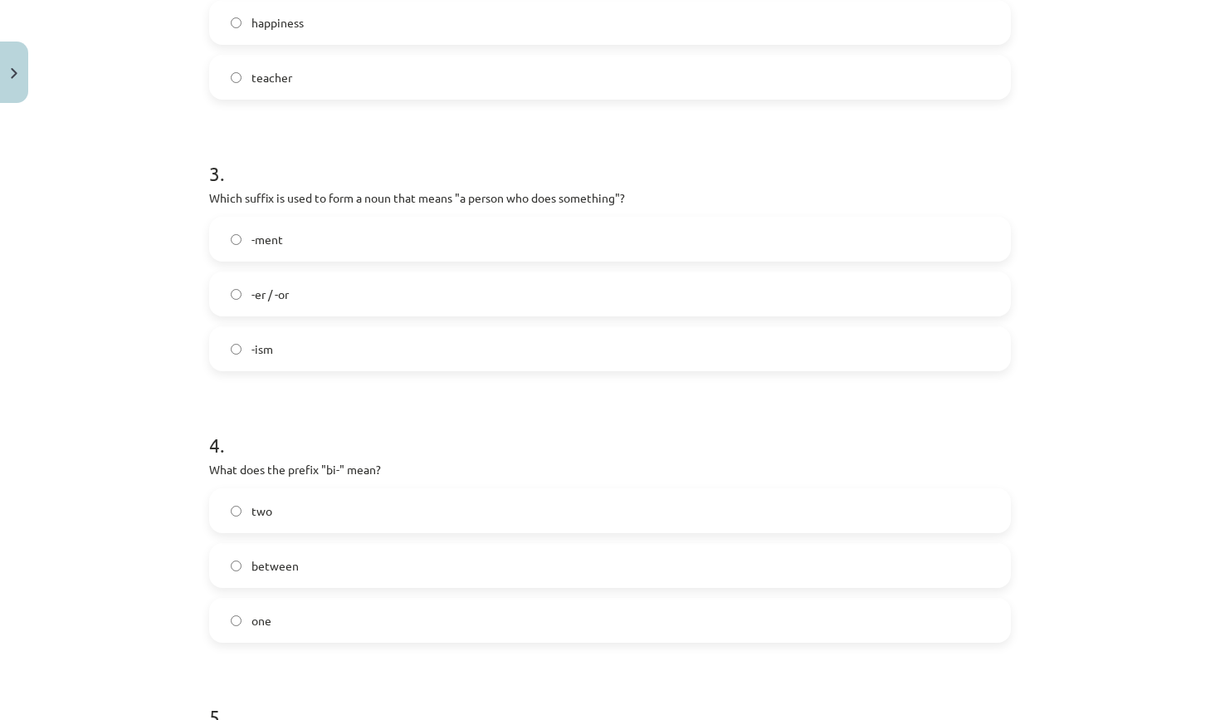
click at [500, 287] on label "-er / -or" at bounding box center [610, 293] width 798 height 41
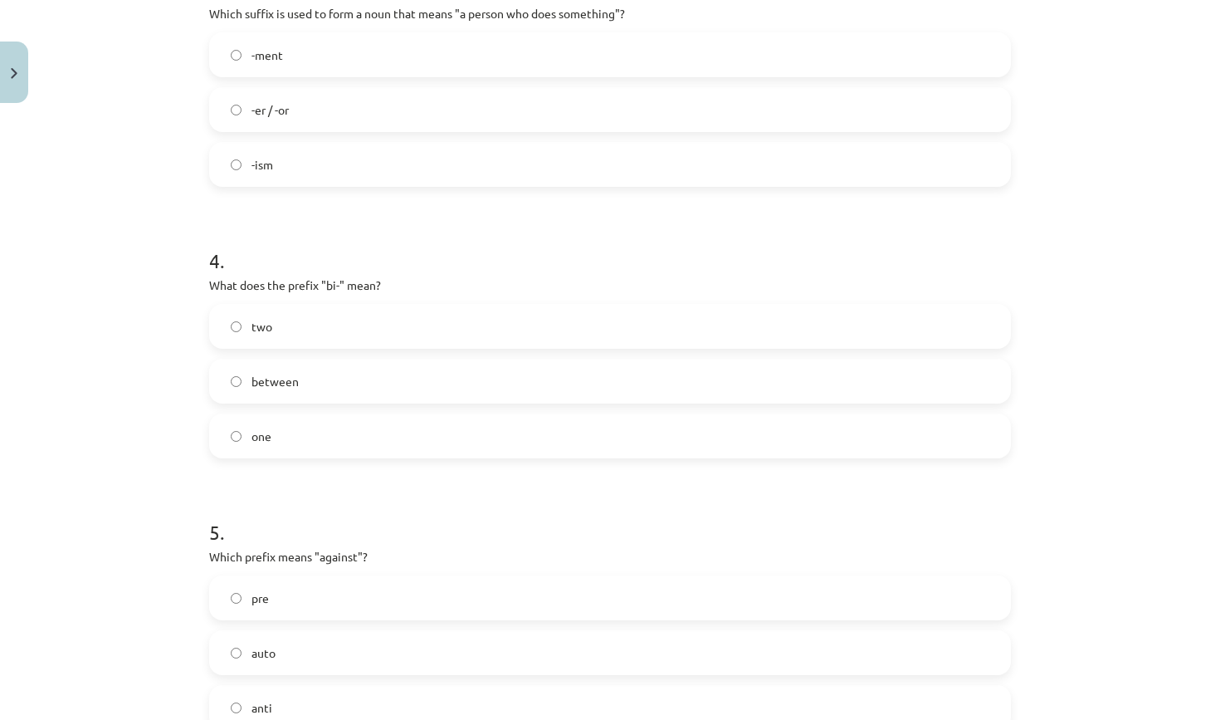
scroll to position [957, 0]
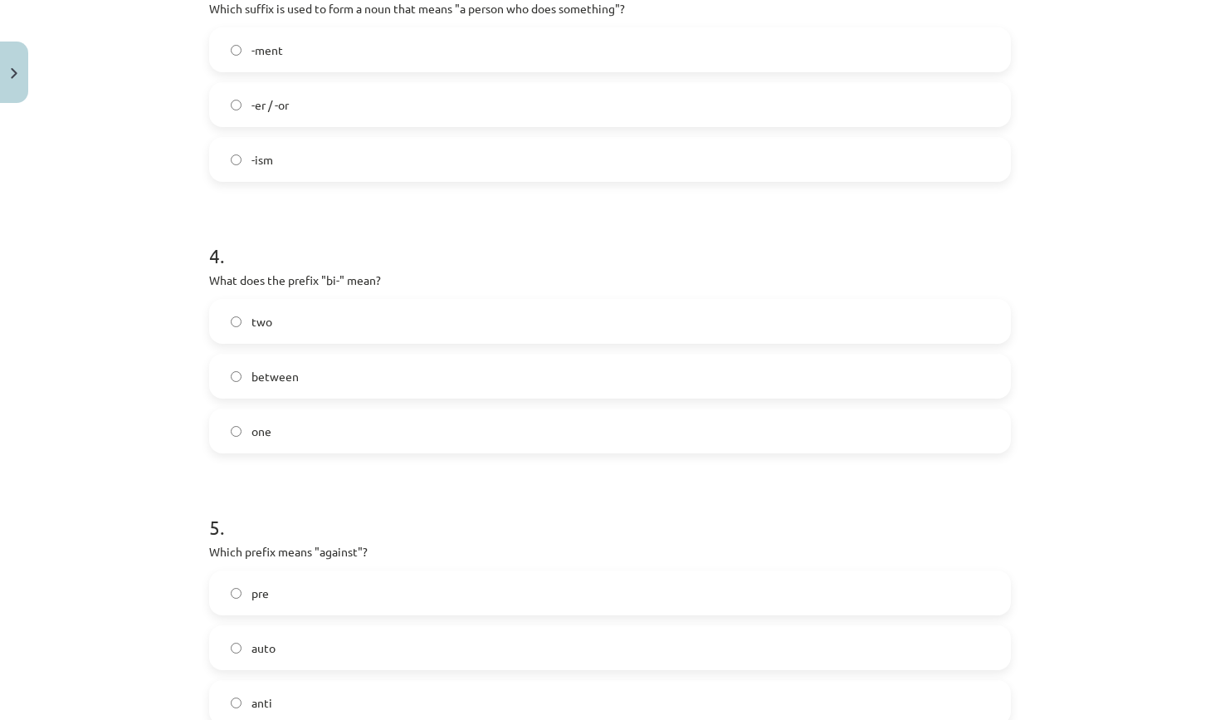
click at [323, 312] on label "two" at bounding box center [610, 320] width 798 height 41
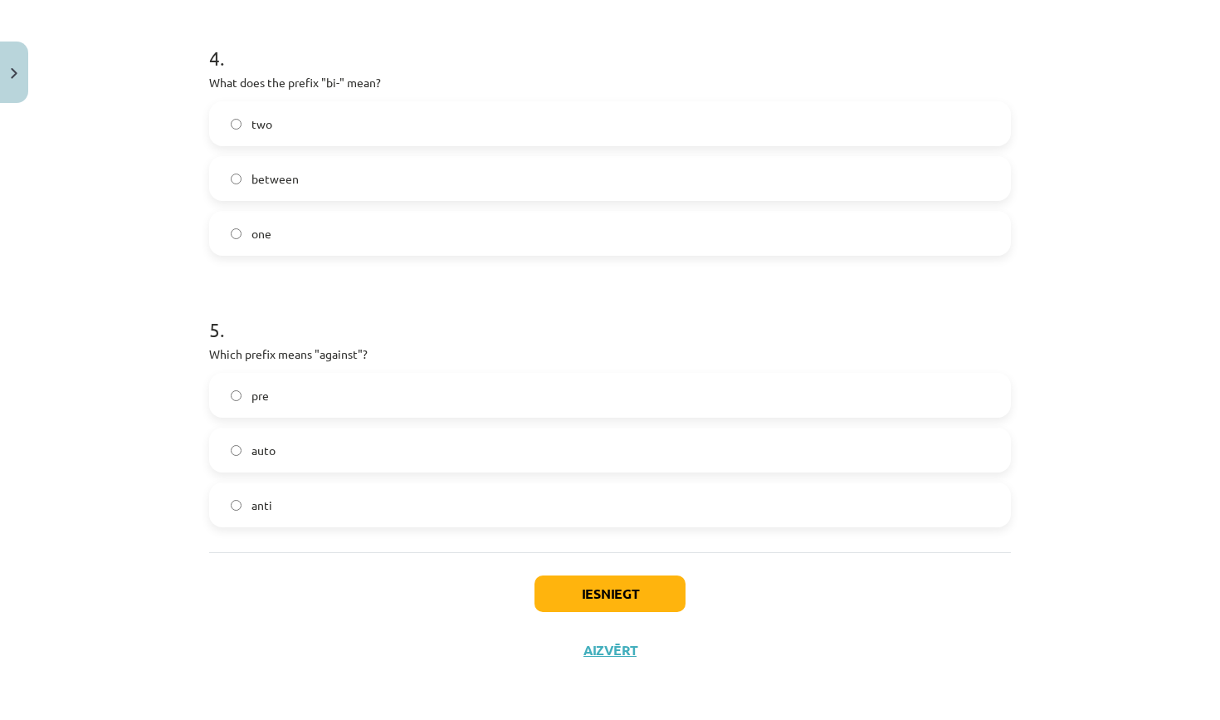
scroll to position [1157, 0]
click at [330, 490] on label "anti" at bounding box center [610, 504] width 798 height 41
click at [603, 584] on button "Iesniegt" at bounding box center [609, 593] width 151 height 37
click at [444, 175] on label "between" at bounding box center [610, 178] width 798 height 41
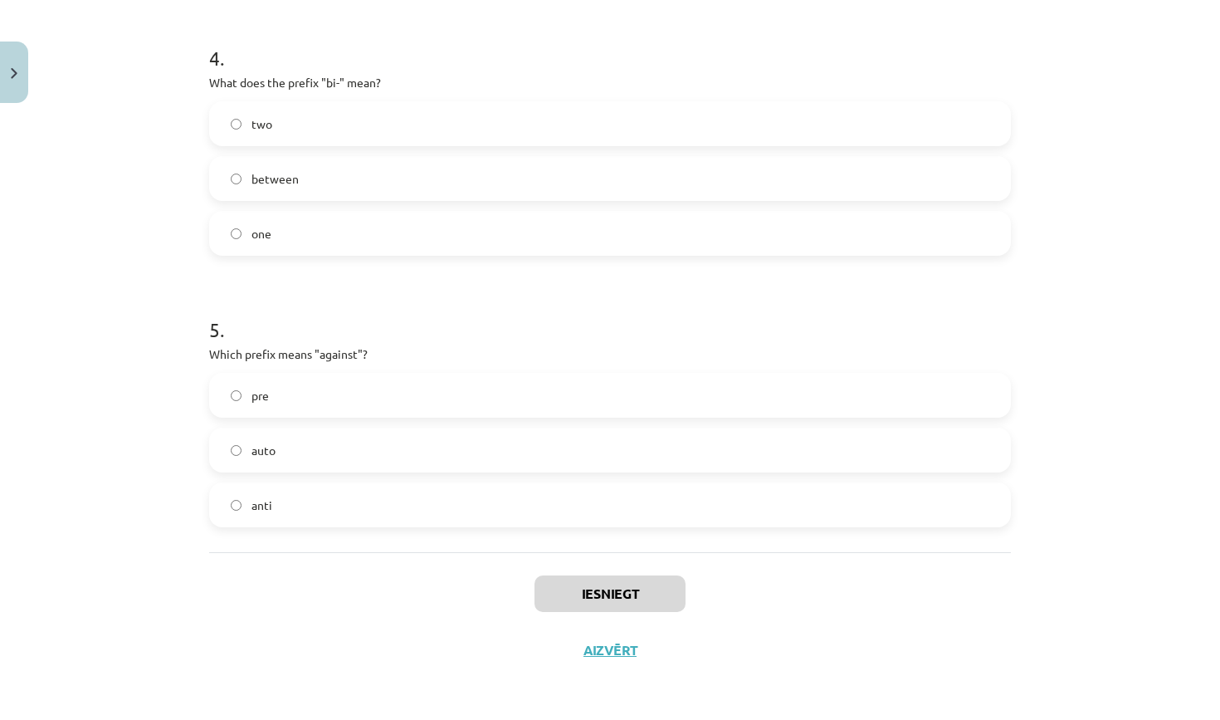
click at [545, 354] on p "Which prefix means "against"?" at bounding box center [610, 353] width 802 height 17
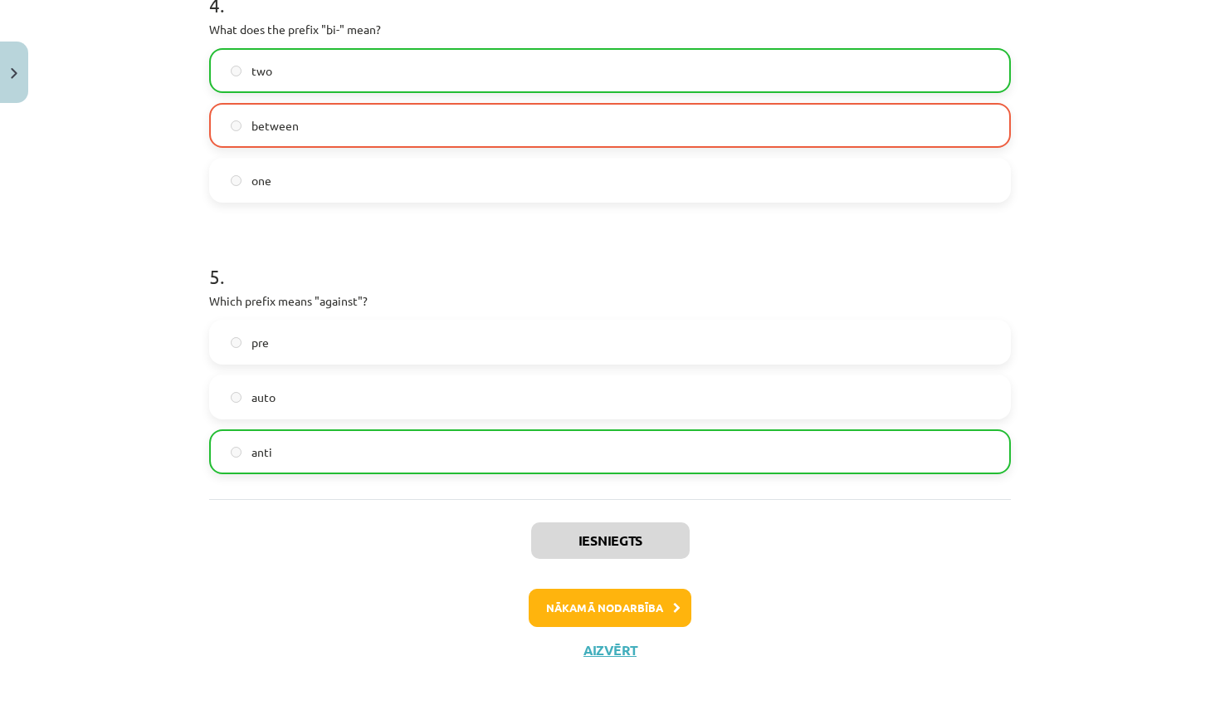
scroll to position [1209, 0]
click at [574, 600] on button "Nākamā nodarbība" at bounding box center [610, 607] width 163 height 38
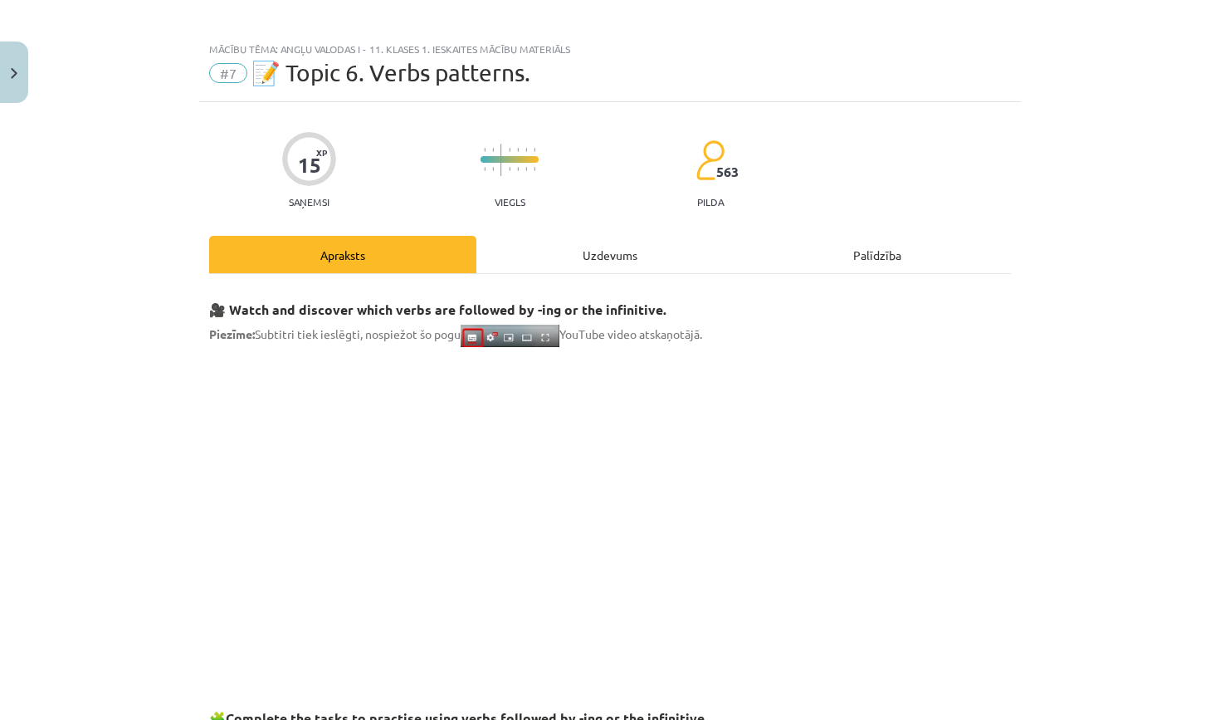
scroll to position [0, 0]
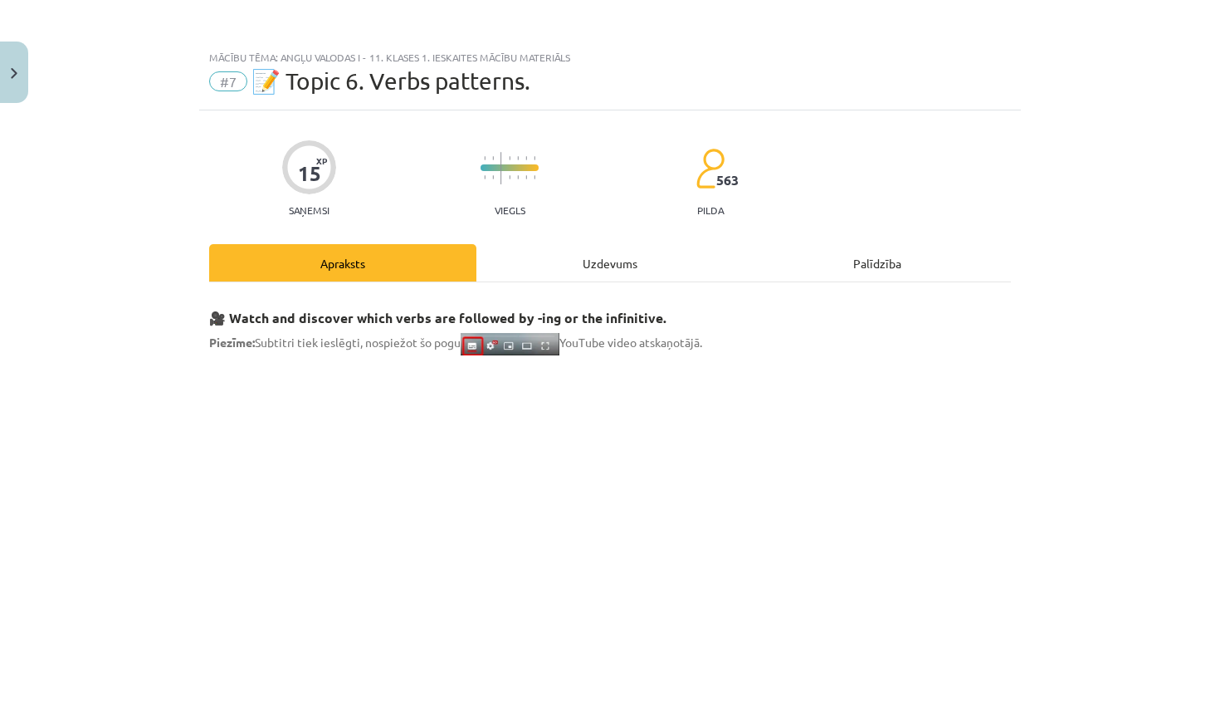
click at [571, 268] on div "Uzdevums" at bounding box center [609, 262] width 267 height 37
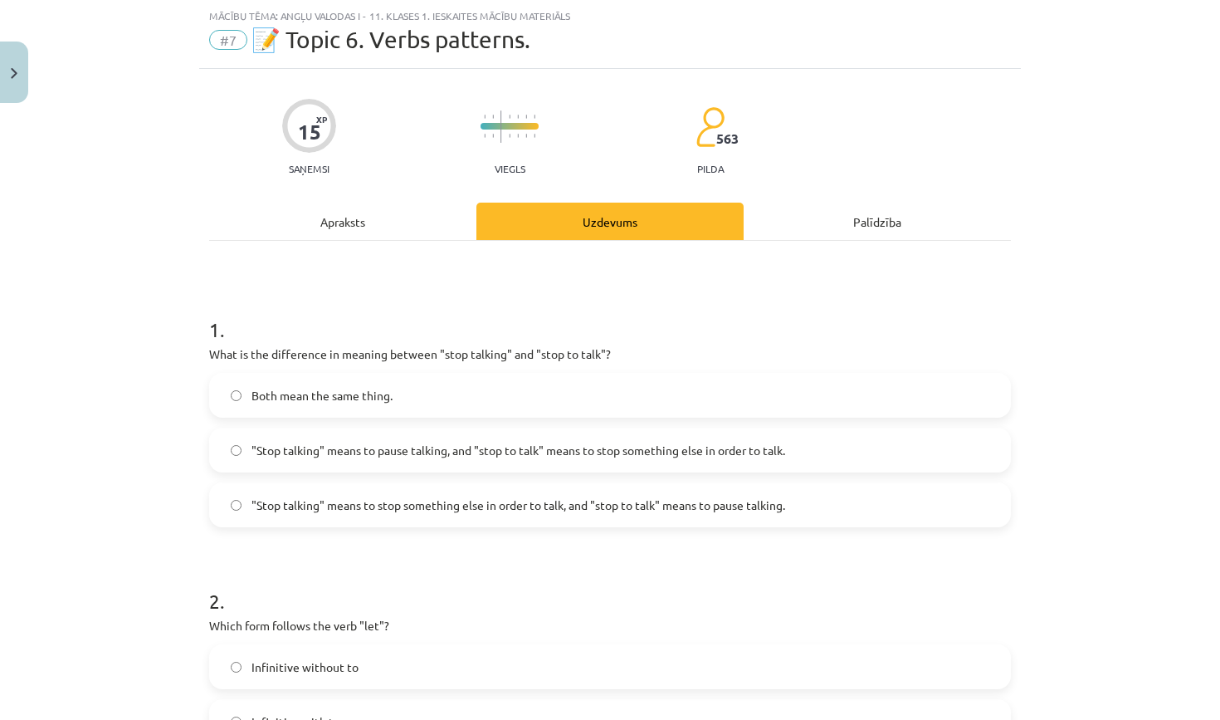
click at [507, 408] on label "Both mean the same thing." at bounding box center [610, 394] width 798 height 41
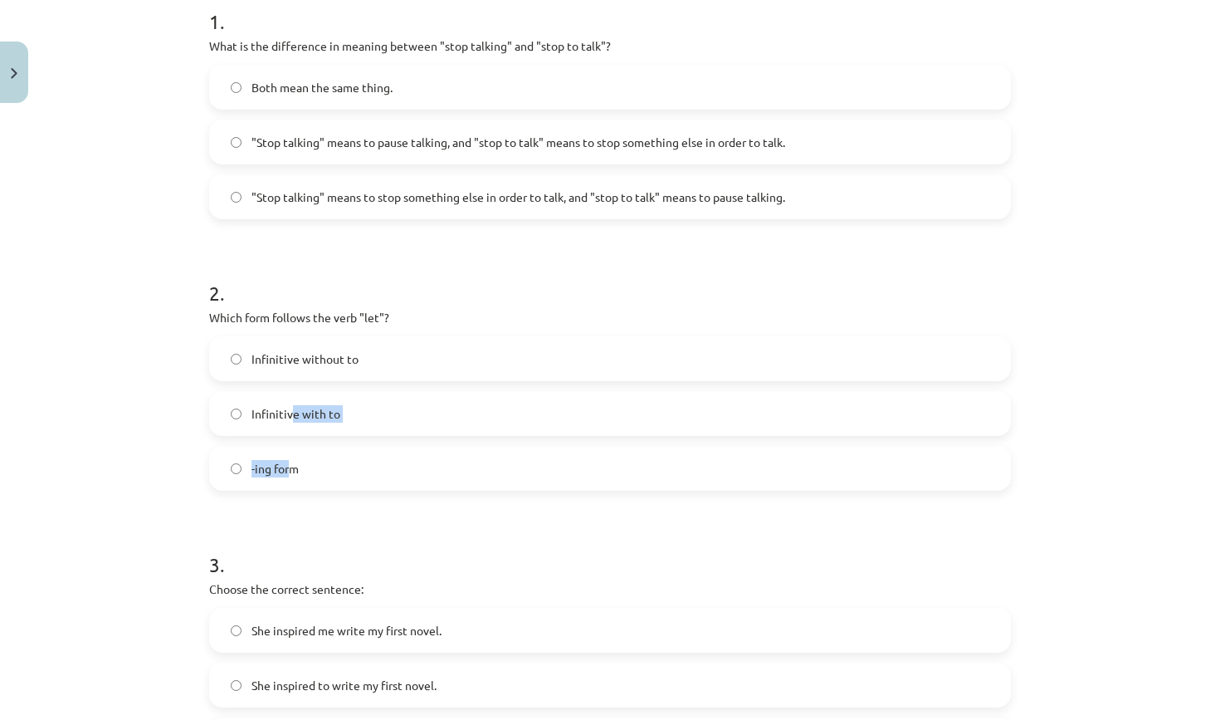
drag, startPoint x: 290, startPoint y: 446, endPoint x: 290, endPoint y: 417, distance: 29.0
click at [290, 417] on div "Infinitive without to Infinitive with to -ing form" at bounding box center [610, 413] width 802 height 154
click at [360, 485] on label "-ing form" at bounding box center [610, 467] width 798 height 41
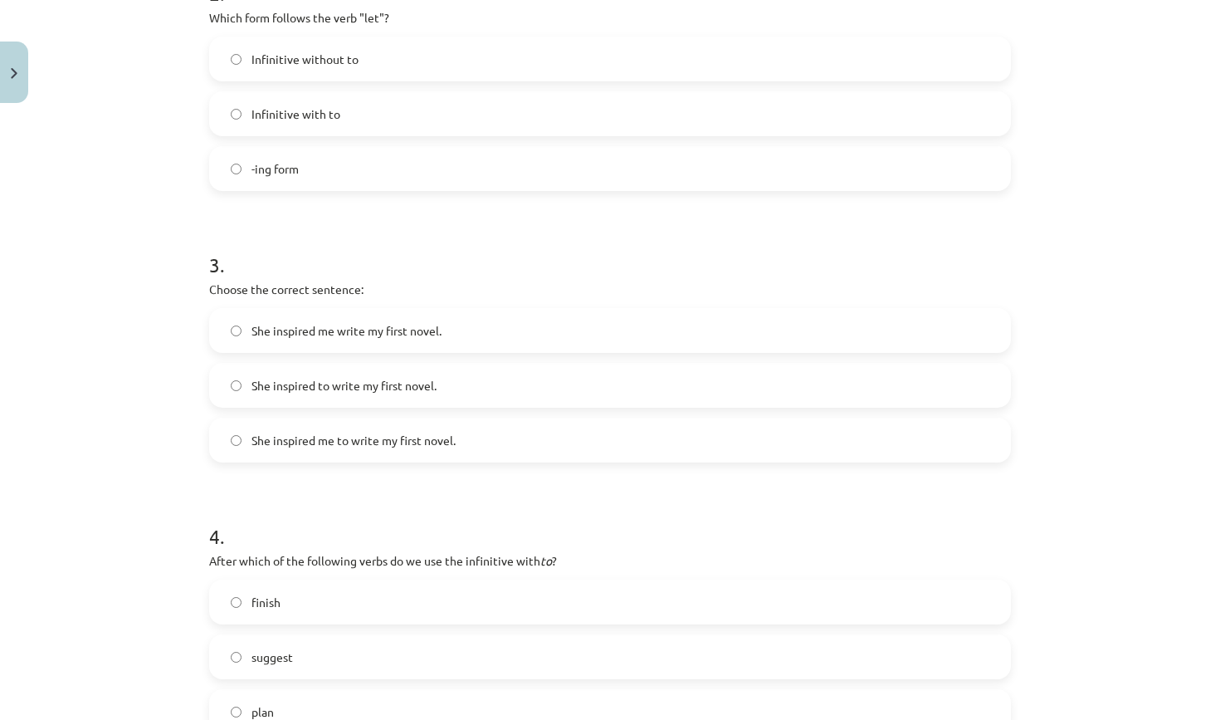
scroll to position [699, 0]
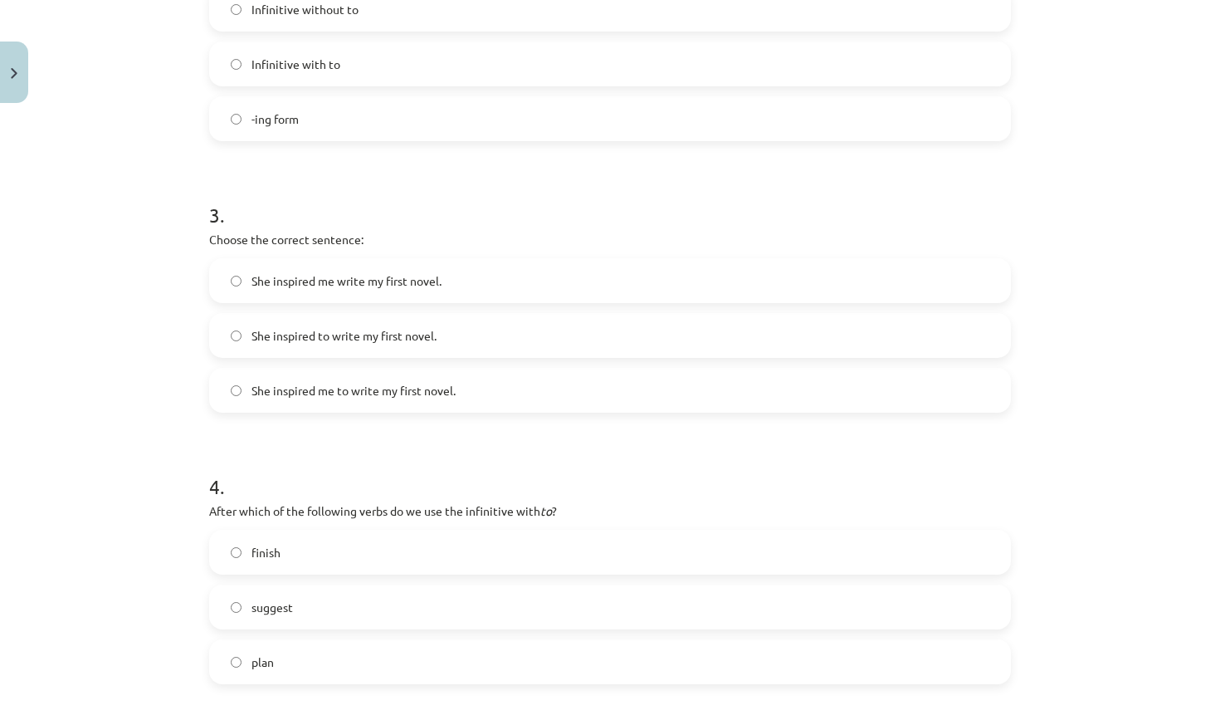
click at [317, 401] on label "She inspired me to write my first novel." at bounding box center [610, 389] width 798 height 41
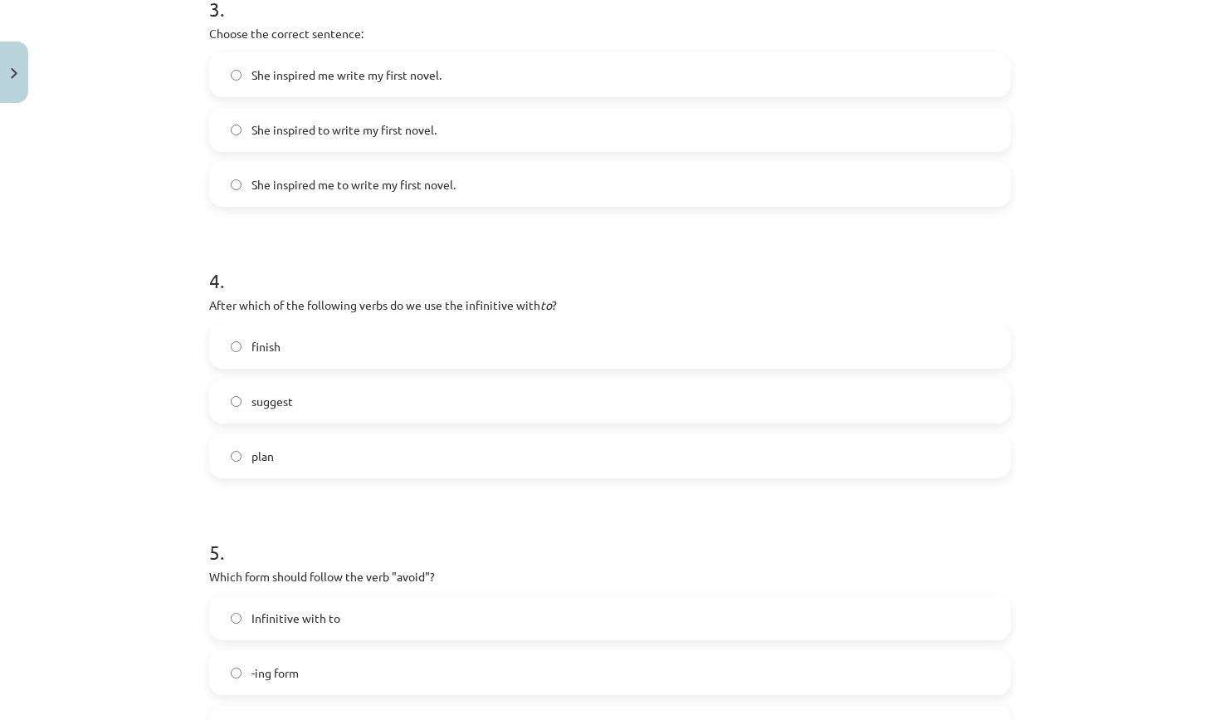
scroll to position [1047, 0]
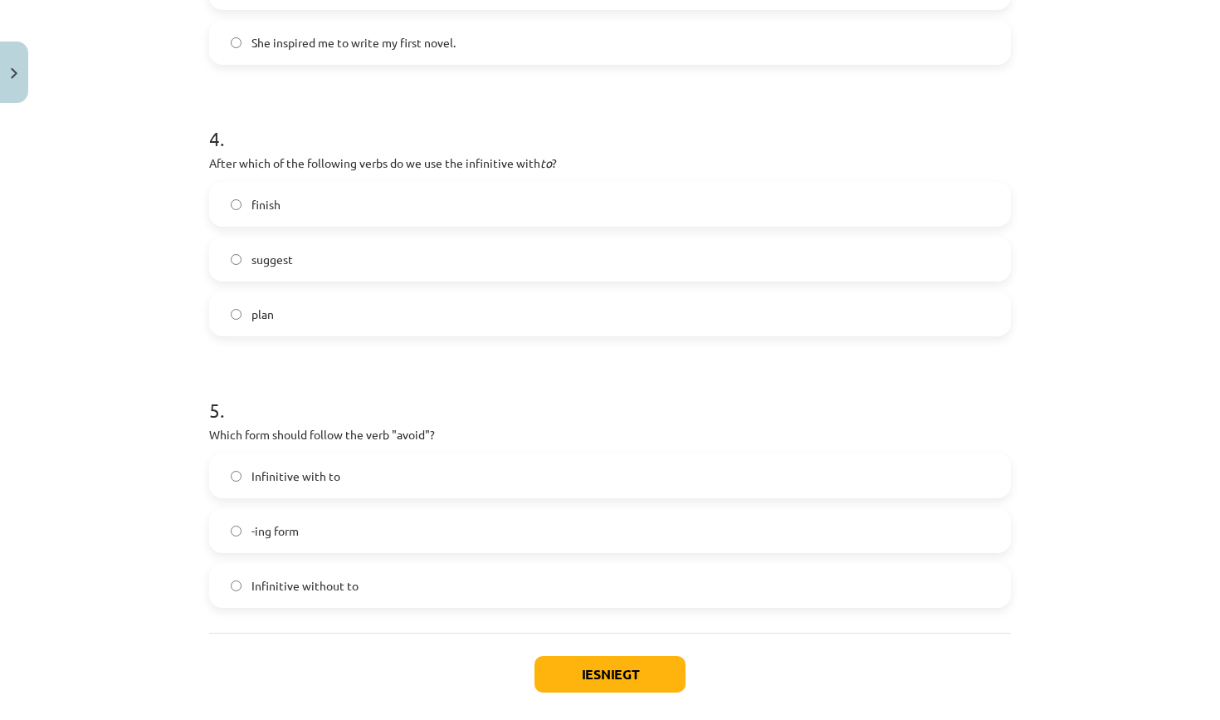
click at [266, 305] on span "plan" at bounding box center [262, 313] width 22 height 17
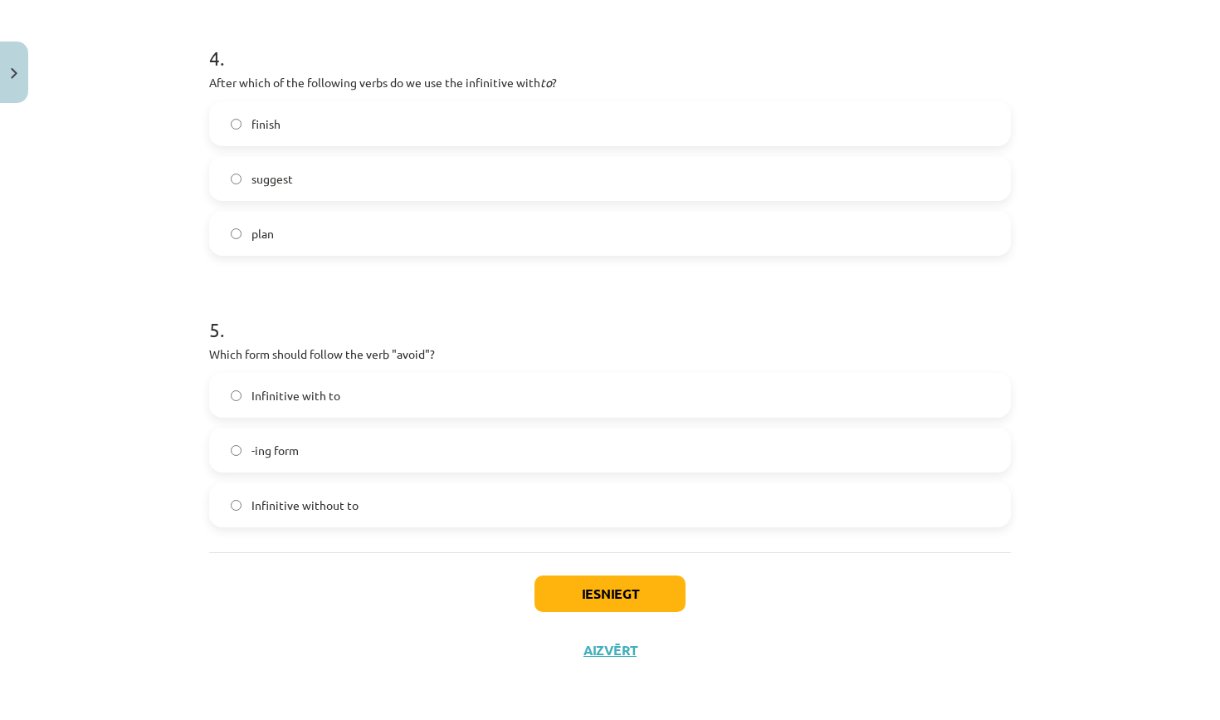
scroll to position [1130, 0]
click at [345, 497] on span "Infinitive without to" at bounding box center [304, 504] width 107 height 17
click at [606, 592] on button "Iesniegt" at bounding box center [609, 593] width 151 height 37
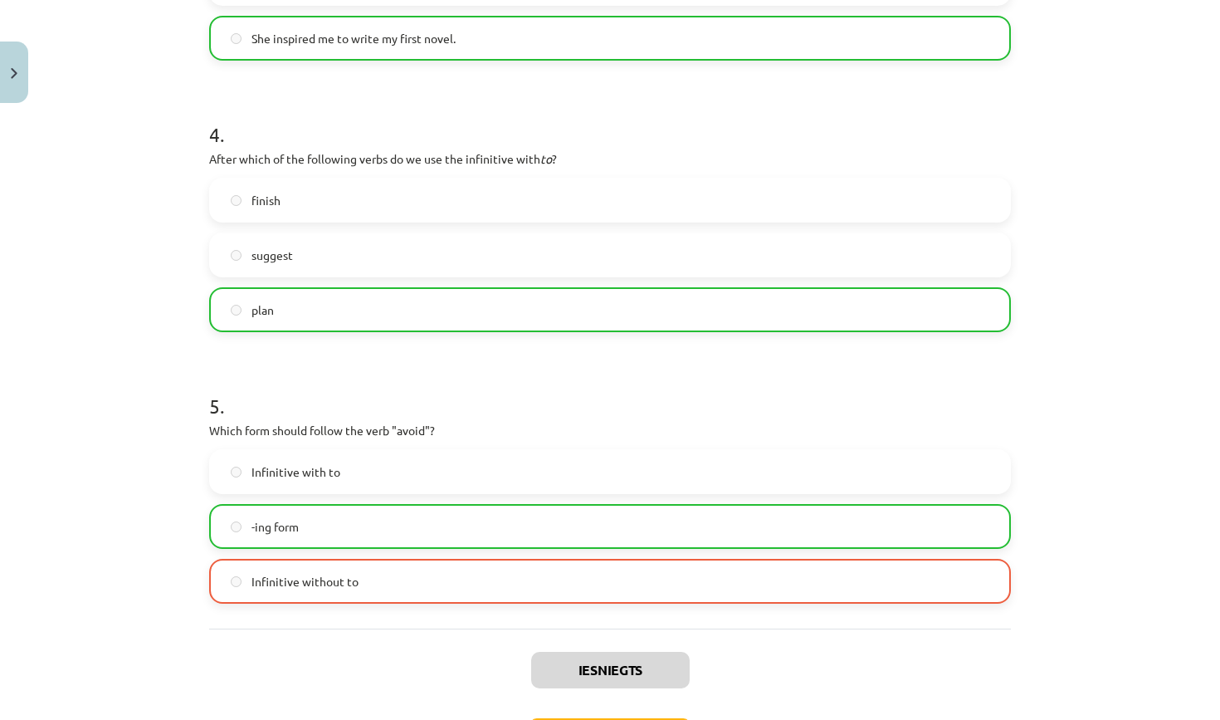
scroll to position [1110, 0]
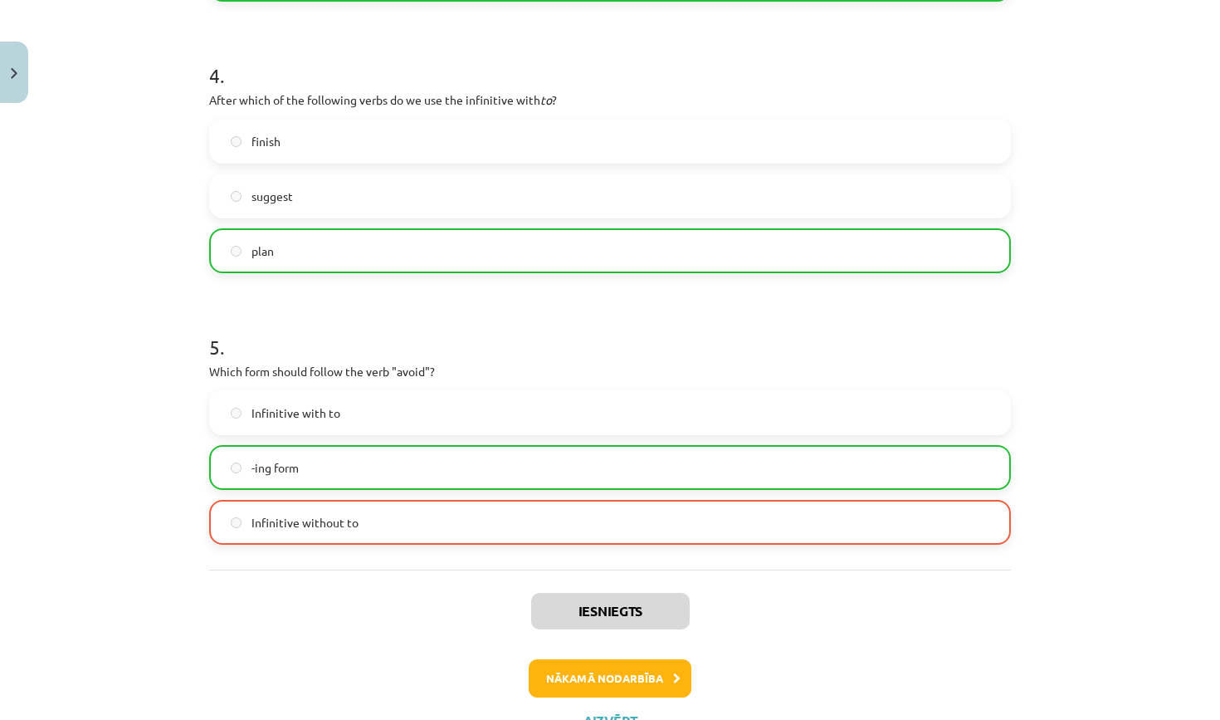
click at [594, 671] on button "Nākamā nodarbība" at bounding box center [610, 678] width 163 height 38
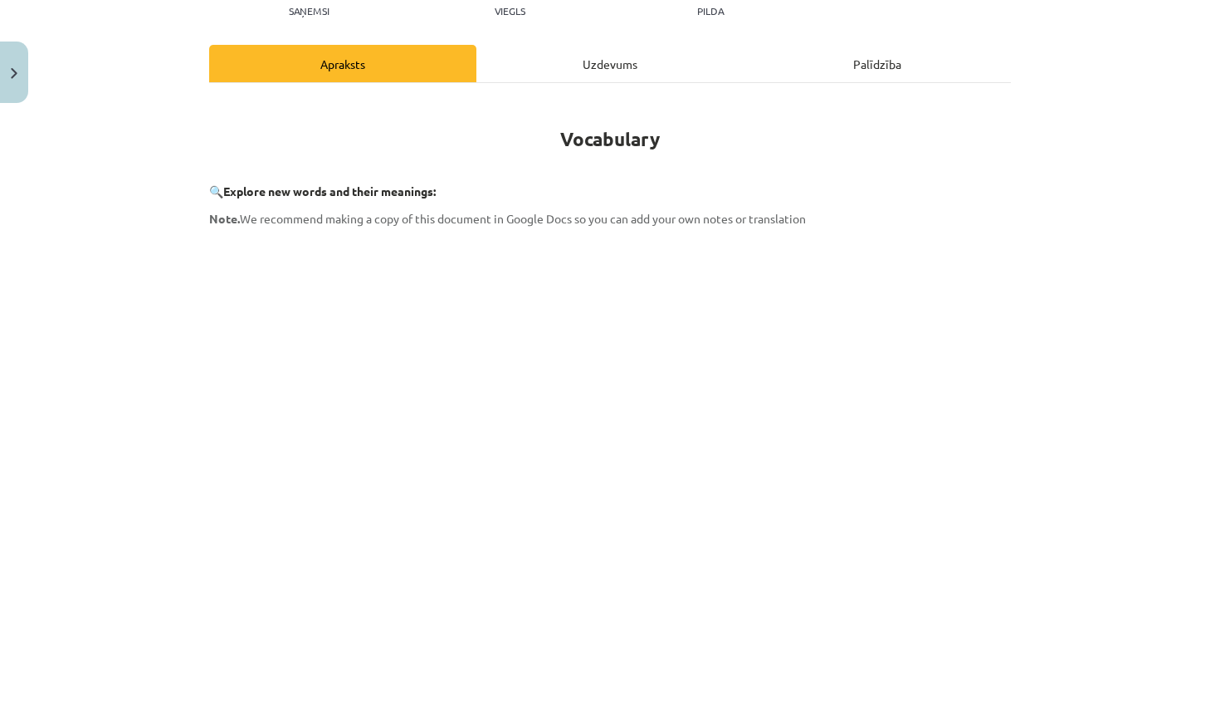
scroll to position [41, 0]
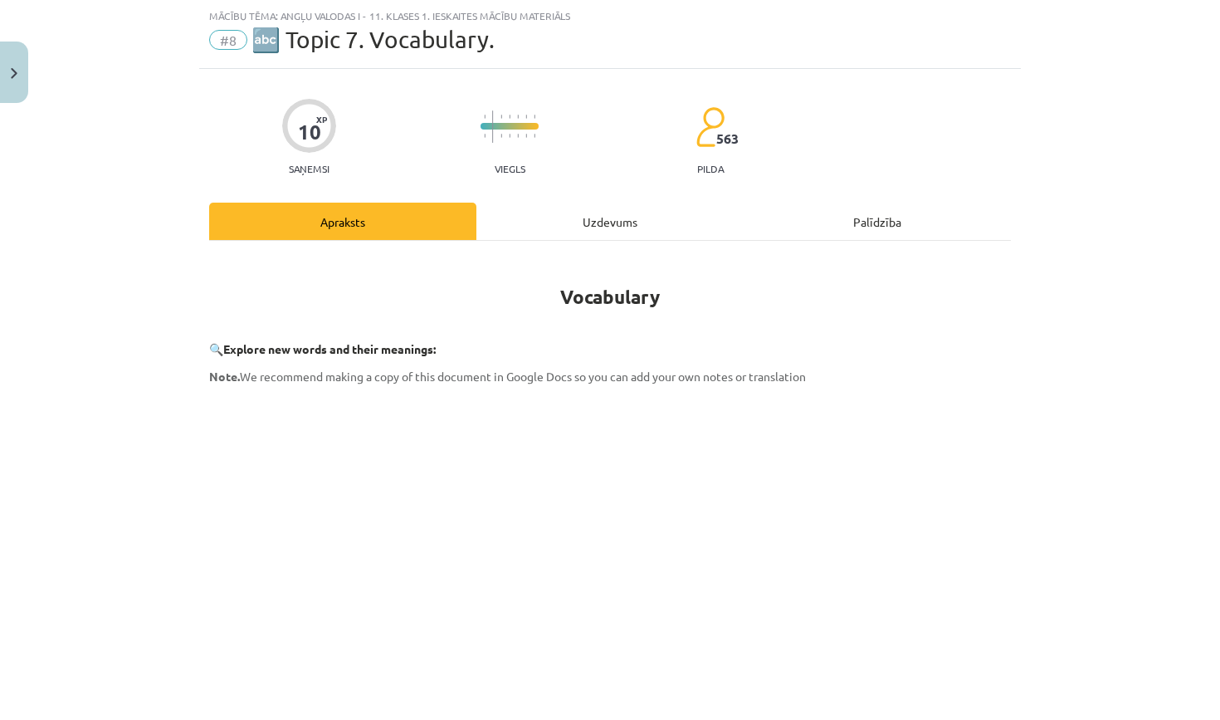
click at [620, 221] on div "Uzdevums" at bounding box center [609, 221] width 267 height 37
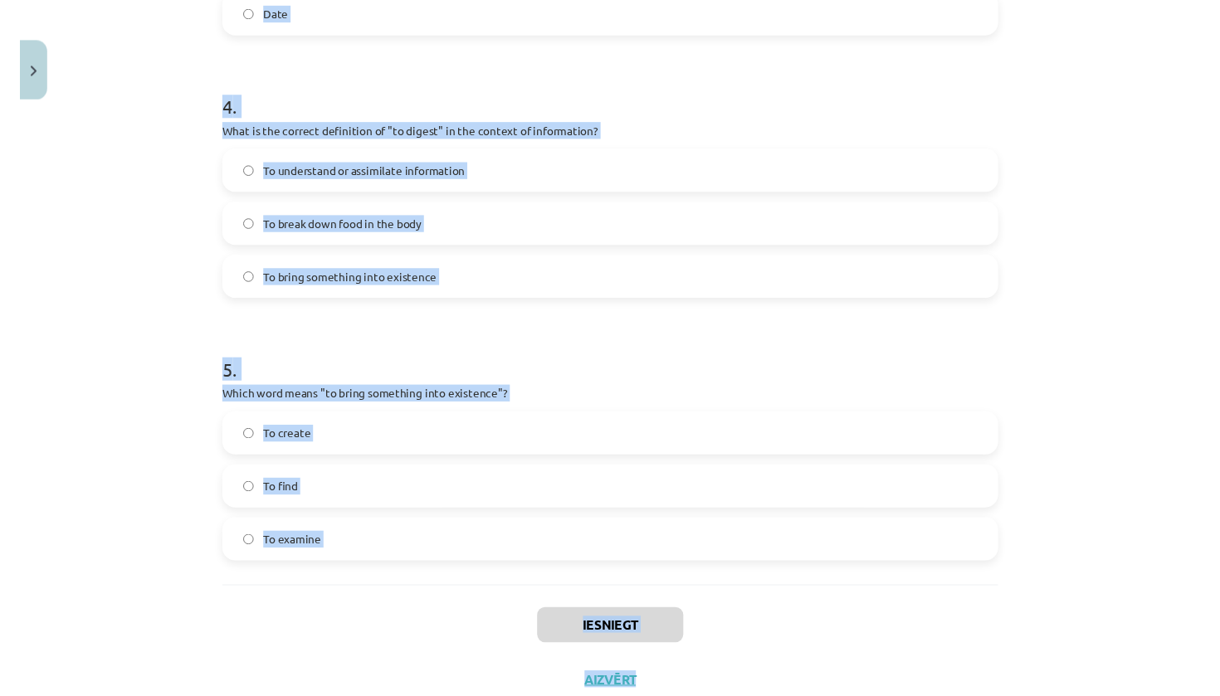
scroll to position [1161, 0]
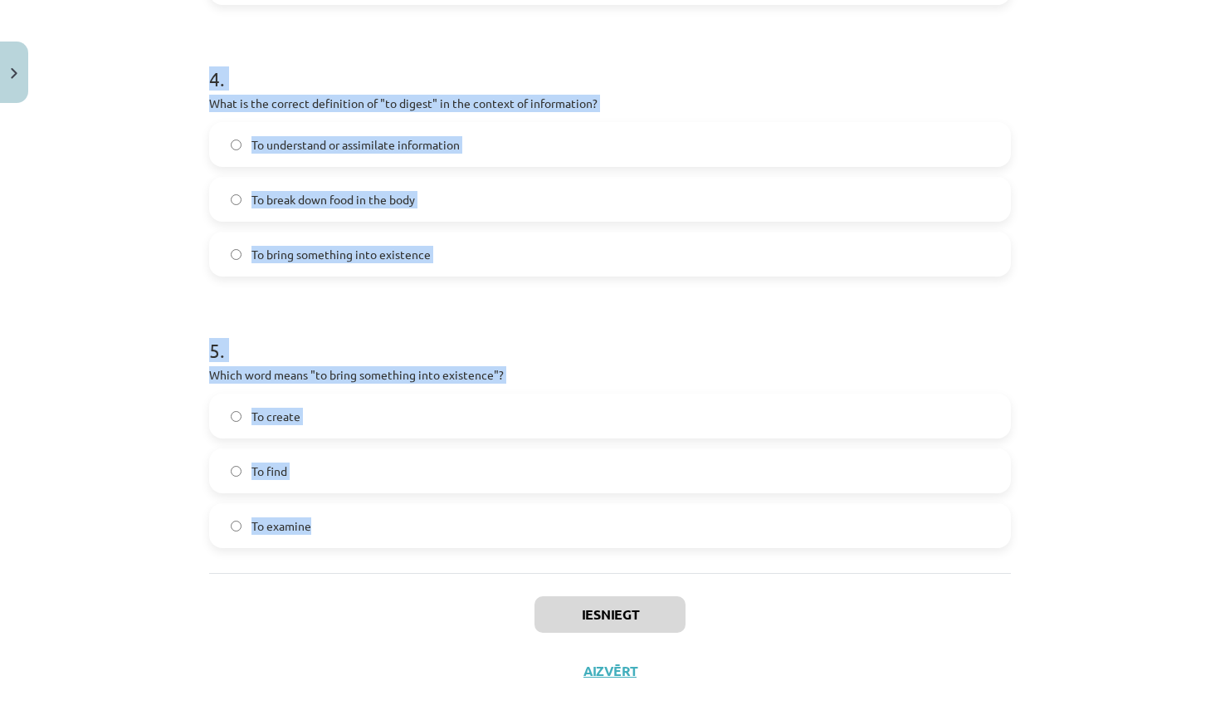
drag, startPoint x: 205, startPoint y: 320, endPoint x: 475, endPoint y: 547, distance: 352.3
copy form "1 . Which of the following means "the surroundings or conditions in which a per…"
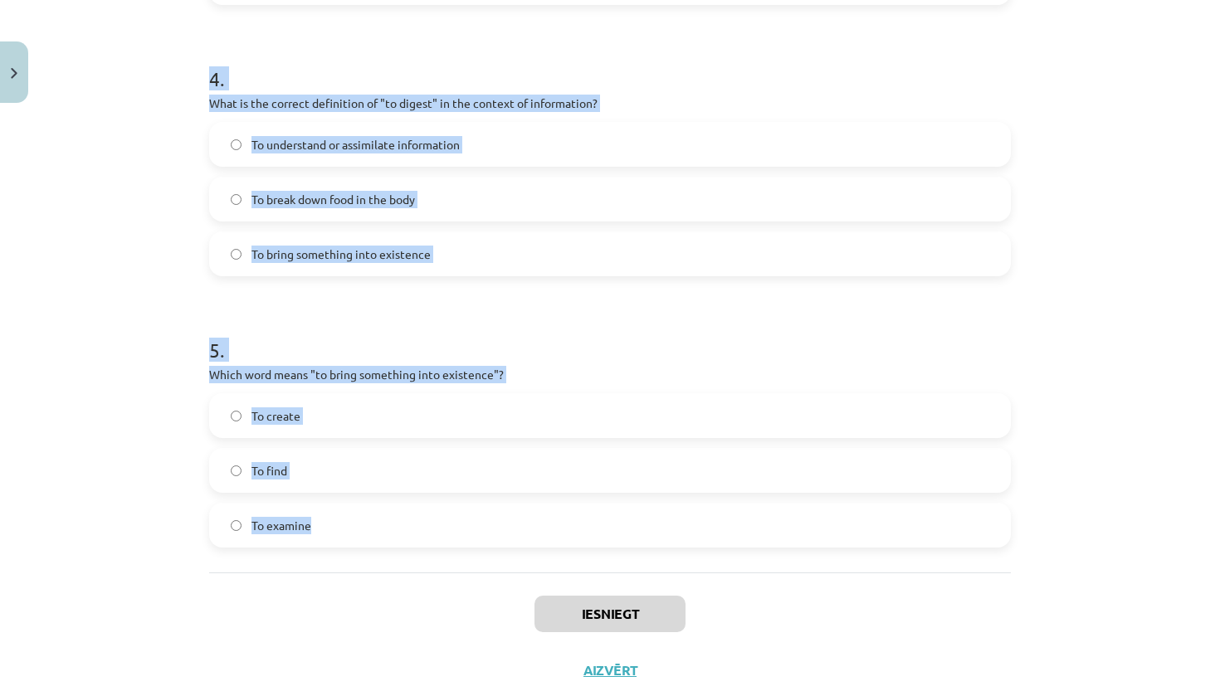
click at [372, 374] on p "Which word means "to bring something into existence"?" at bounding box center [610, 374] width 802 height 17
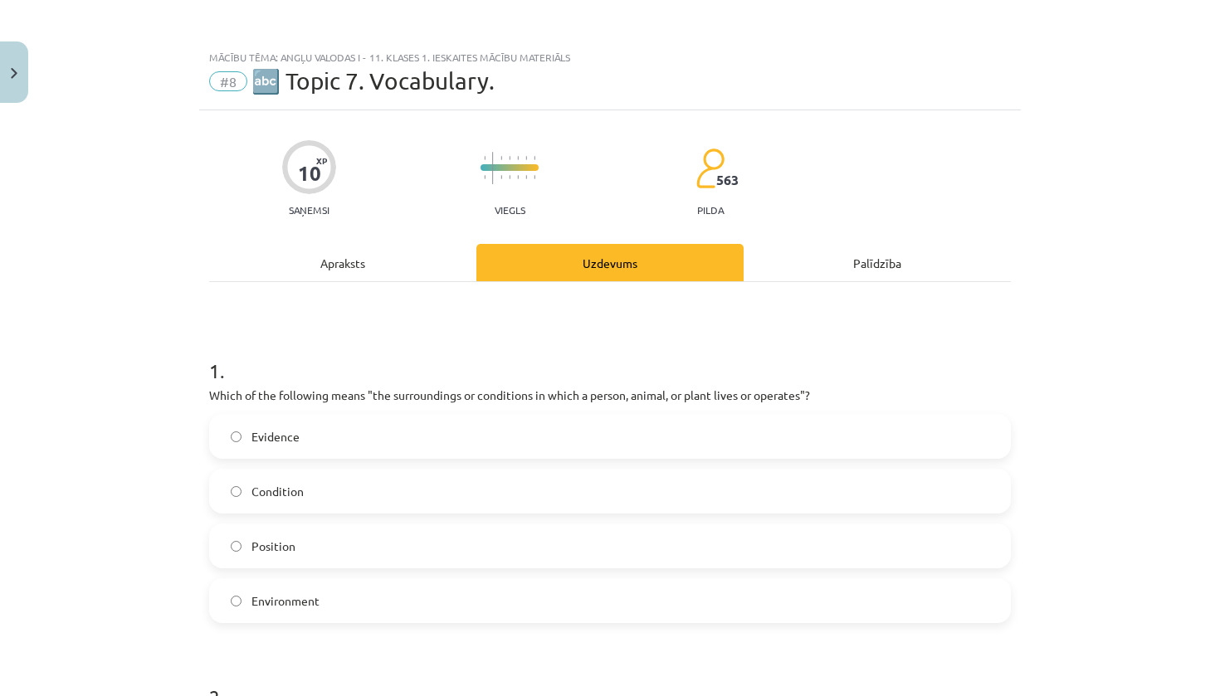
scroll to position [0, 0]
click at [324, 600] on label "Environment" at bounding box center [610, 600] width 798 height 41
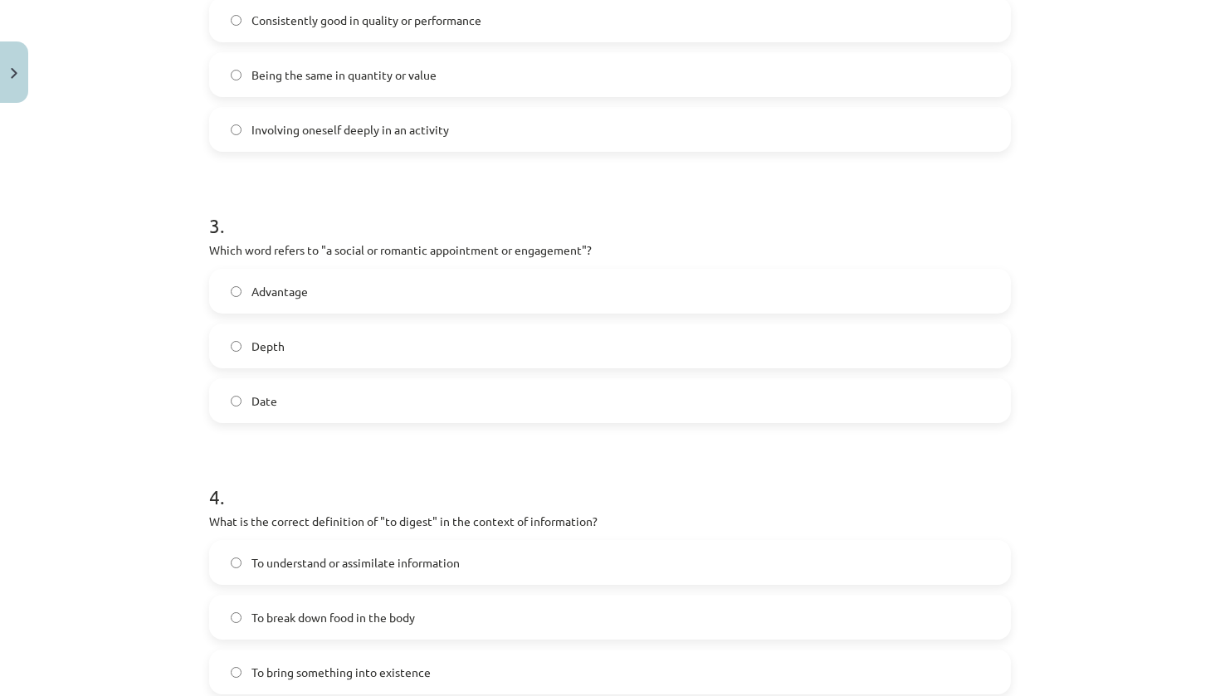
scroll to position [727, 0]
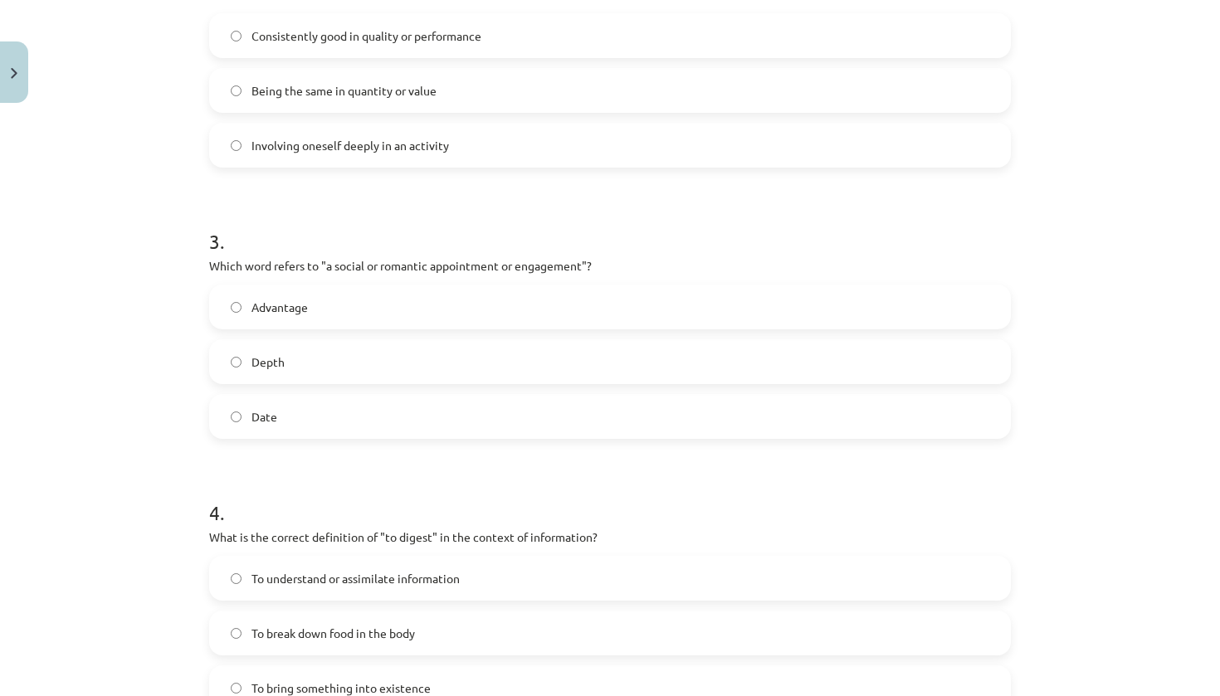
click at [447, 35] on span "Consistently good in quality or performance" at bounding box center [366, 35] width 230 height 17
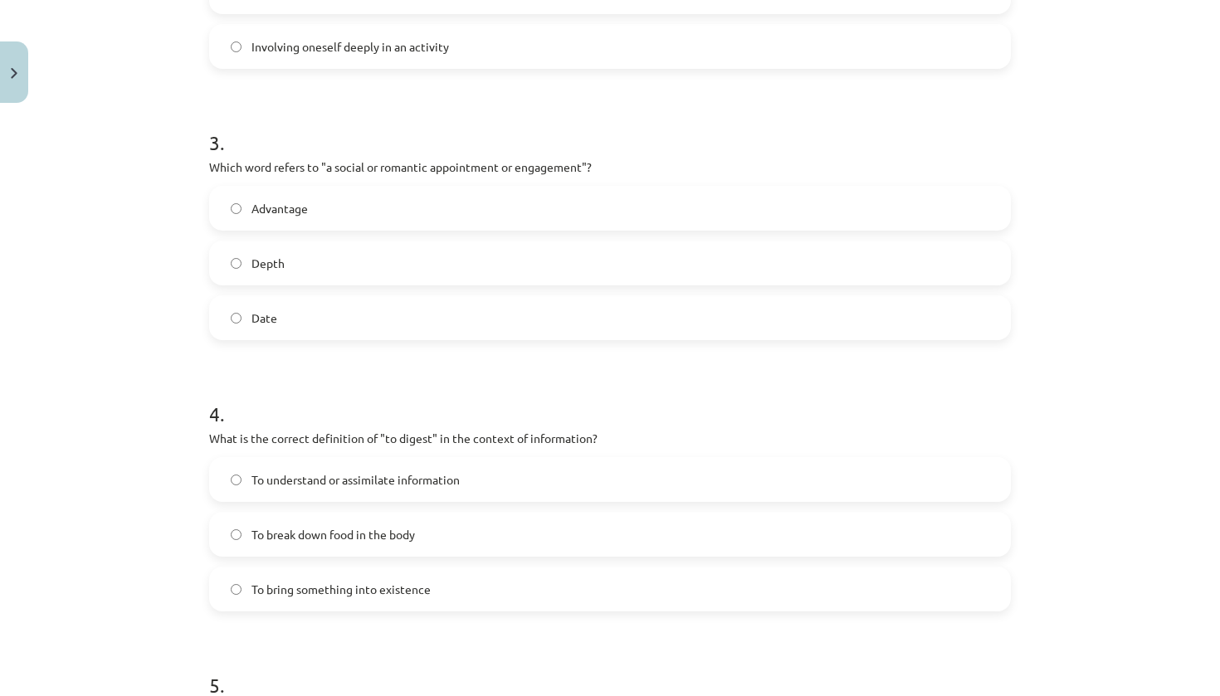
scroll to position [830, 0]
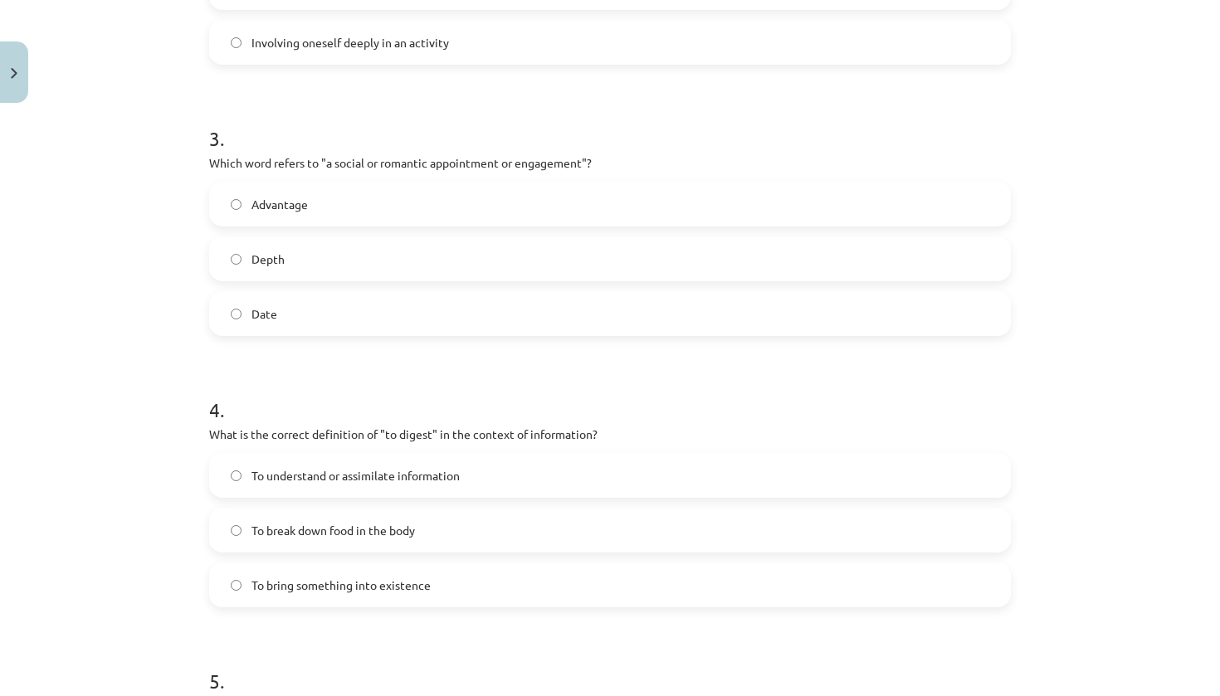
click at [406, 266] on label "Depth" at bounding box center [610, 258] width 798 height 41
click at [401, 319] on label "Date" at bounding box center [610, 313] width 798 height 41
click at [389, 471] on span "To understand or assimilate information" at bounding box center [355, 475] width 208 height 17
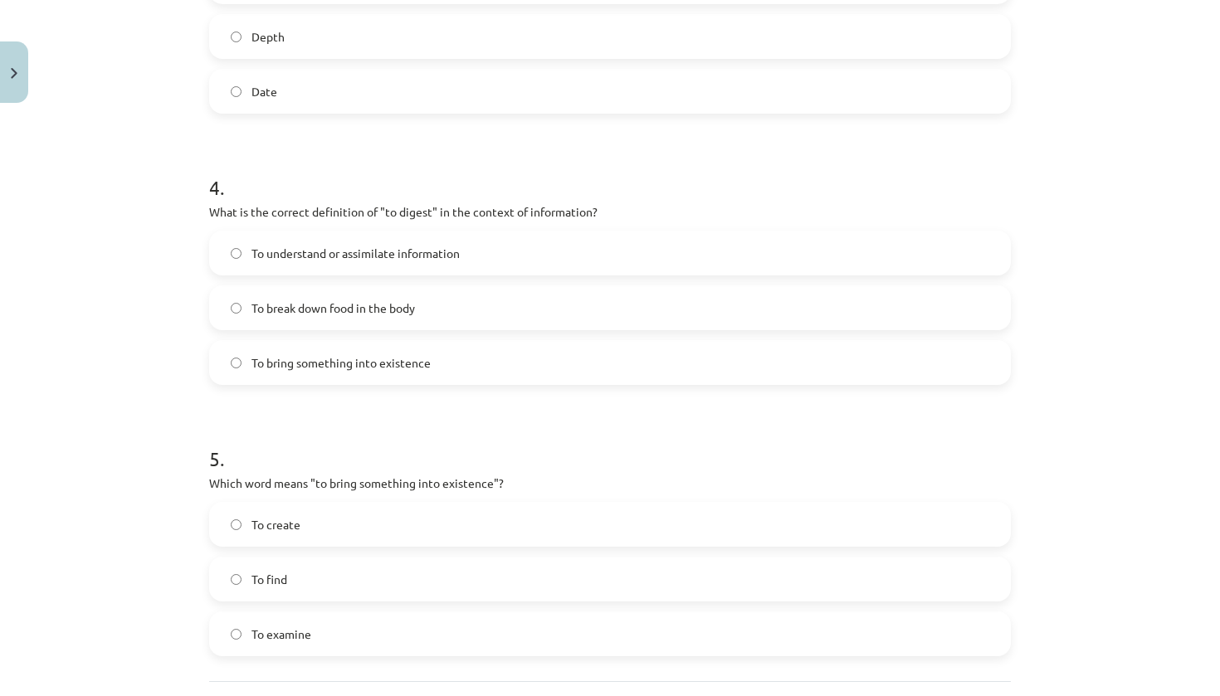
scroll to position [1109, 0]
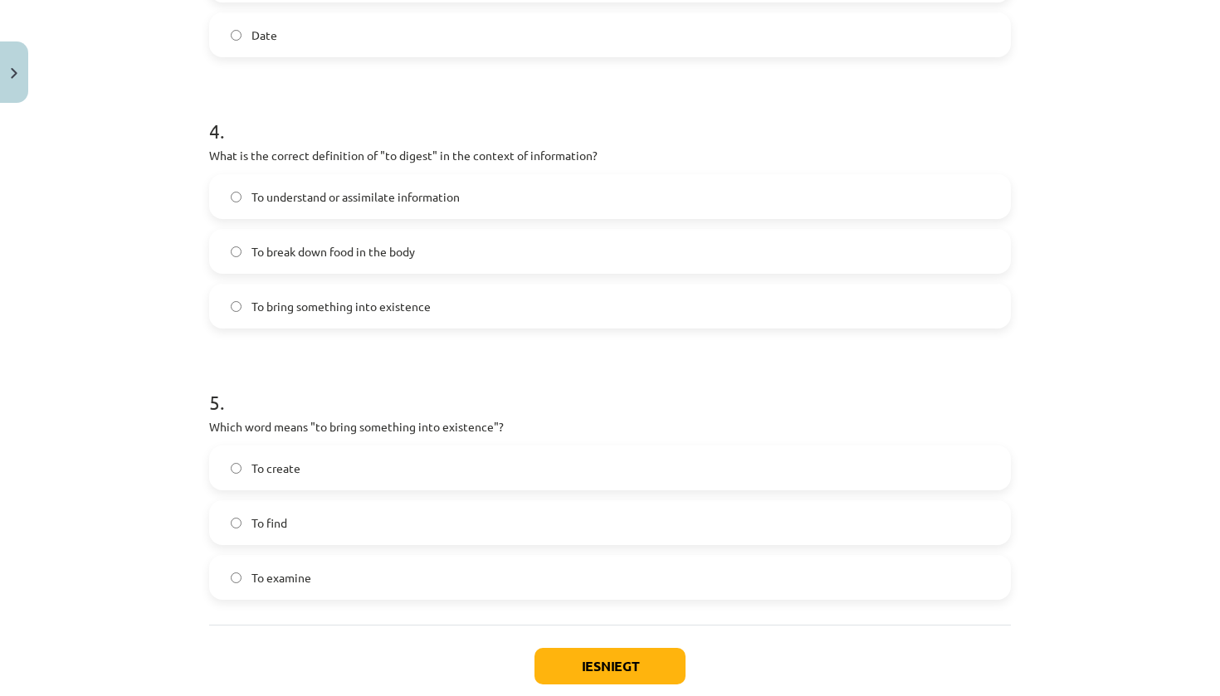
click at [401, 474] on label "To create" at bounding box center [610, 467] width 798 height 41
click at [588, 661] on button "Iesniegt" at bounding box center [609, 666] width 151 height 37
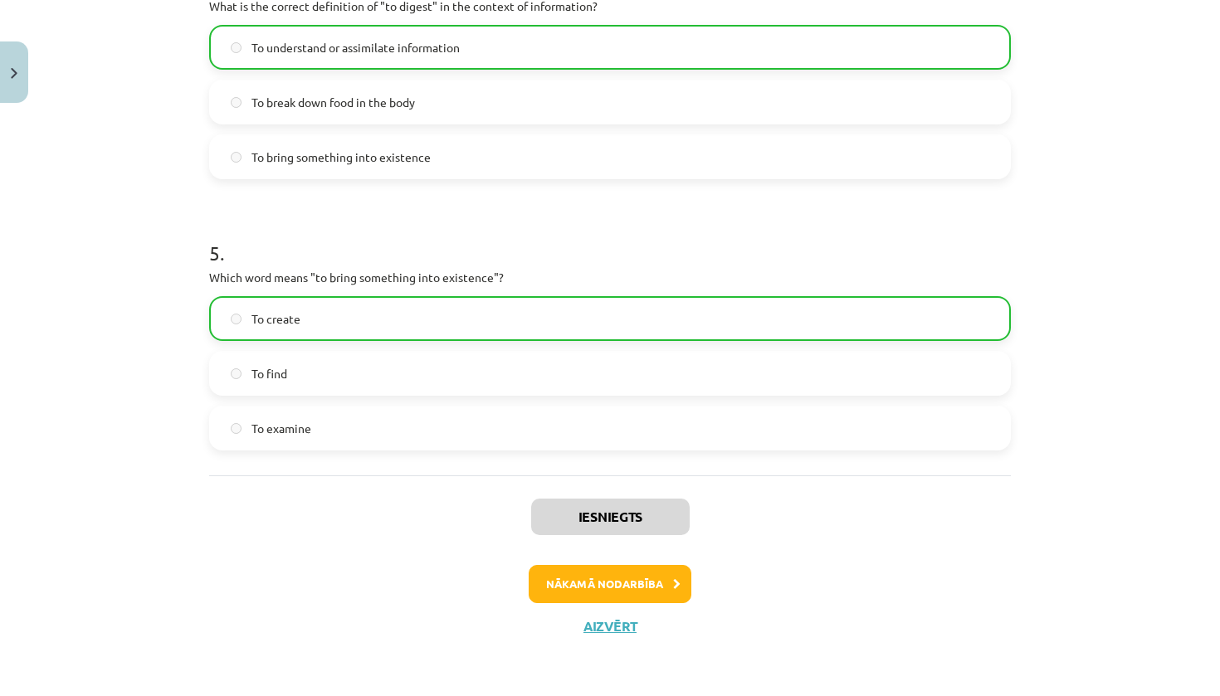
scroll to position [1260, 0]
click at [631, 586] on button "Nākamā nodarbība" at bounding box center [610, 584] width 163 height 38
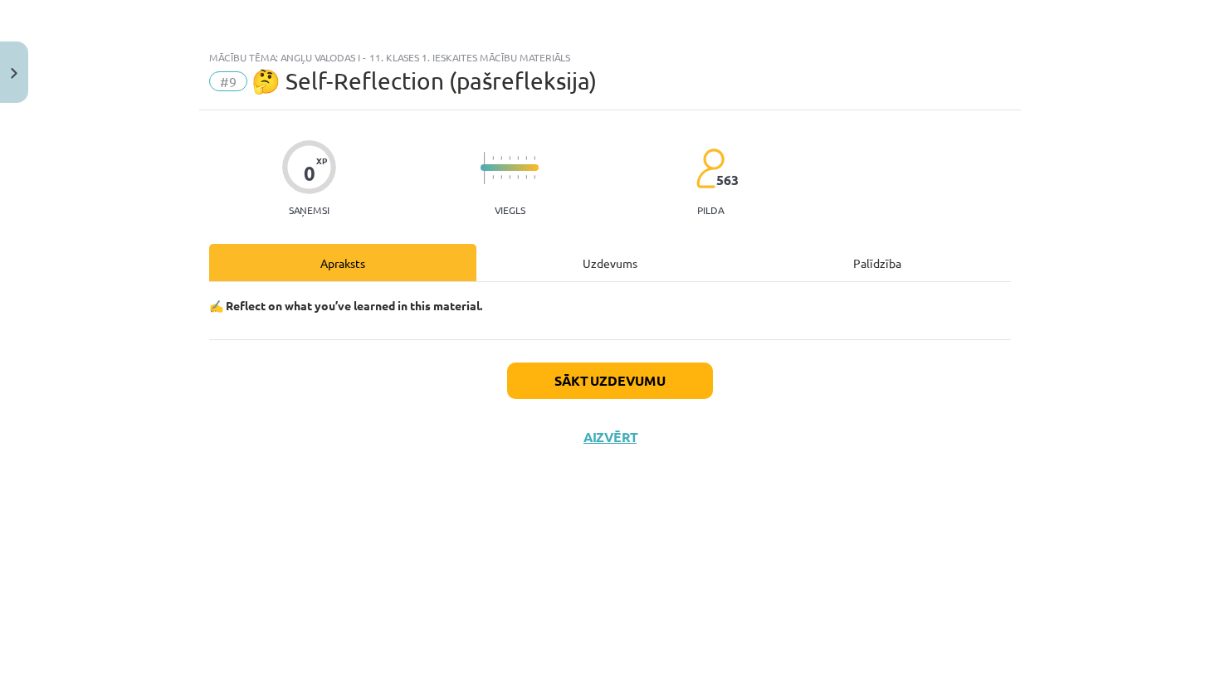
click at [647, 388] on button "Sākt uzdevumu" at bounding box center [610, 381] width 206 height 37
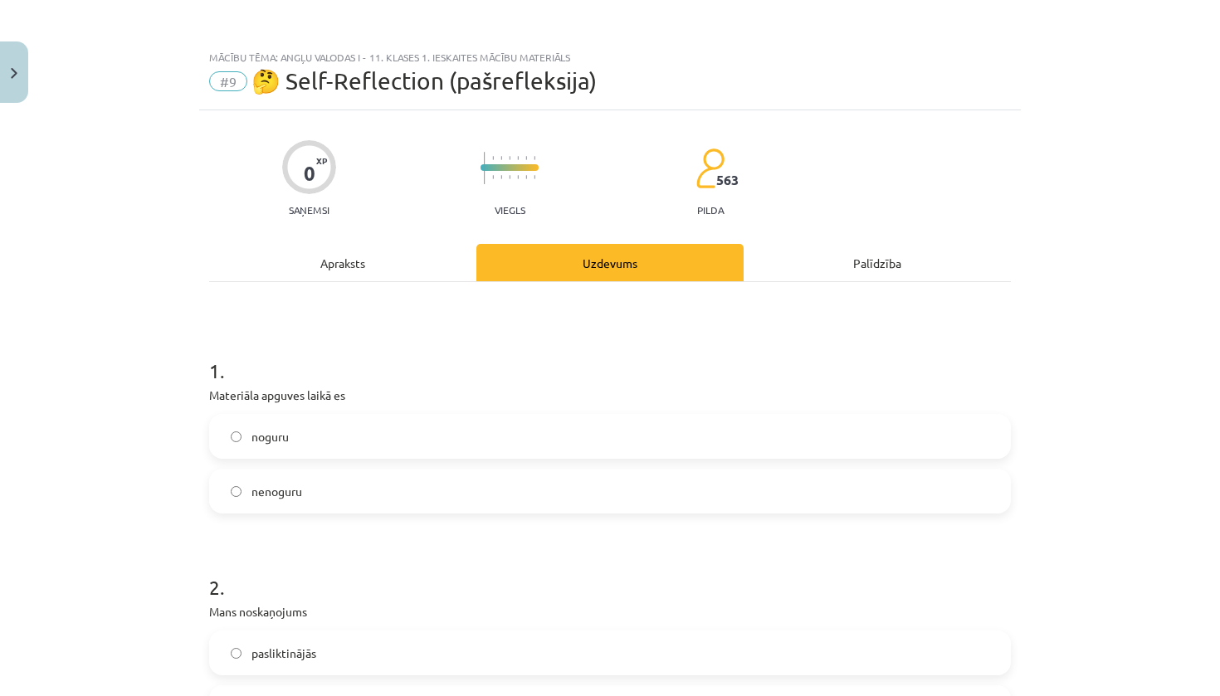
click at [450, 432] on label "noguru" at bounding box center [610, 436] width 798 height 41
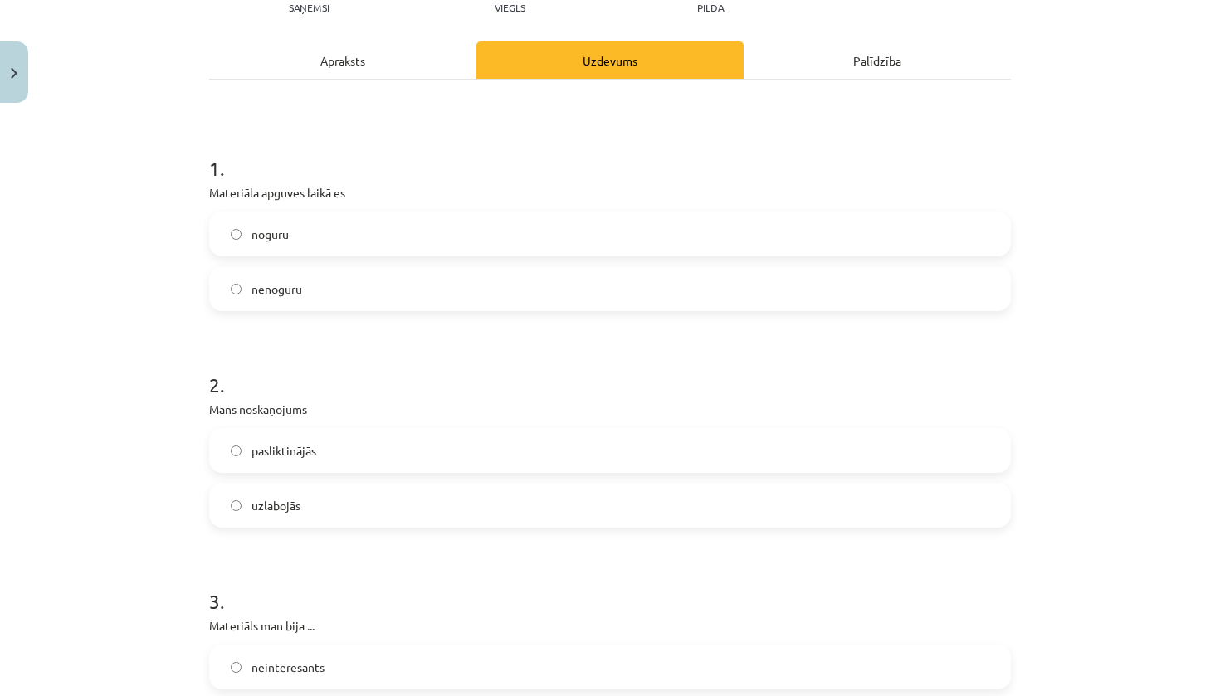
scroll to position [273, 0]
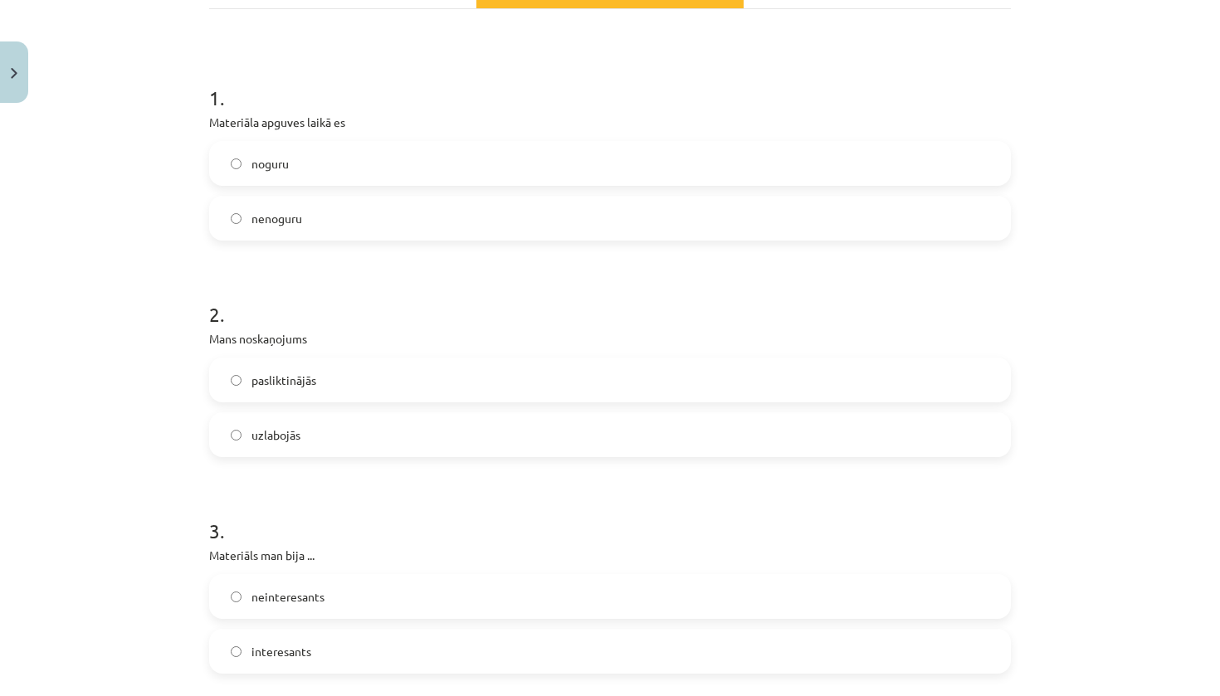
click at [450, 428] on label "uzlabojās" at bounding box center [610, 434] width 798 height 41
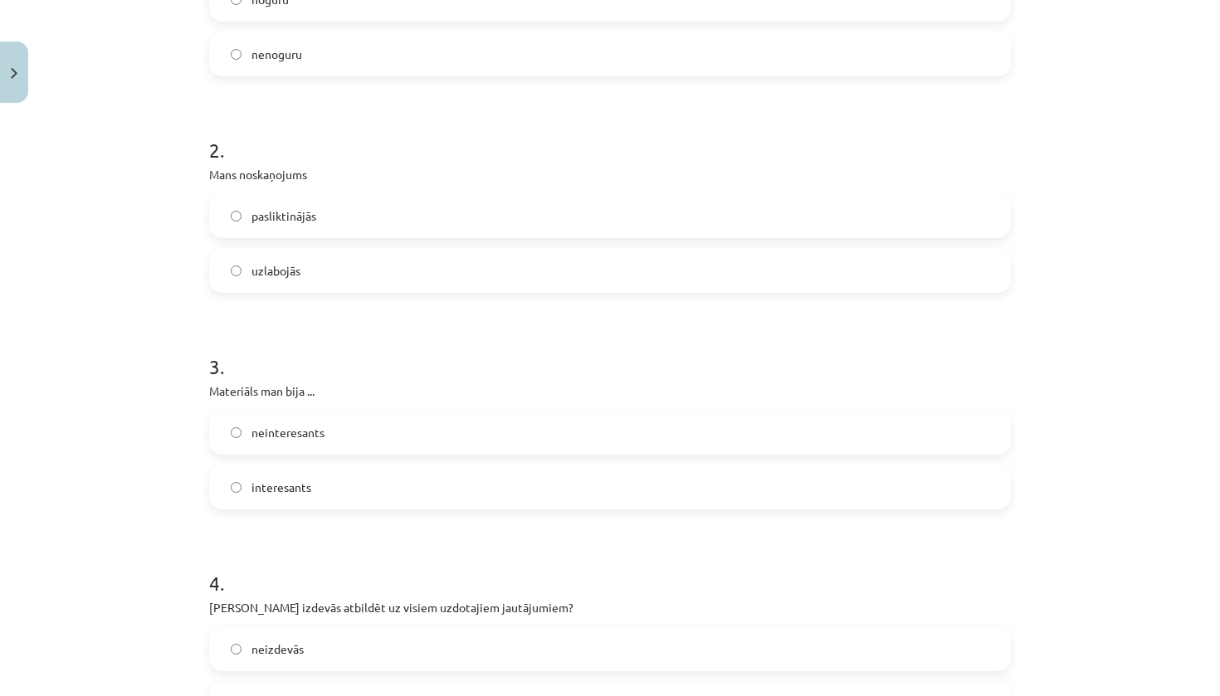
scroll to position [486, 0]
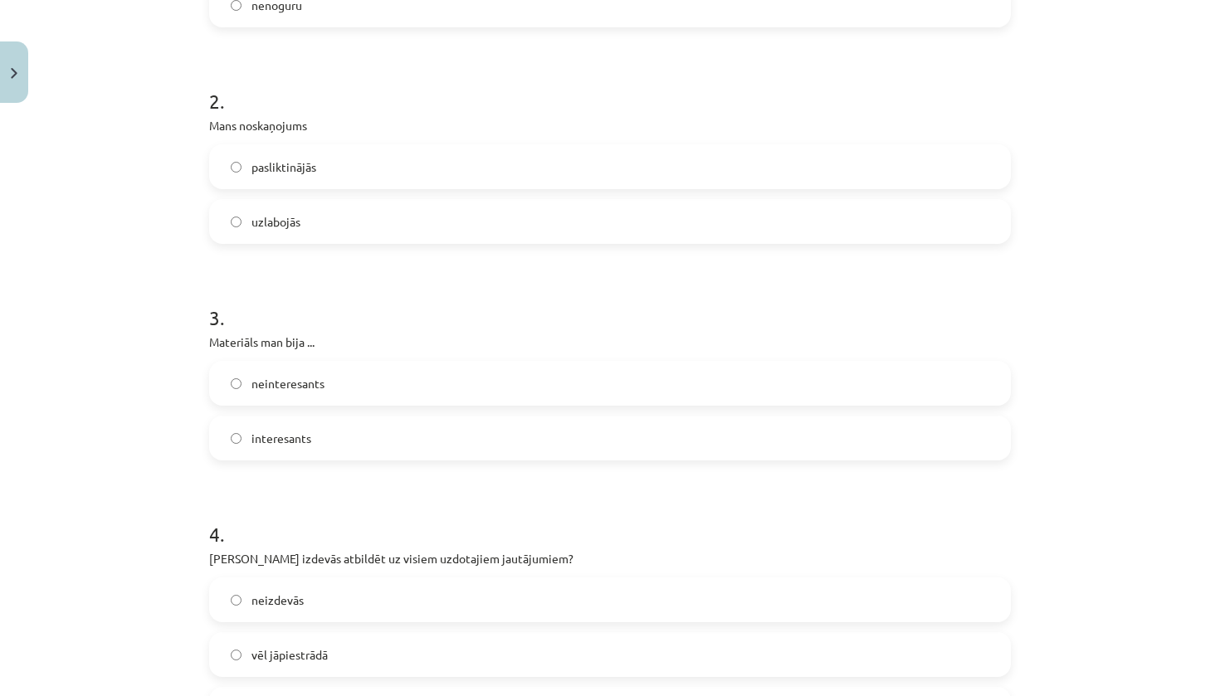
click at [450, 440] on label "interesants" at bounding box center [610, 437] width 798 height 41
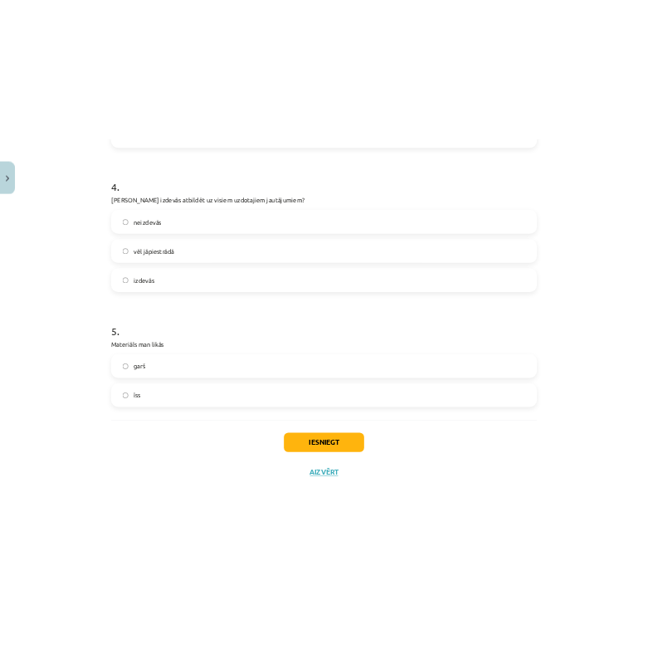
scroll to position [934, 0]
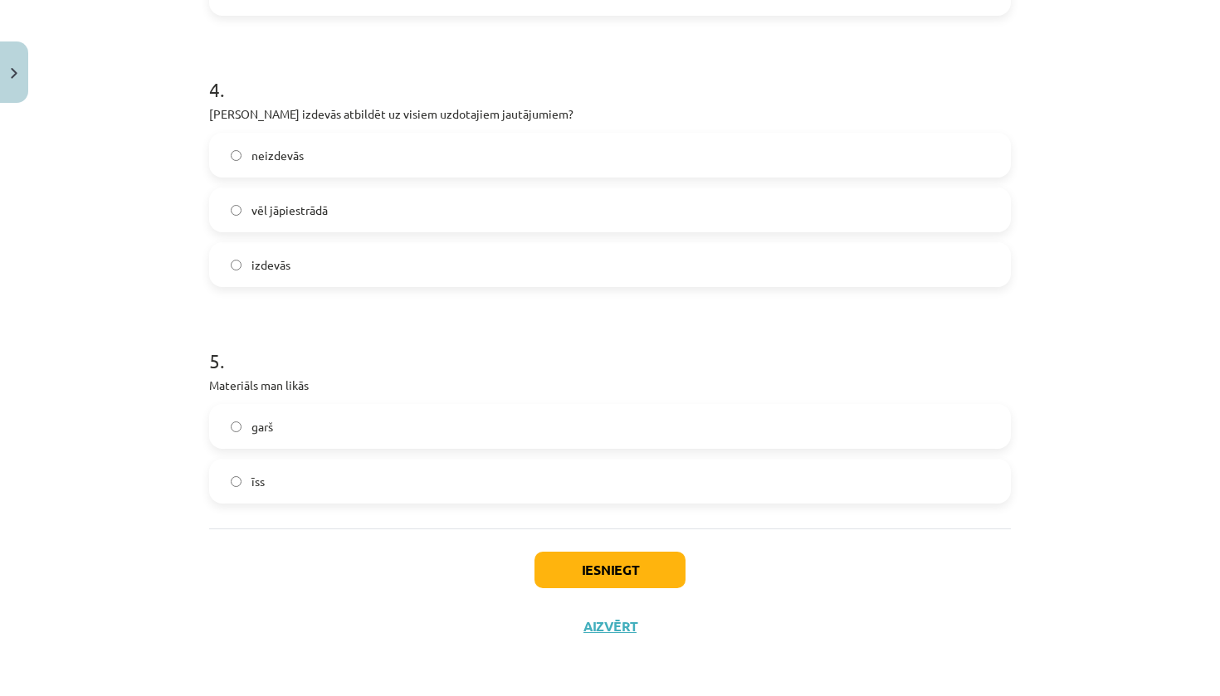
click at [530, 244] on label "izdevās" at bounding box center [610, 264] width 798 height 41
click at [517, 418] on label "garš" at bounding box center [610, 426] width 798 height 41
click at [577, 578] on button "Iesniegt" at bounding box center [609, 570] width 151 height 37
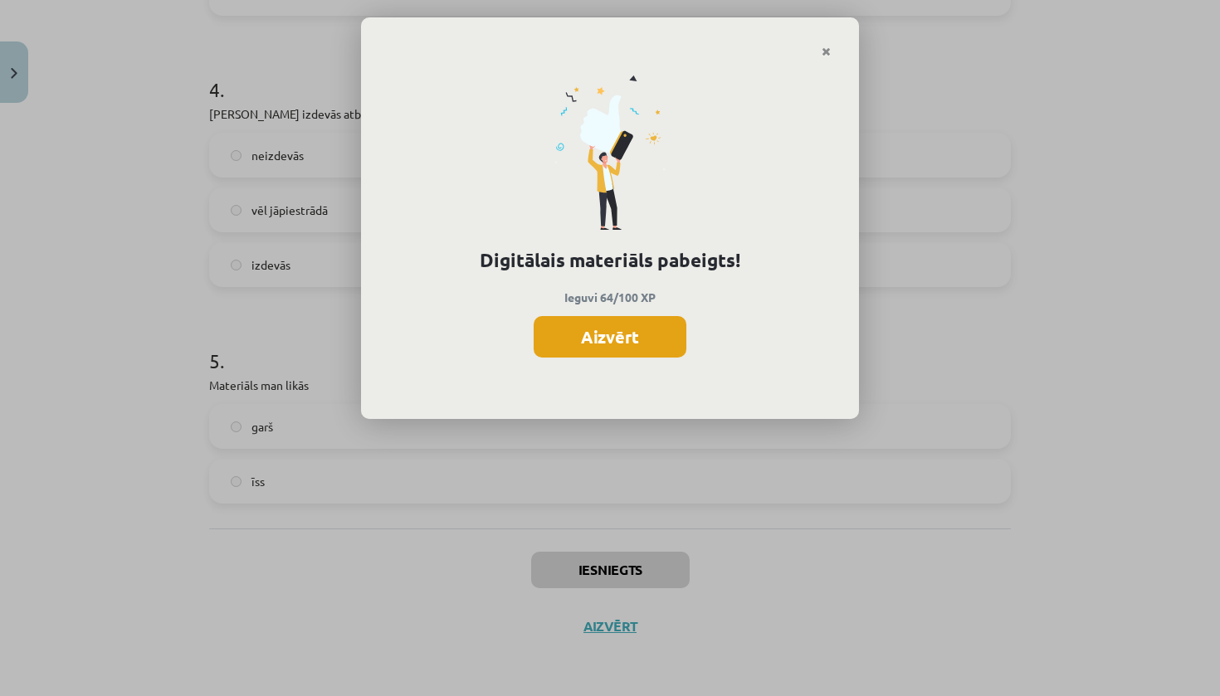
click at [637, 340] on button "Aizvērt" at bounding box center [610, 336] width 153 height 41
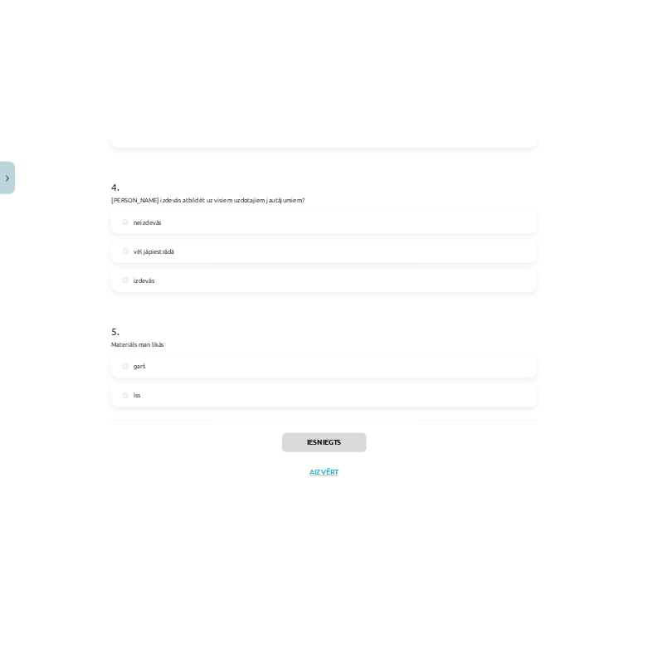
scroll to position [664, 0]
